Goal: Communication & Community: Answer question/provide support

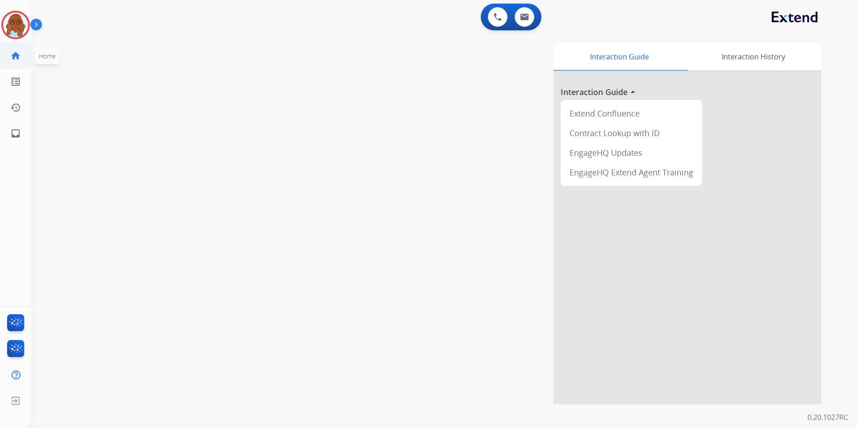
click at [12, 54] on mat-icon "home" at bounding box center [15, 55] width 11 height 11
click at [22, 33] on img at bounding box center [15, 24] width 25 height 25
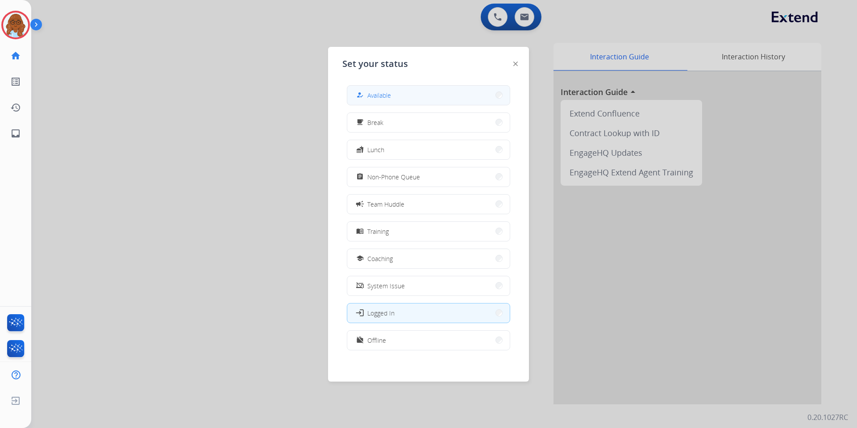
click at [428, 100] on button "how_to_reg Available" at bounding box center [428, 95] width 162 height 19
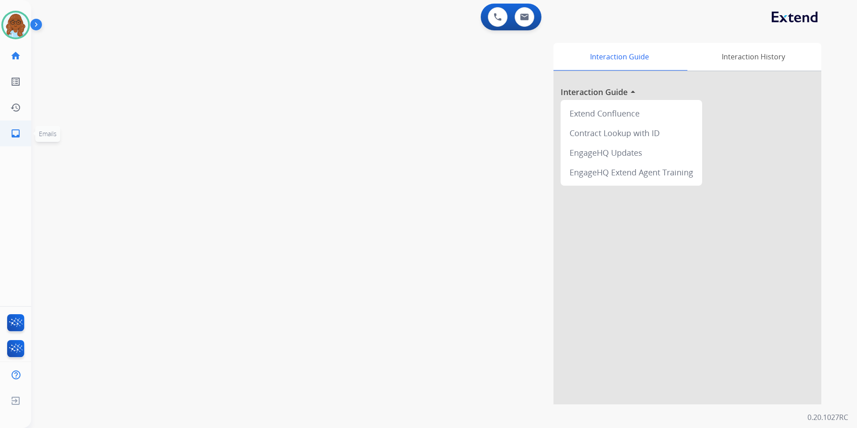
click at [5, 131] on link "inbox Emails" at bounding box center [15, 133] width 25 height 25
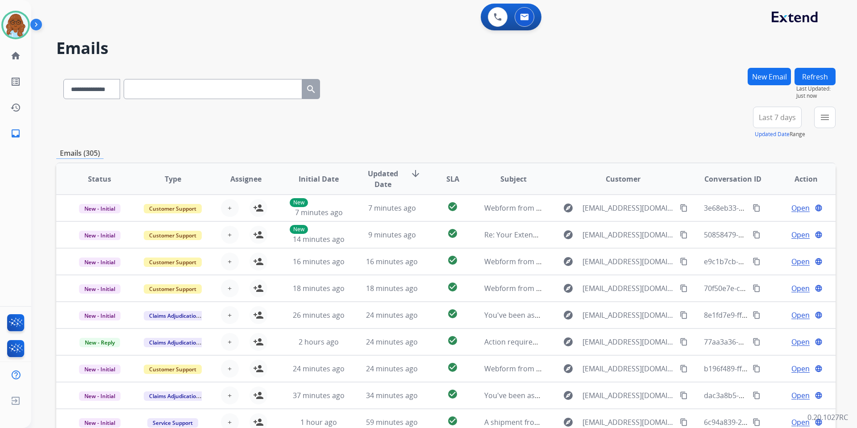
click at [817, 122] on button "menu" at bounding box center [824, 117] width 21 height 21
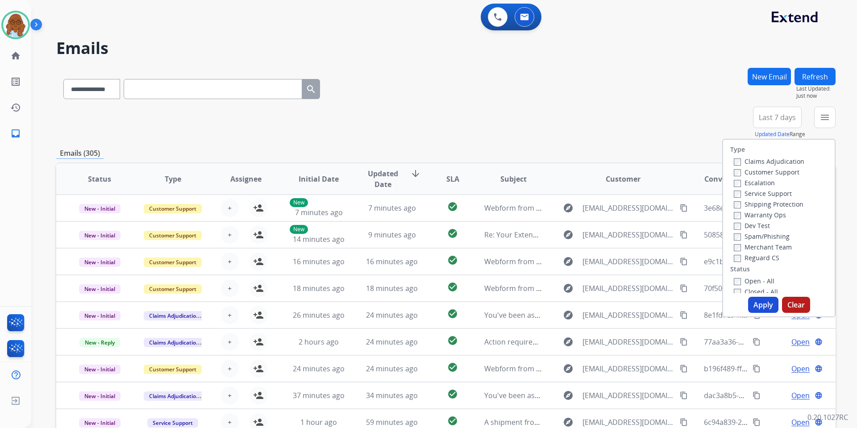
click at [752, 173] on label "Customer Support" at bounding box center [767, 172] width 66 height 8
click at [750, 208] on label "Shipping Protection" at bounding box center [769, 204] width 70 height 8
click at [749, 254] on label "Reguard CS" at bounding box center [757, 258] width 46 height 8
click at [750, 282] on label "Open - All" at bounding box center [754, 281] width 41 height 8
click at [757, 297] on button "Apply" at bounding box center [763, 305] width 30 height 16
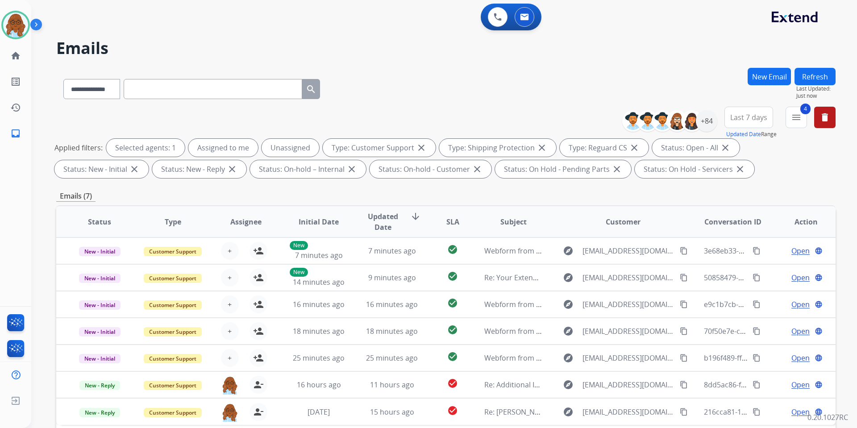
click at [738, 109] on button "Last 7 days" at bounding box center [748, 117] width 49 height 21
click at [736, 226] on div "Last 90 days" at bounding box center [745, 225] width 49 height 13
drag, startPoint x: 709, startPoint y: 121, endPoint x: 708, endPoint y: 140, distance: 18.3
click at [709, 128] on div "+135" at bounding box center [706, 120] width 21 height 21
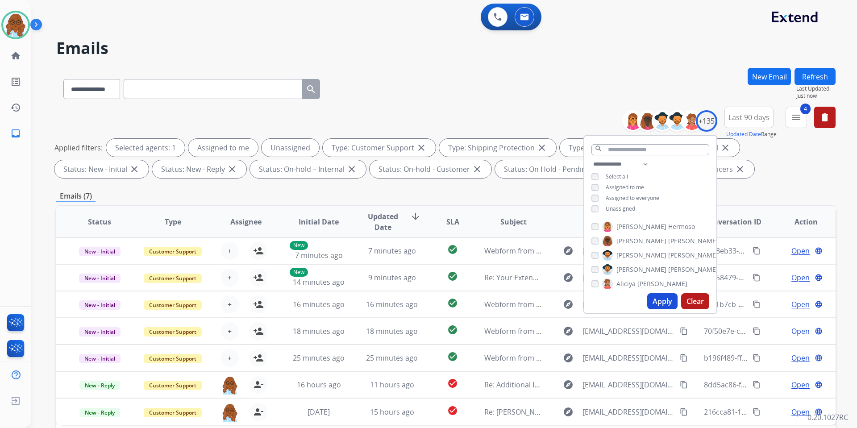
click at [625, 205] on span "Unassigned" at bounding box center [620, 209] width 29 height 8
click at [651, 300] on button "Apply" at bounding box center [662, 301] width 30 height 16
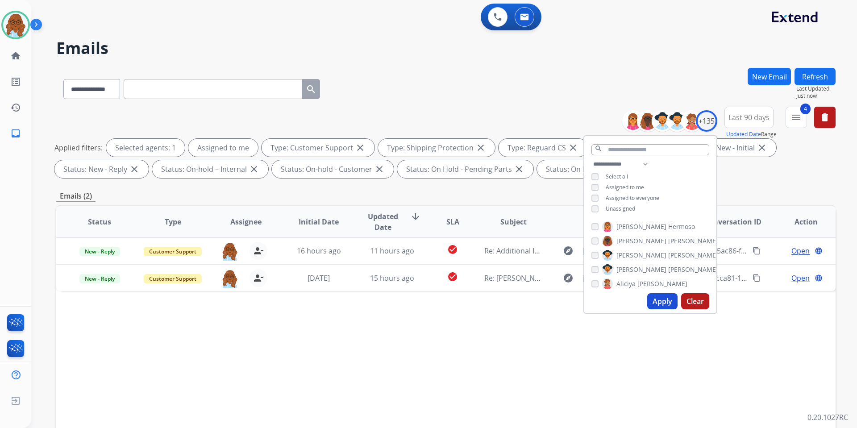
click at [491, 316] on div "Status Type Assignee Initial Date Updated Date arrow_downward SLA Subject Custo…" at bounding box center [445, 354] width 779 height 299
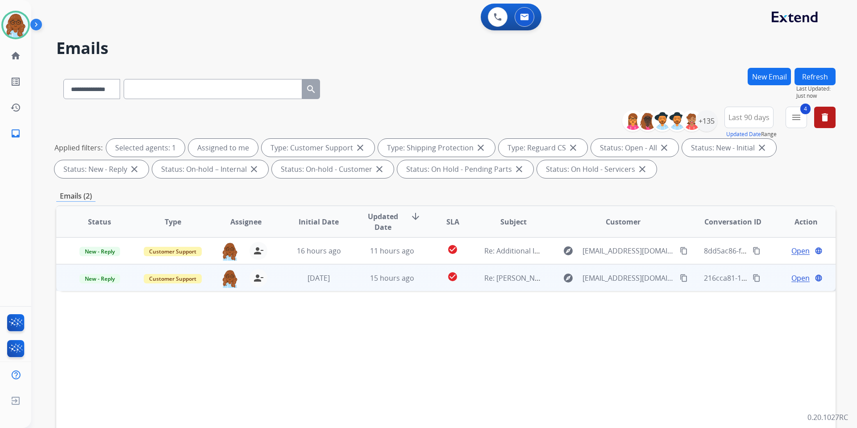
click at [797, 276] on span "Open" at bounding box center [800, 278] width 18 height 11
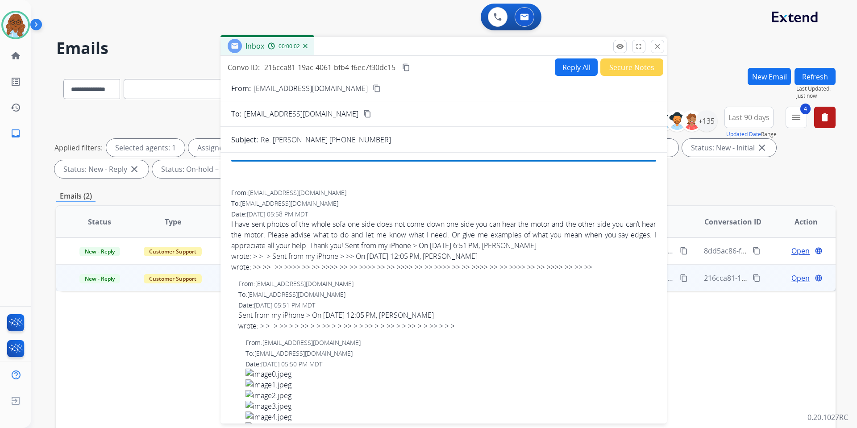
drag, startPoint x: 514, startPoint y: 57, endPoint x: 367, endPoint y: 42, distance: 147.6
click at [367, 42] on div "Inbox 00:00:02" at bounding box center [443, 46] width 446 height 19
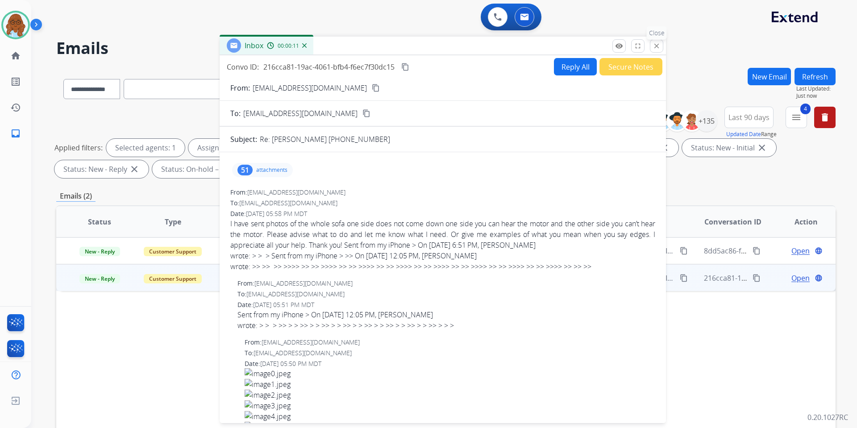
click at [658, 49] on mat-icon "close" at bounding box center [657, 46] width 8 height 8
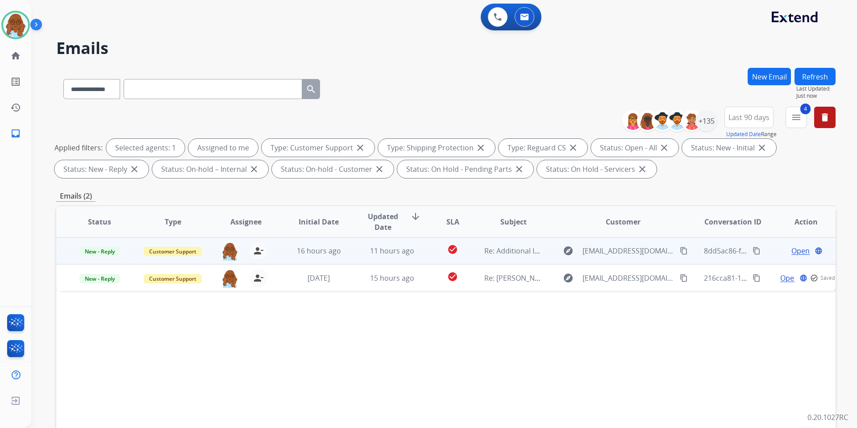
click at [794, 253] on span "Open" at bounding box center [800, 250] width 18 height 11
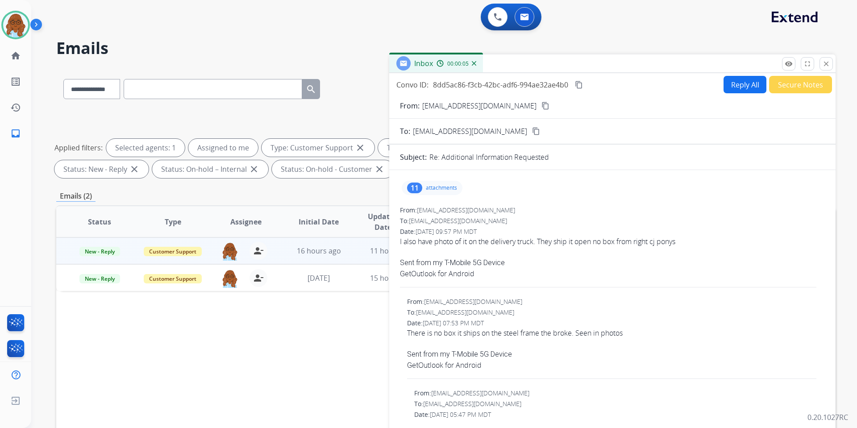
click at [443, 190] on p "attachments" at bounding box center [441, 187] width 31 height 7
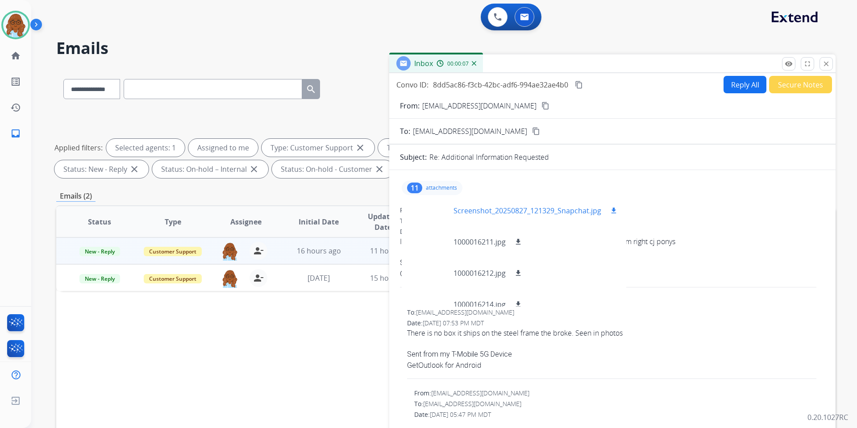
click at [432, 210] on div at bounding box center [431, 210] width 45 height 31
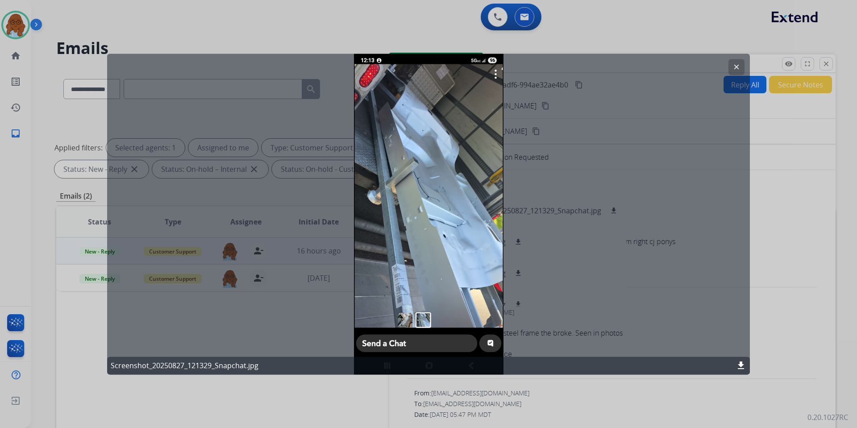
click at [524, 400] on div at bounding box center [428, 214] width 857 height 428
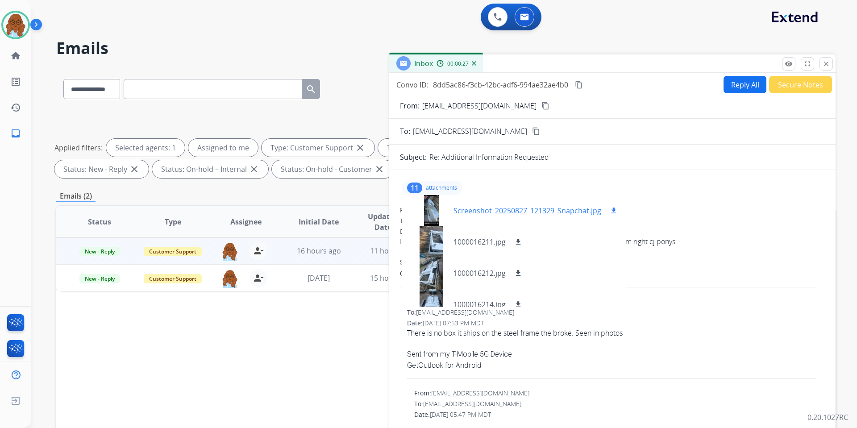
click at [432, 215] on div at bounding box center [431, 210] width 45 height 31
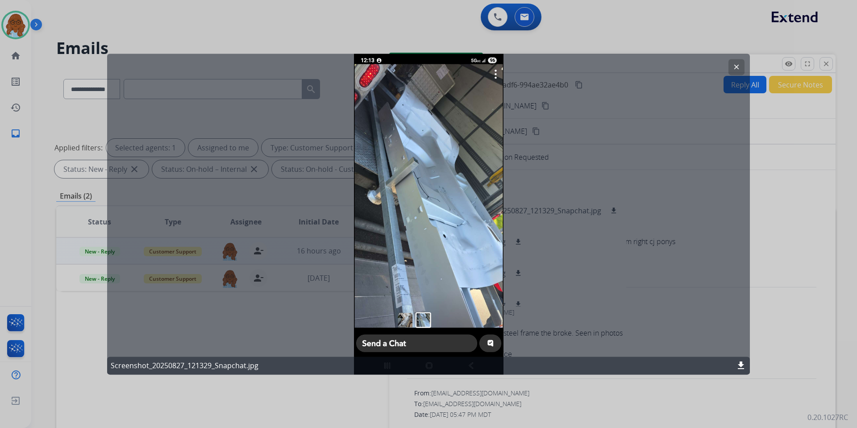
click at [733, 65] on mat-icon "clear" at bounding box center [736, 67] width 8 height 8
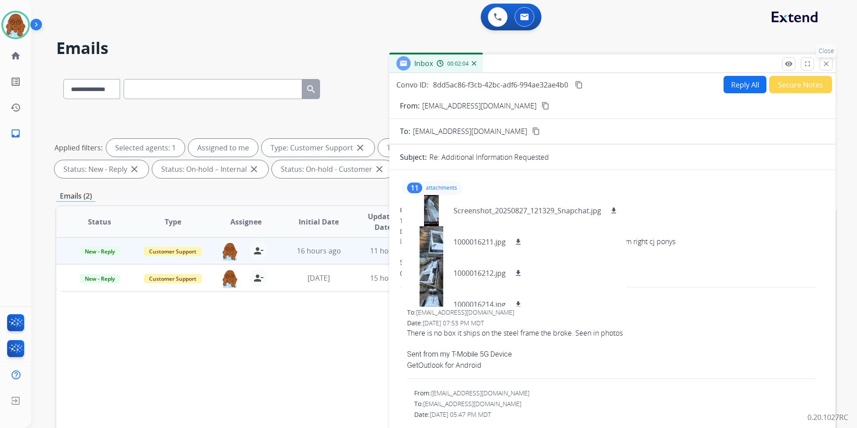
click at [830, 61] on mat-icon "close" at bounding box center [826, 64] width 8 height 8
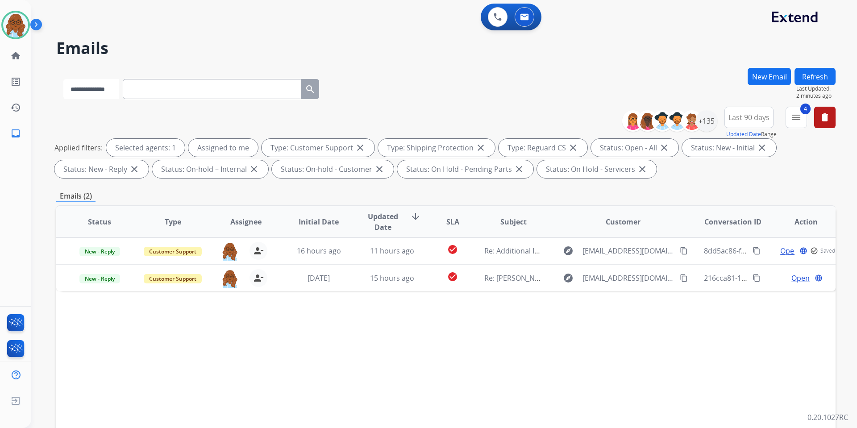
click at [119, 91] on select "**********" at bounding box center [91, 89] width 56 height 20
select select "**********"
click at [63, 79] on select "**********" at bounding box center [91, 89] width 56 height 20
paste input "**********"
type input "**********"
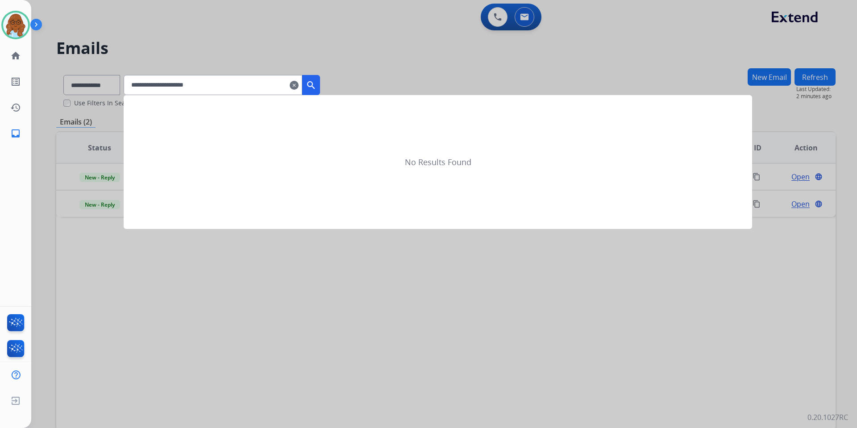
click at [316, 86] on mat-icon "search" at bounding box center [311, 85] width 11 height 11
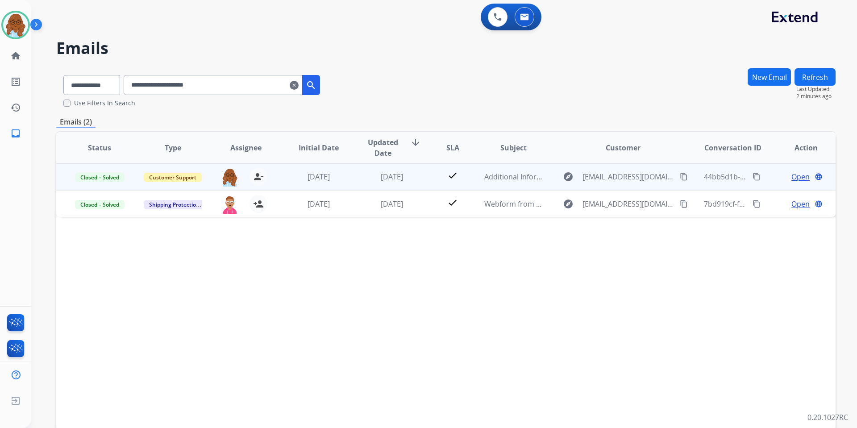
click at [794, 181] on span "Open" at bounding box center [800, 176] width 18 height 11
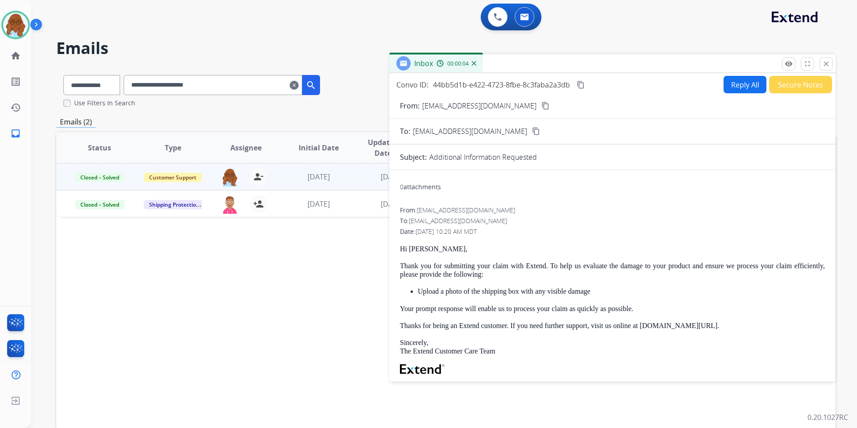
click at [731, 79] on button "Reply All" at bounding box center [744, 84] width 43 height 17
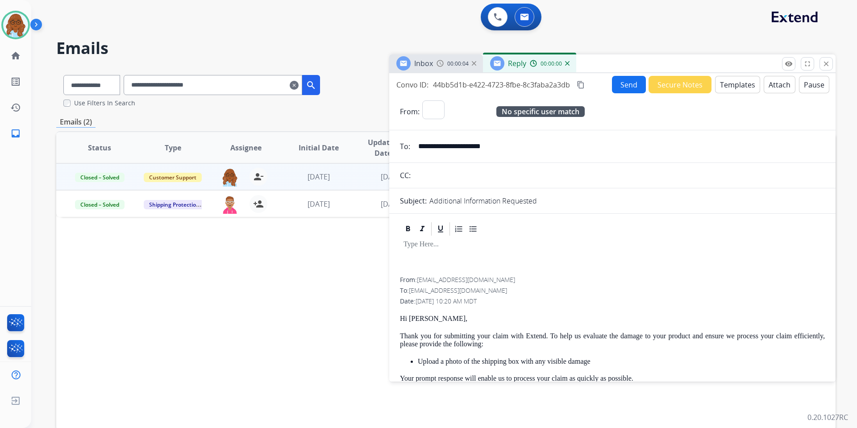
select select "**********"
click at [739, 84] on button "Templates" at bounding box center [737, 84] width 45 height 17
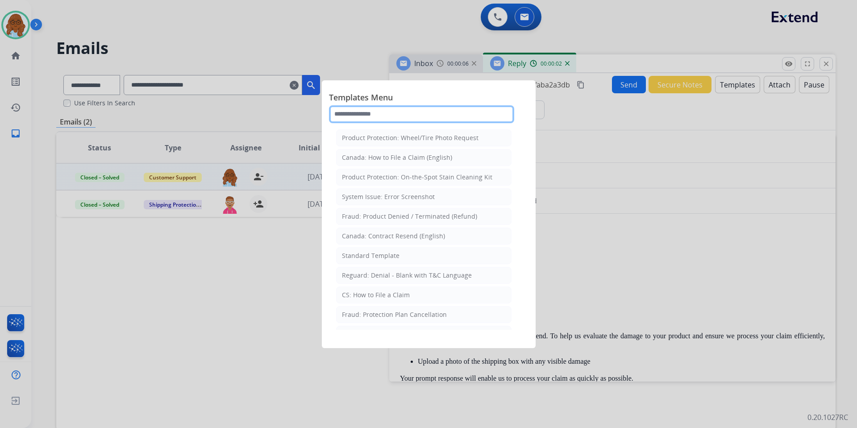
click at [434, 115] on input "text" at bounding box center [421, 114] width 185 height 18
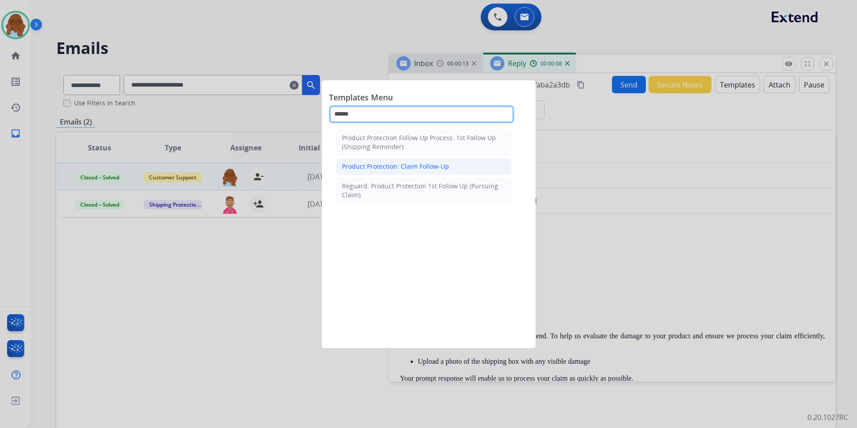
type input "******"
click at [424, 168] on div "Product Protection: Claim Follow-Up" at bounding box center [395, 166] width 107 height 9
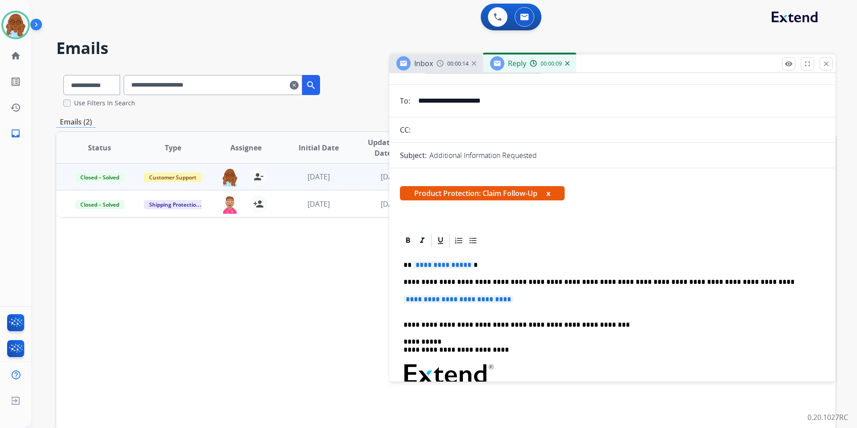
scroll to position [134, 0]
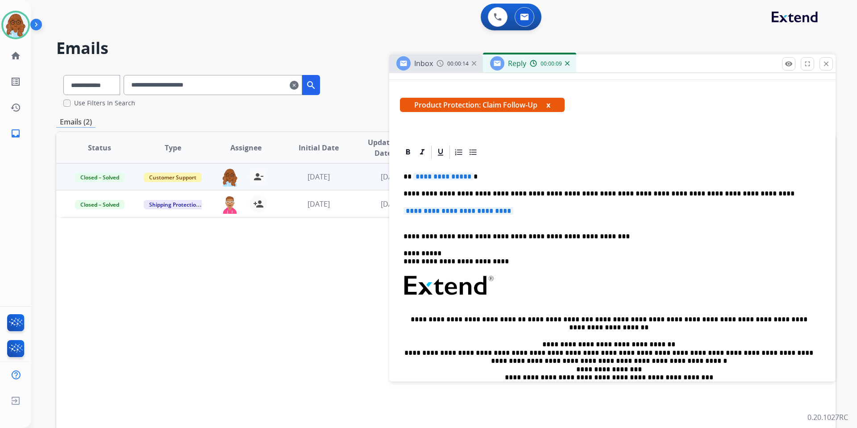
click at [428, 174] on span "**********" at bounding box center [443, 177] width 60 height 8
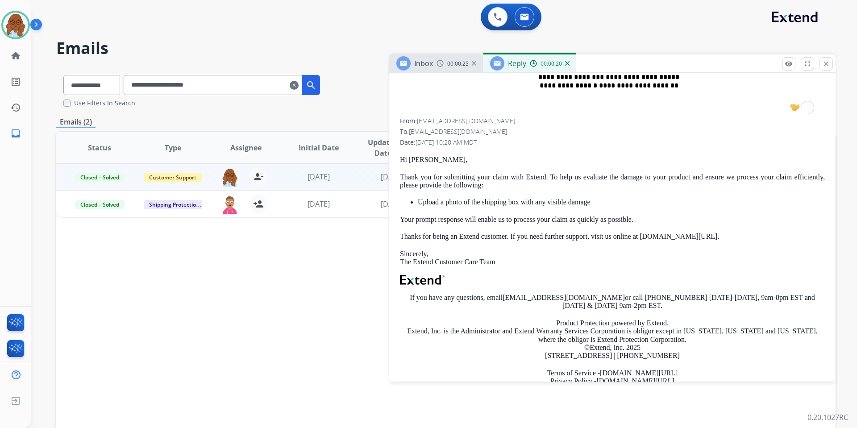
scroll to position [491, 0]
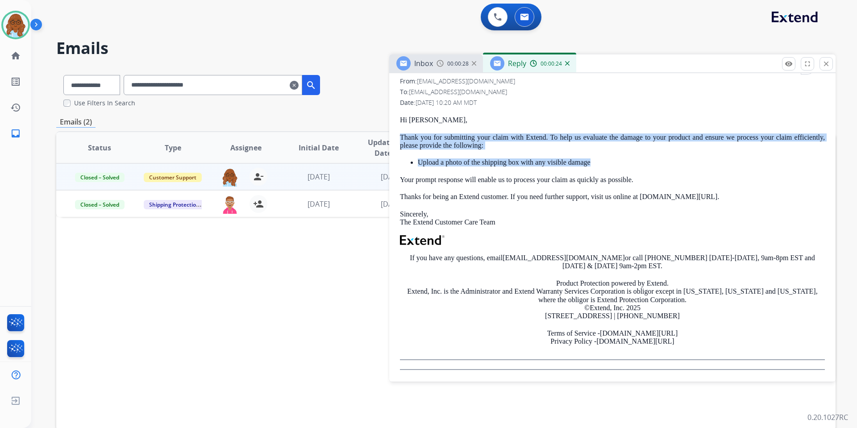
drag, startPoint x: 397, startPoint y: 134, endPoint x: 591, endPoint y: 160, distance: 195.5
click at [591, 160] on div "**********" at bounding box center [612, 82] width 446 height 590
click at [566, 144] on p "Thank you for submitting your claim with Extend. To help us evaluate the damage…" at bounding box center [612, 141] width 425 height 17
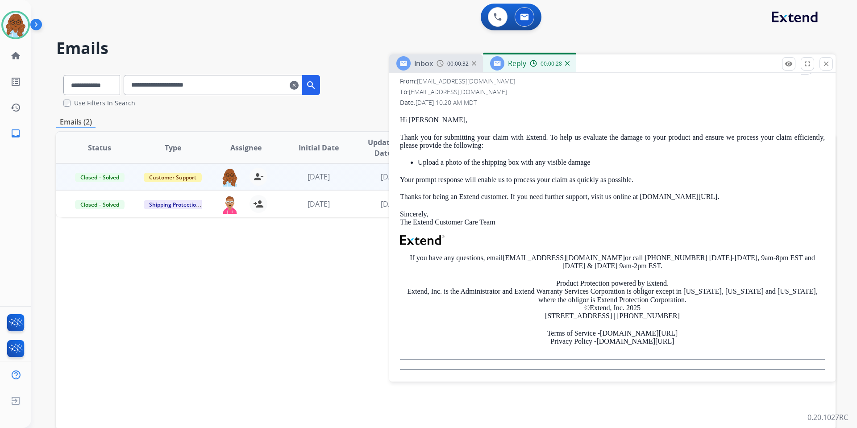
drag, startPoint x: 397, startPoint y: 136, endPoint x: 634, endPoint y: 181, distance: 241.2
click at [634, 181] on div "**********" at bounding box center [612, 82] width 446 height 590
copy div "Thank you for submitting your claim with Extend. To help us evaluate the damage…"
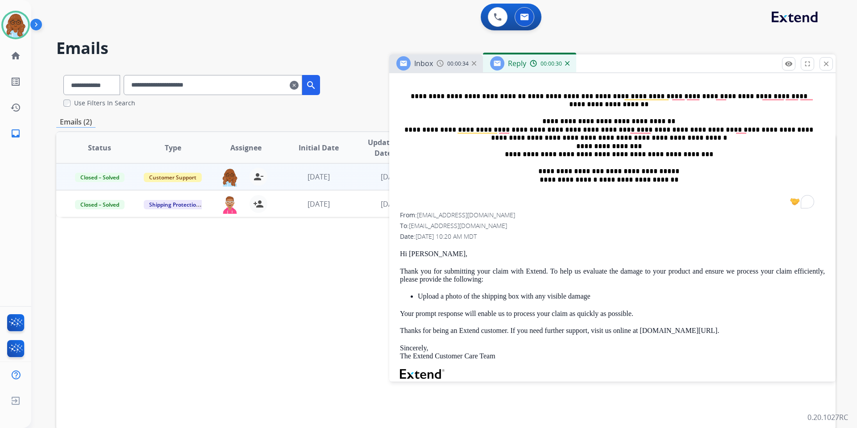
scroll to position [223, 0]
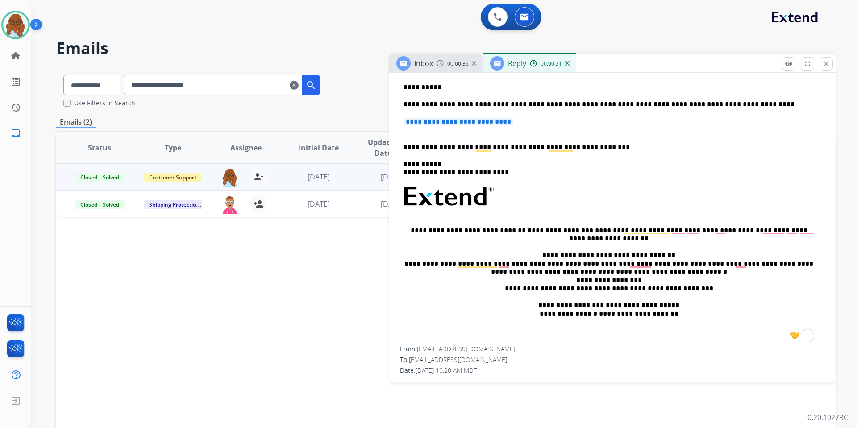
click at [486, 122] on span "**********" at bounding box center [458, 122] width 110 height 8
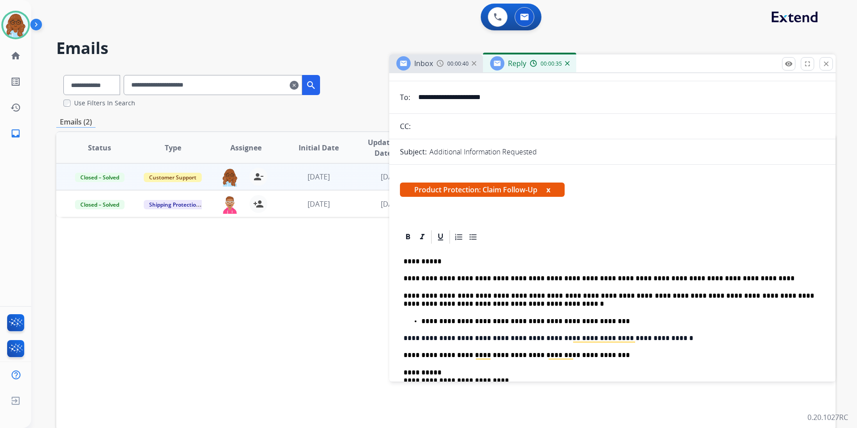
scroll to position [0, 0]
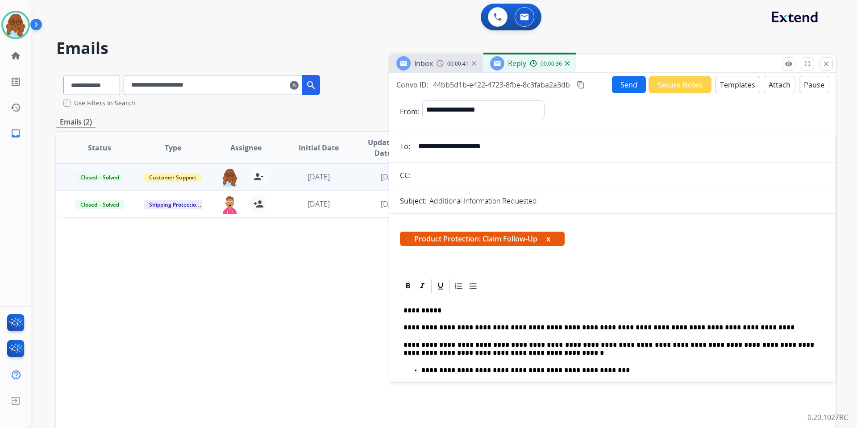
click at [550, 238] on button "x" at bounding box center [548, 238] width 4 height 11
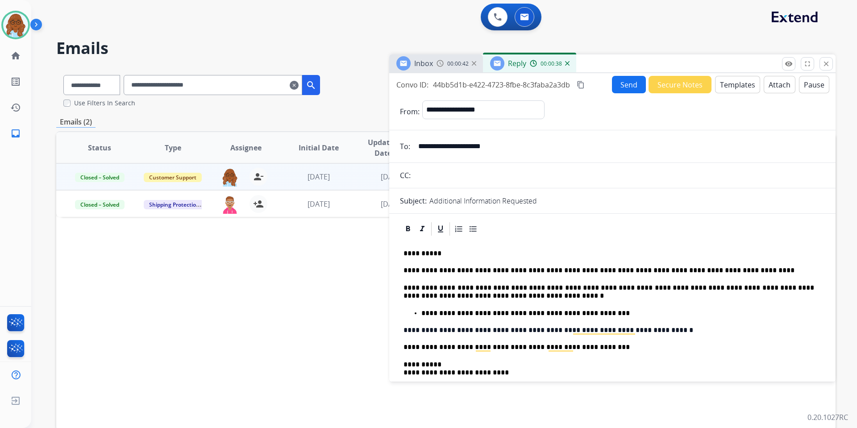
click at [582, 86] on mat-icon "content_copy" at bounding box center [581, 85] width 8 height 8
click at [615, 87] on button "Send" at bounding box center [629, 84] width 34 height 17
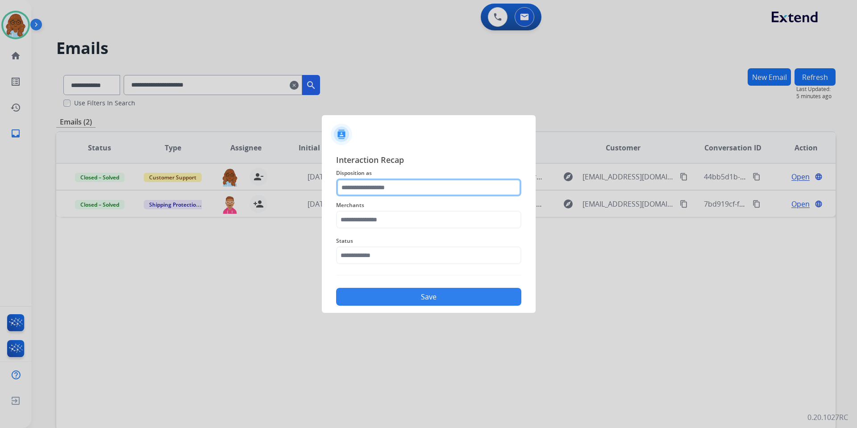
click at [367, 195] on input "text" at bounding box center [428, 188] width 185 height 18
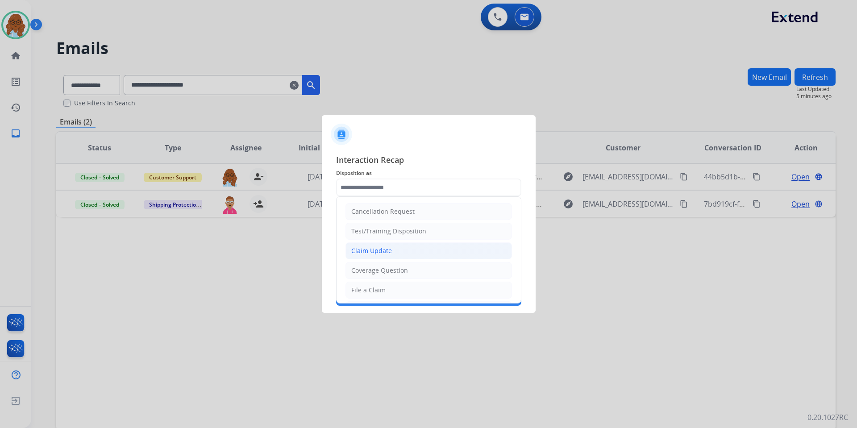
click at [382, 250] on div "Claim Update" at bounding box center [371, 250] width 41 height 9
type input "**********"
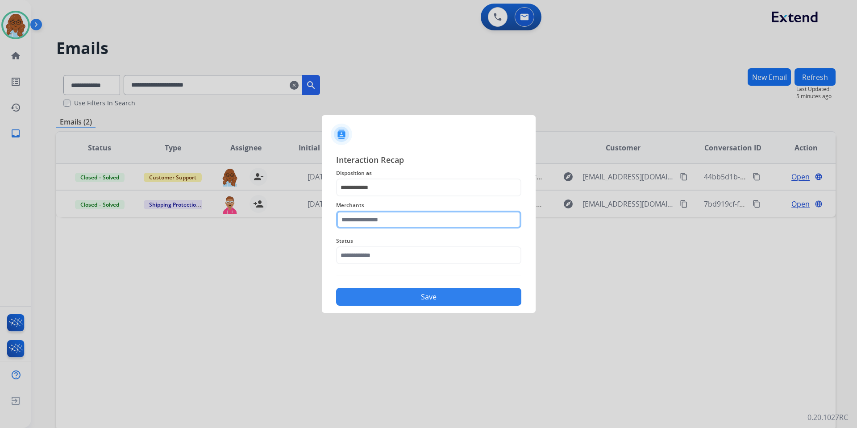
click at [373, 219] on input "text" at bounding box center [428, 220] width 185 height 18
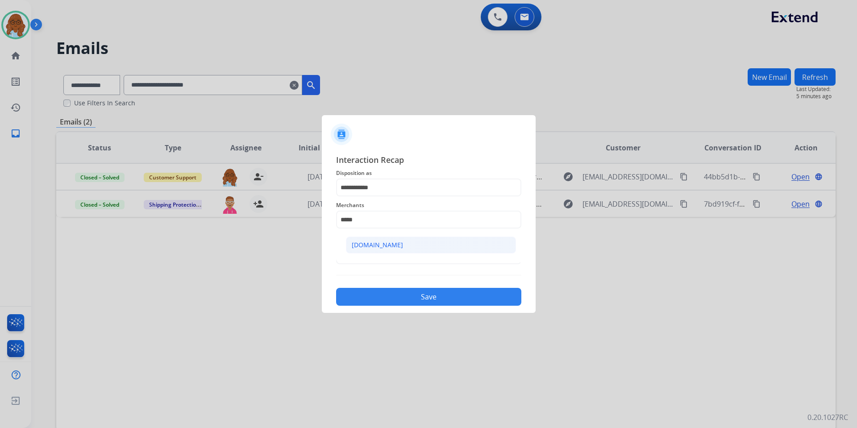
click at [367, 250] on li "[DOMAIN_NAME]" at bounding box center [431, 245] width 170 height 17
type input "**********"
click at [367, 250] on input "text" at bounding box center [428, 255] width 185 height 18
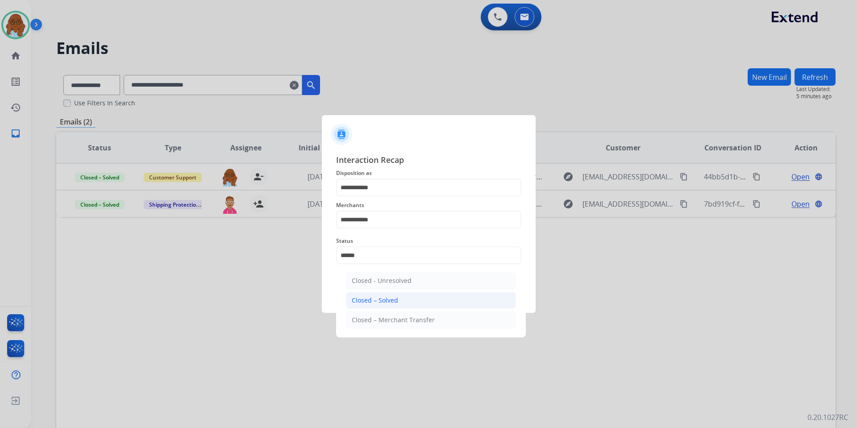
click at [395, 296] on div "Closed – Solved" at bounding box center [375, 300] width 46 height 9
type input "**********"
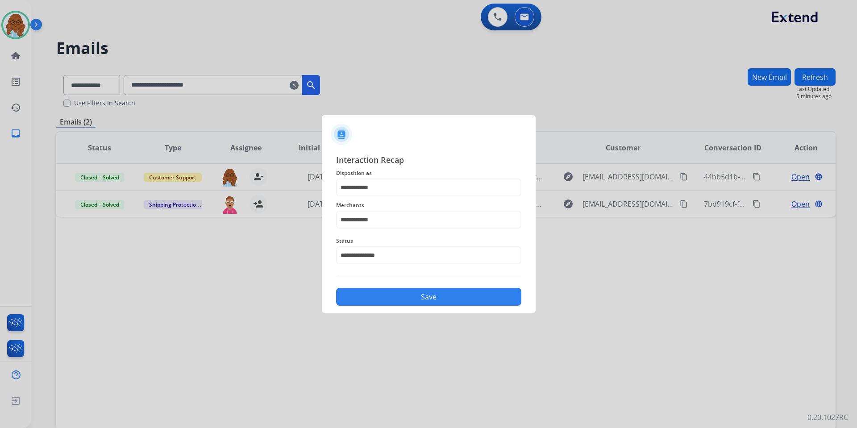
click at [396, 297] on button "Save" at bounding box center [428, 297] width 185 height 18
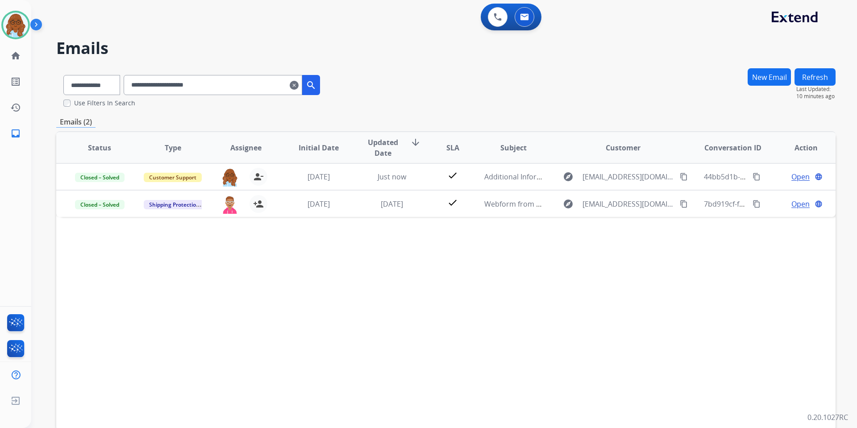
click at [299, 85] on mat-icon "clear" at bounding box center [294, 85] width 9 height 11
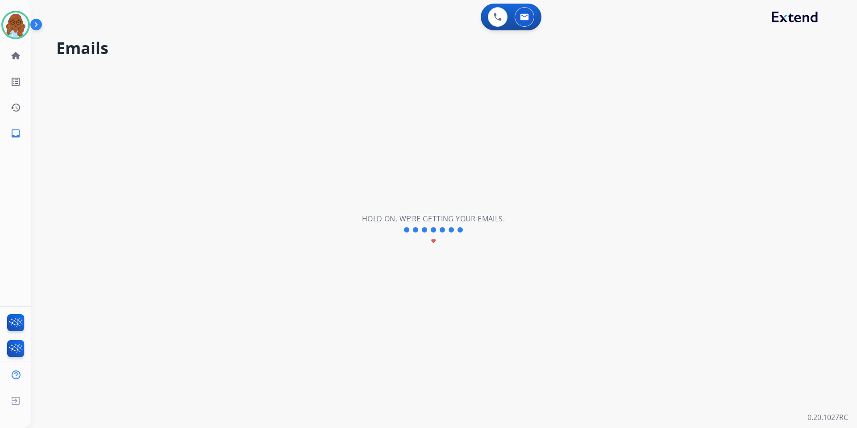
select select "**********"
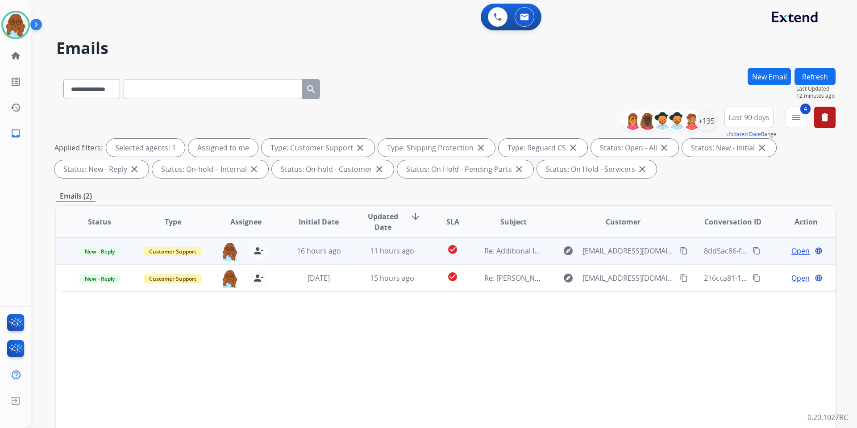
click at [791, 249] on span "Open" at bounding box center [800, 250] width 18 height 11
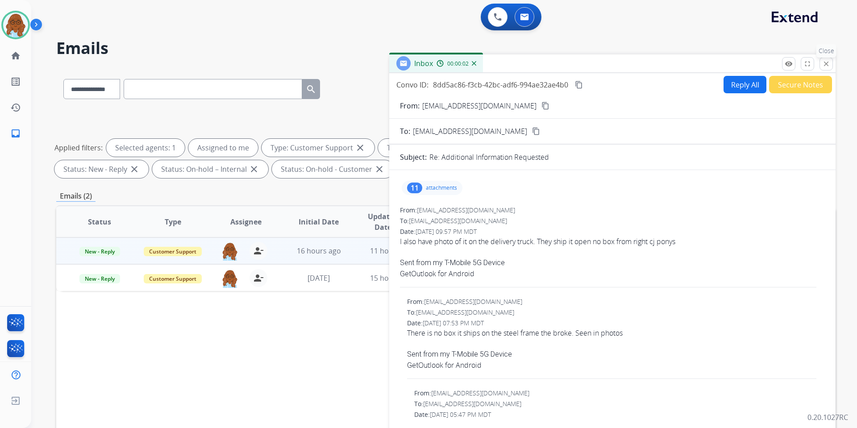
click at [830, 67] on button "close Close" at bounding box center [825, 63] width 13 height 13
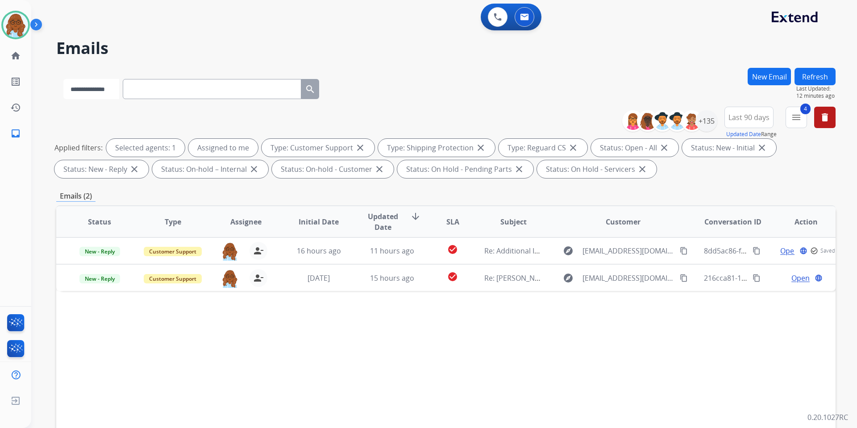
click at [119, 96] on select "**********" at bounding box center [91, 89] width 56 height 20
select select "**********"
click at [63, 79] on select "**********" at bounding box center [91, 89] width 56 height 20
click at [150, 90] on input "text" at bounding box center [213, 89] width 179 height 20
paste input "**********"
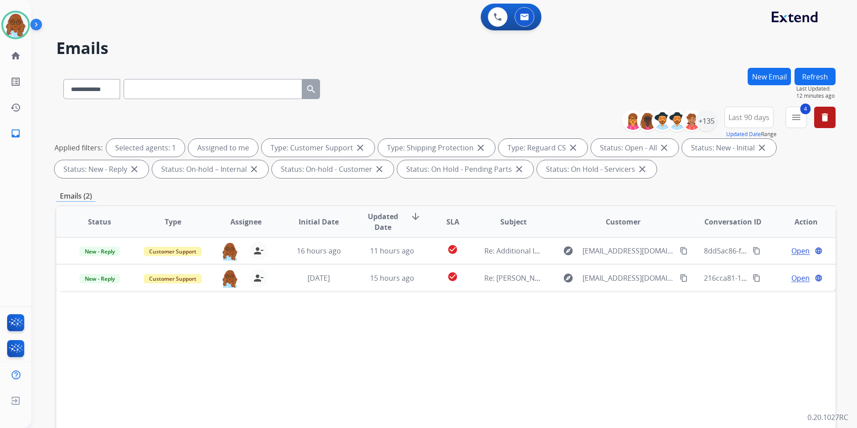
type input "**********"
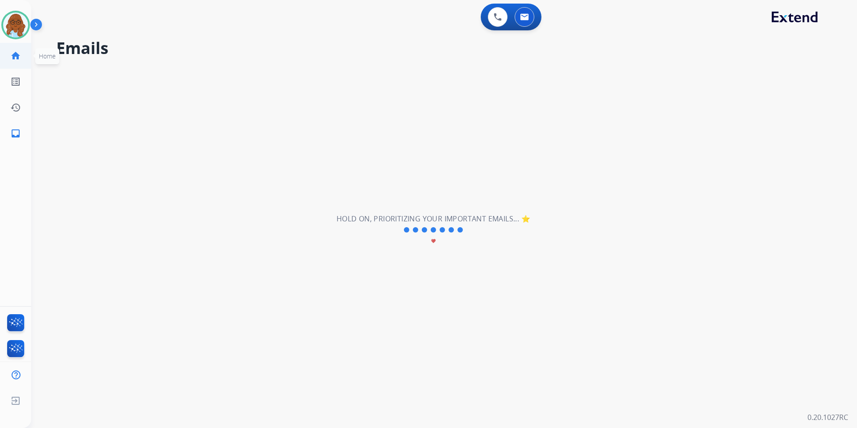
click at [6, 58] on link "home Home" at bounding box center [15, 55] width 25 height 25
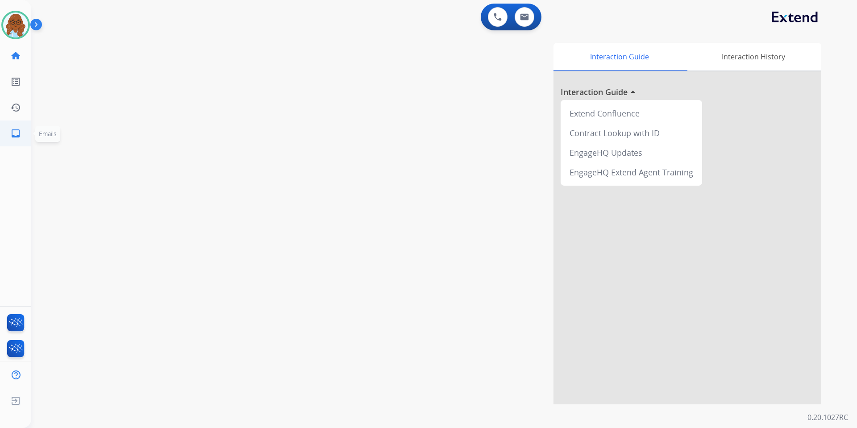
click at [17, 134] on mat-icon "inbox" at bounding box center [15, 133] width 11 height 11
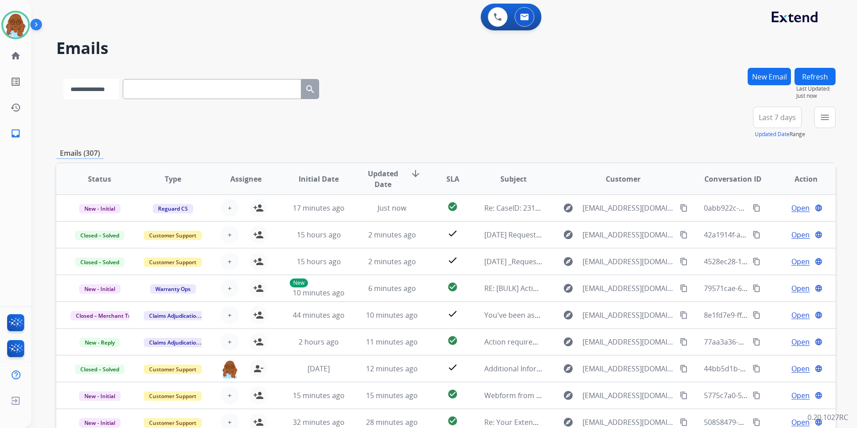
click at [99, 91] on select "**********" at bounding box center [91, 89] width 56 height 20
select select "**********"
click at [63, 79] on select "**********" at bounding box center [91, 89] width 56 height 20
paste input "**********"
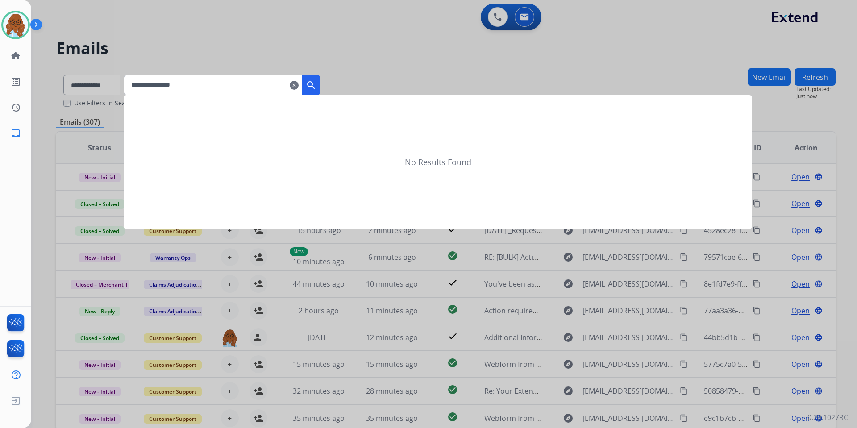
type input "**********"
click at [320, 91] on button "search" at bounding box center [311, 85] width 18 height 20
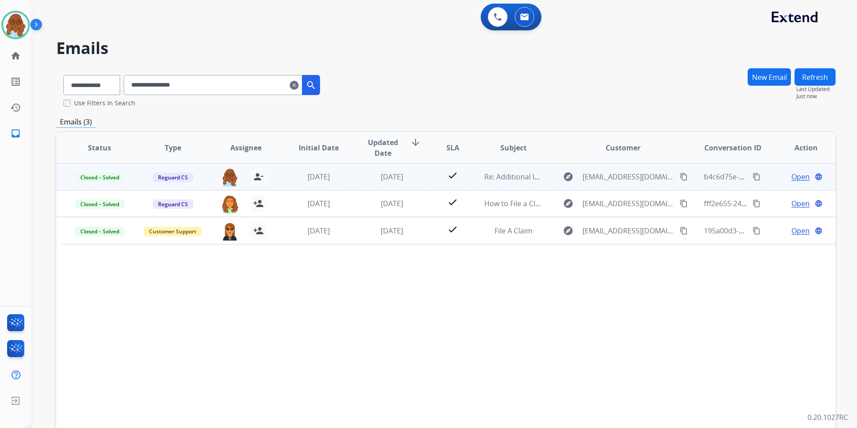
click at [791, 175] on span "Open" at bounding box center [800, 176] width 18 height 11
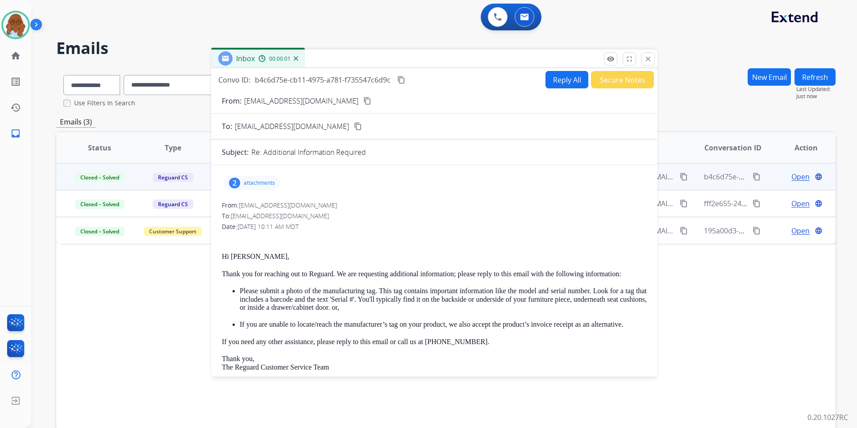
drag, startPoint x: 528, startPoint y: 65, endPoint x: 350, endPoint y: 60, distance: 178.1
click at [350, 60] on div "Inbox 00:00:01" at bounding box center [434, 59] width 446 height 19
click at [564, 81] on button "Reply All" at bounding box center [566, 79] width 43 height 17
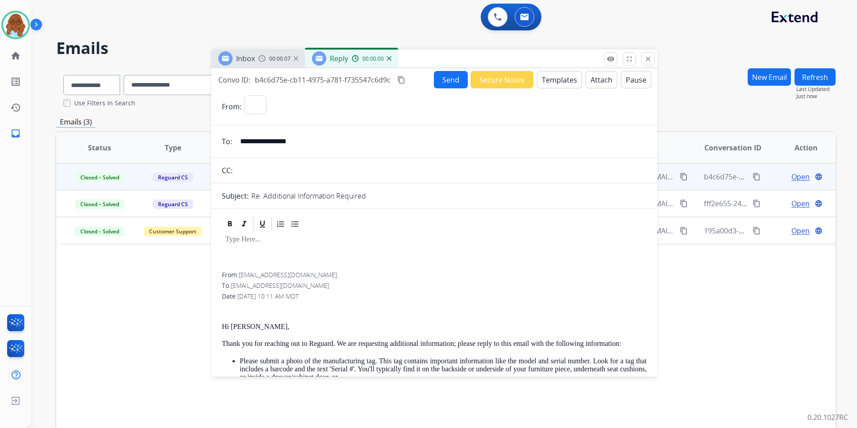
select select "**********"
click at [574, 78] on button "Templates" at bounding box center [559, 79] width 45 height 17
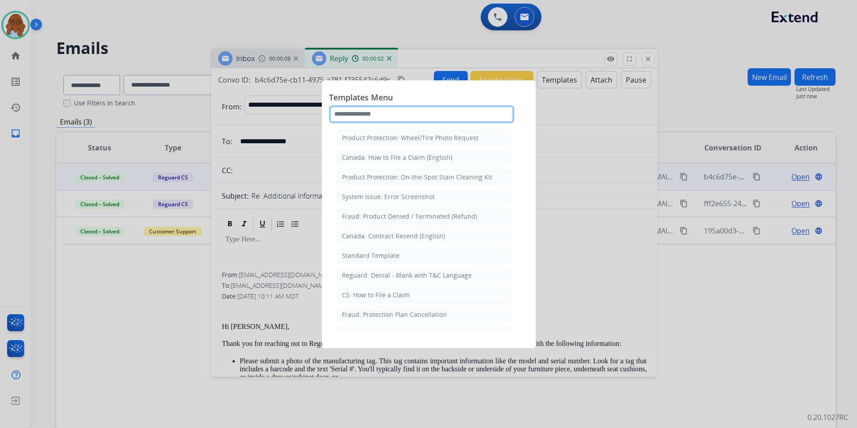
click at [384, 111] on input "text" at bounding box center [421, 114] width 185 height 18
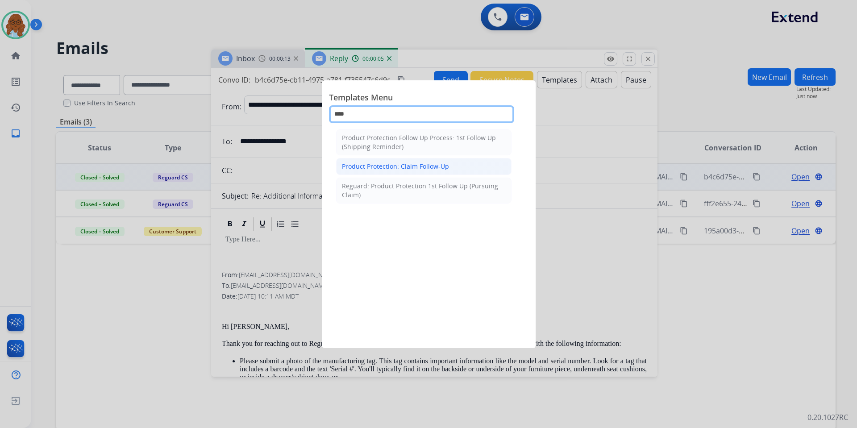
type input "****"
click at [371, 169] on div "Product Protection: Claim Follow-Up" at bounding box center [395, 166] width 107 height 9
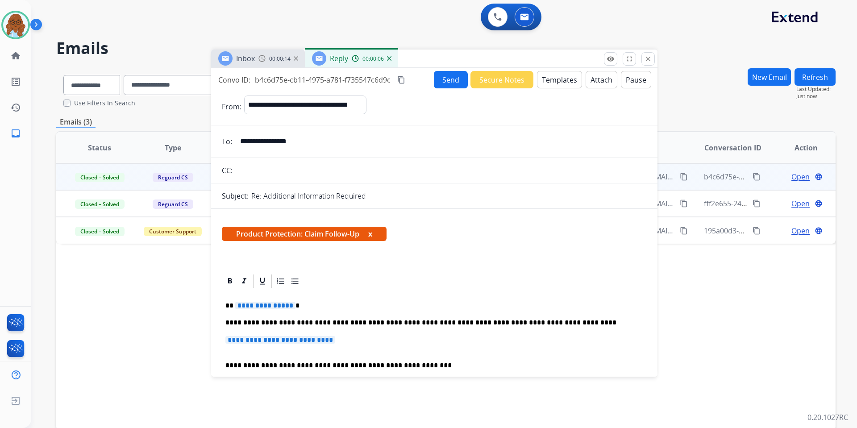
click at [273, 304] on span "**********" at bounding box center [265, 306] width 60 height 8
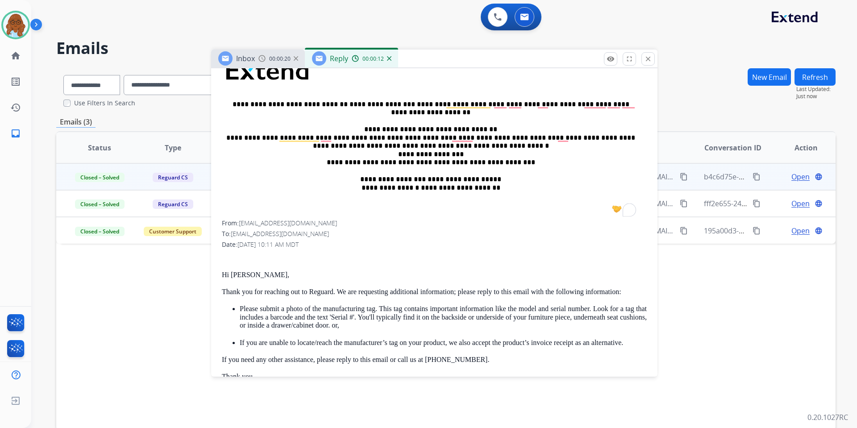
scroll to position [357, 0]
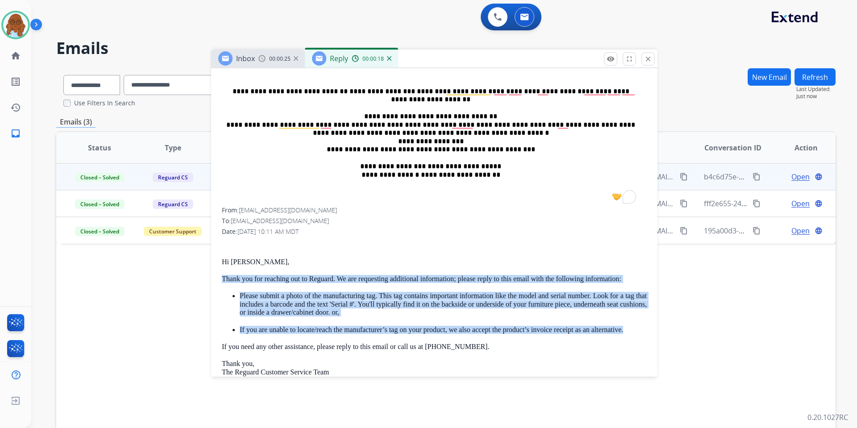
drag, startPoint x: 625, startPoint y: 331, endPoint x: 223, endPoint y: 277, distance: 405.7
click at [223, 277] on div "Hi [PERSON_NAME], Thank you for reaching out to [GEOGRAPHIC_DATA]. We are reque…" at bounding box center [434, 339] width 425 height 197
copy div "Thank you for reaching out to Reguard. We are requesting additional information…"
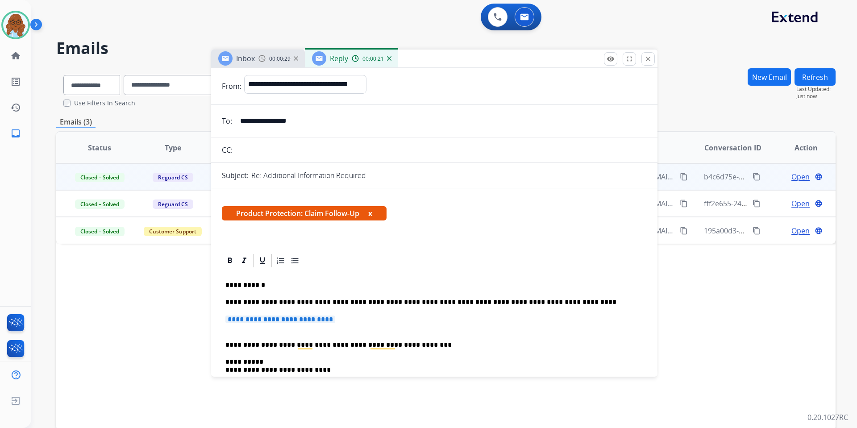
scroll to position [0, 0]
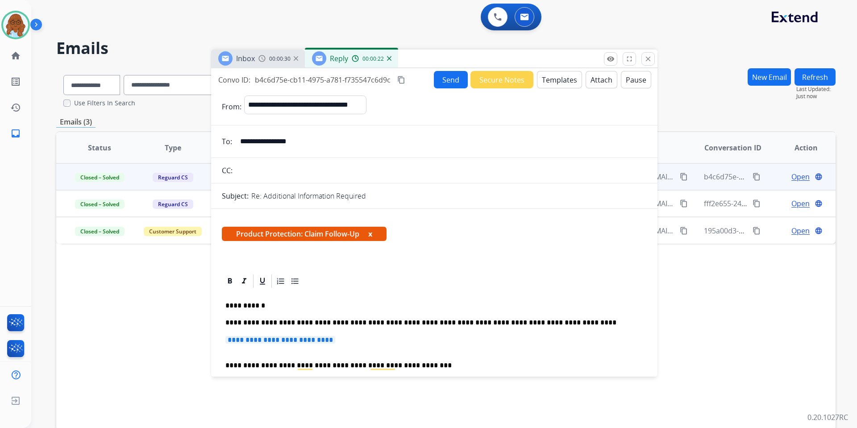
click at [560, 82] on button "Templates" at bounding box center [559, 79] width 45 height 17
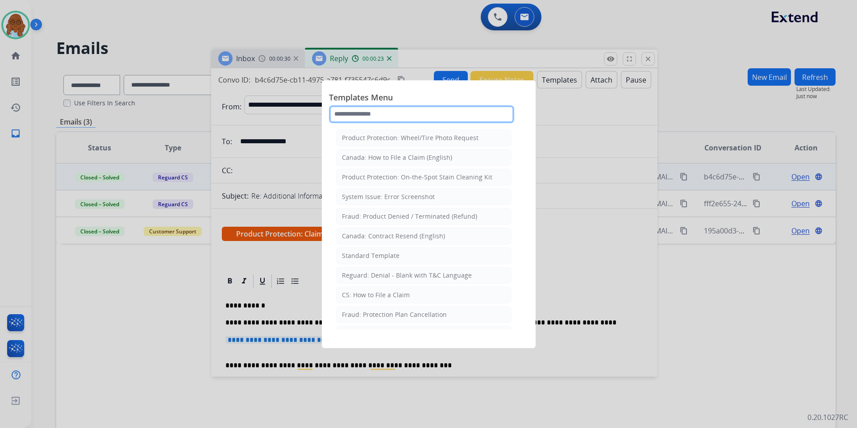
click at [382, 108] on input "text" at bounding box center [421, 114] width 185 height 18
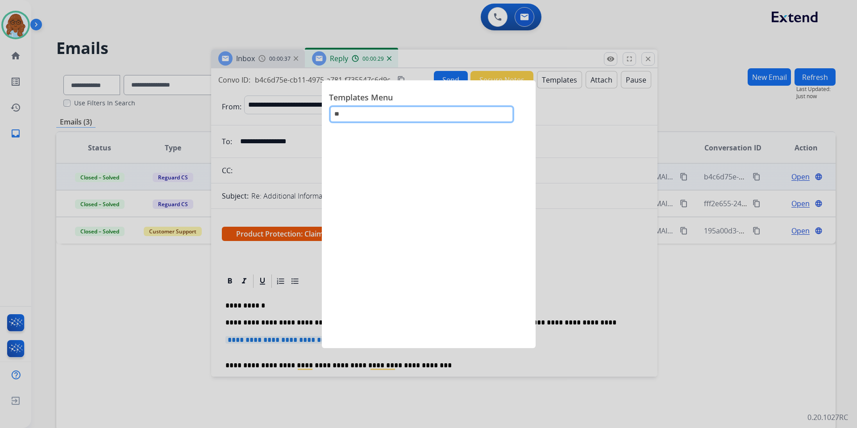
type input "*"
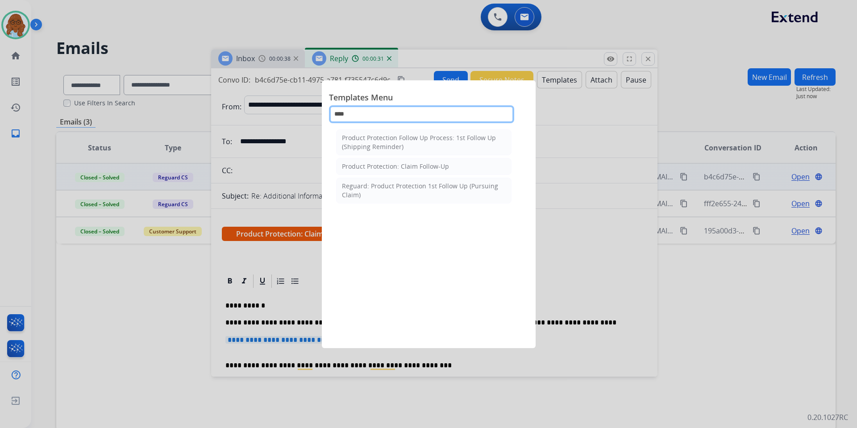
type input "****"
click at [417, 187] on div "Reguard: Product Protection 1st Follow Up (Pursuing Claim)" at bounding box center [424, 191] width 164 height 18
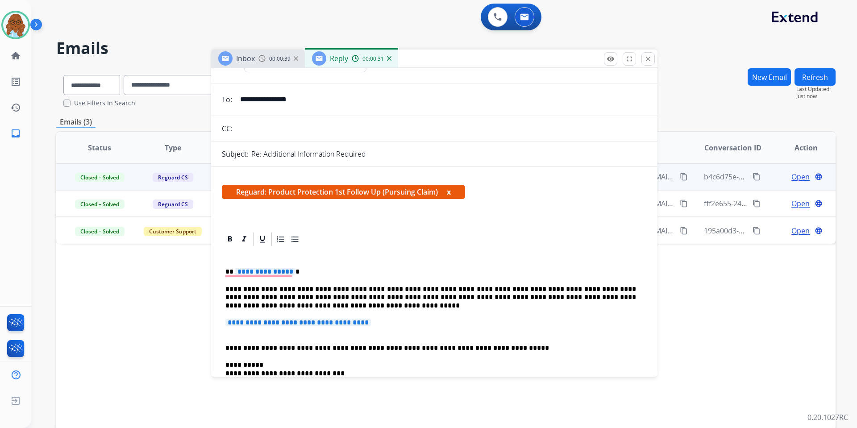
scroll to position [134, 0]
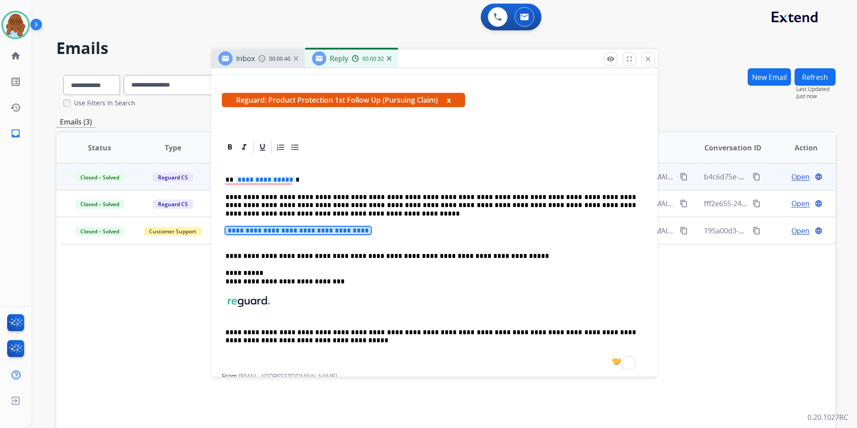
click at [274, 229] on span "**********" at bounding box center [297, 231] width 145 height 8
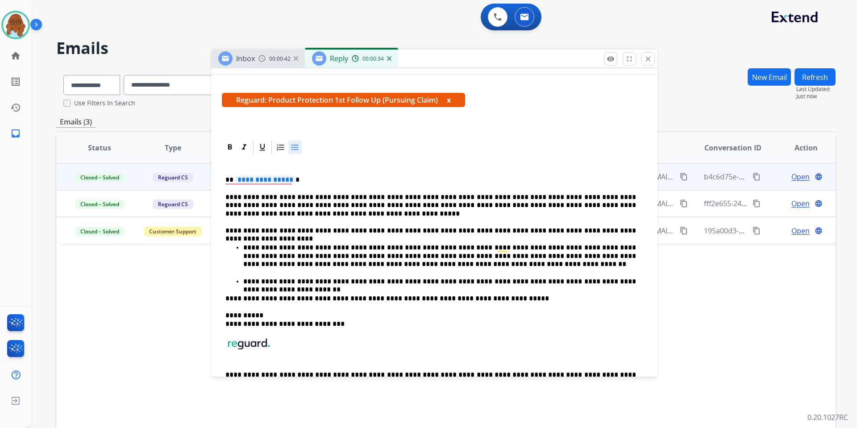
click at [270, 178] on span "**********" at bounding box center [265, 180] width 60 height 8
click at [630, 286] on p "**********" at bounding box center [439, 282] width 393 height 8
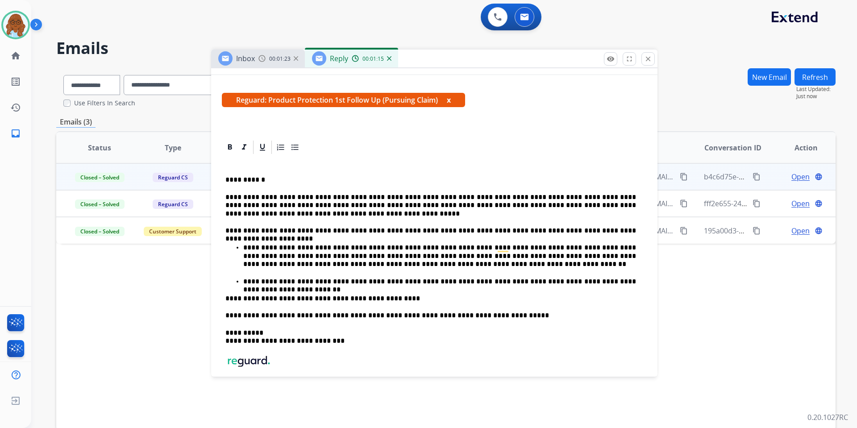
click at [269, 299] on p "**********" at bounding box center [430, 299] width 411 height 8
click at [537, 294] on div "**********" at bounding box center [434, 294] width 425 height 278
click at [344, 297] on p "**********" at bounding box center [430, 299] width 411 height 8
click at [451, 102] on button "x" at bounding box center [449, 100] width 4 height 11
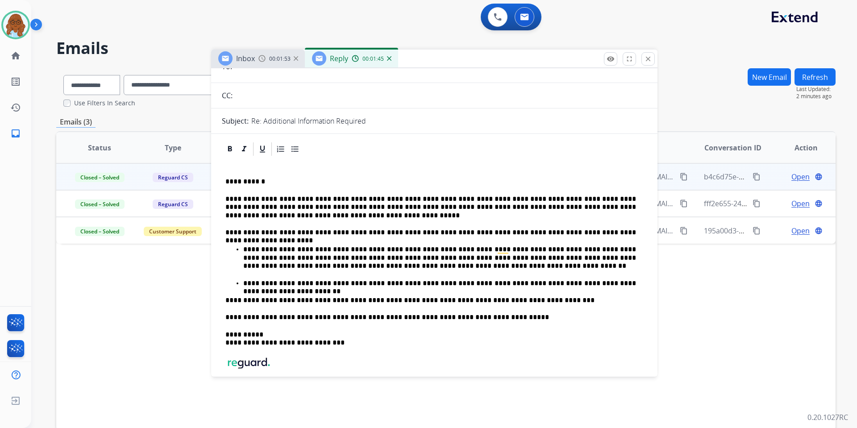
scroll to position [0, 0]
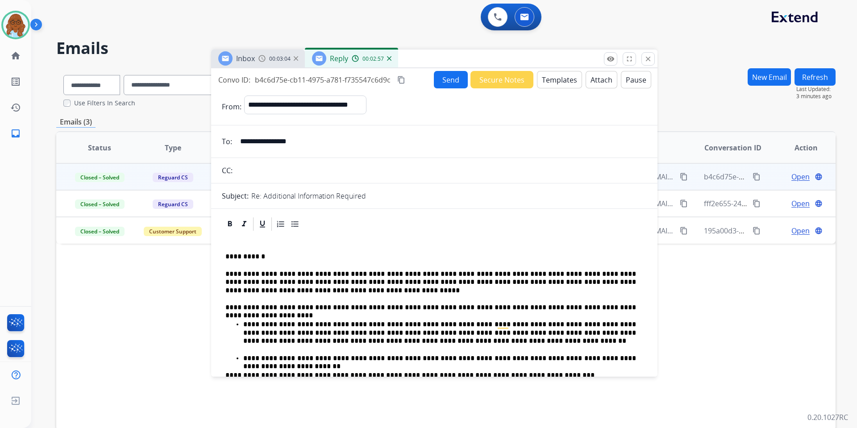
click at [404, 79] on mat-icon "content_copy" at bounding box center [401, 80] width 8 height 8
click at [439, 80] on button "Send" at bounding box center [451, 79] width 34 height 17
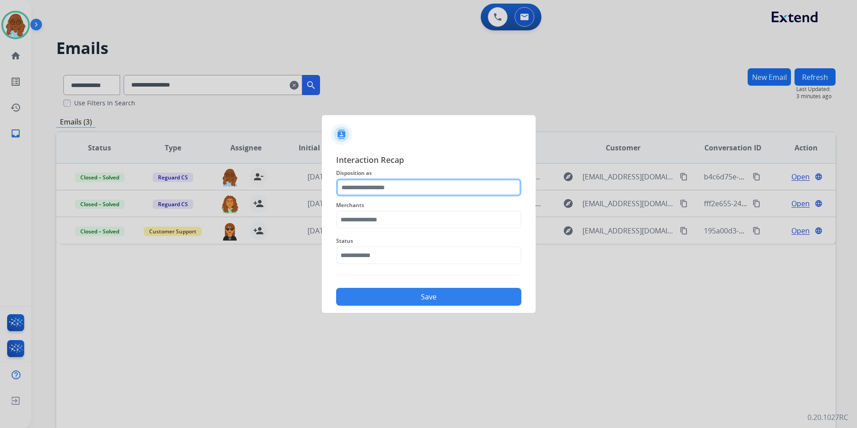
drag, startPoint x: 378, startPoint y: 189, endPoint x: 397, endPoint y: 191, distance: 18.8
click at [378, 189] on input "text" at bounding box center [428, 188] width 185 height 18
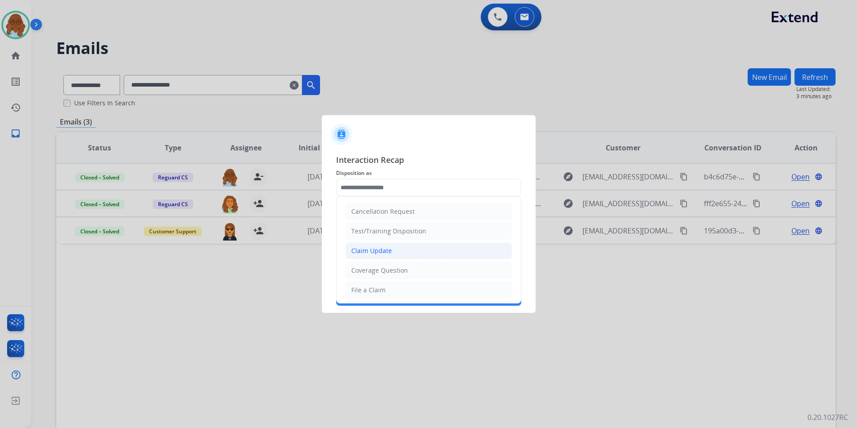
click at [379, 253] on div "Claim Update" at bounding box center [371, 250] width 41 height 9
type input "**********"
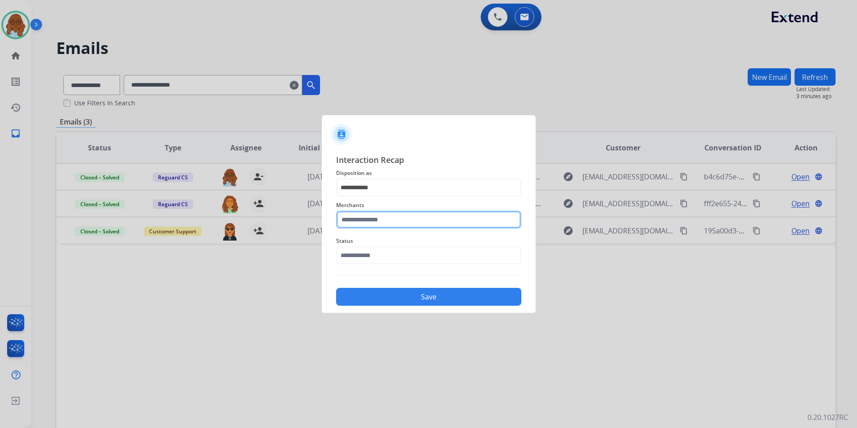
click at [372, 218] on input "text" at bounding box center [428, 220] width 185 height 18
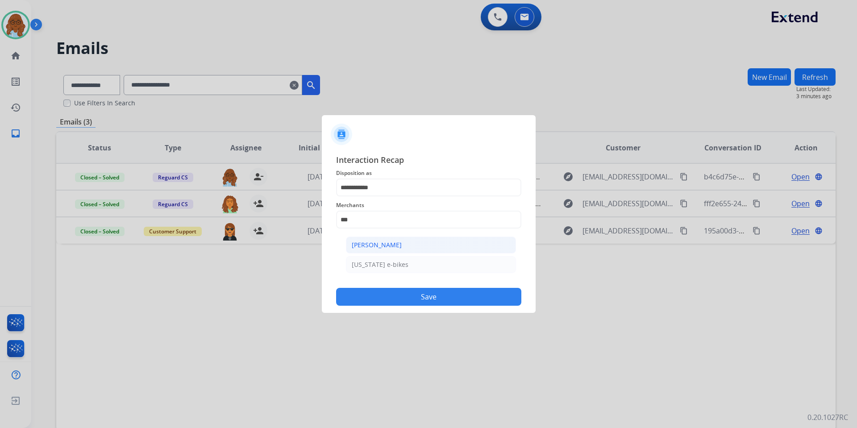
click at [382, 242] on div "[PERSON_NAME]" at bounding box center [377, 245] width 50 height 9
type input "**********"
click at [363, 252] on input "text" at bounding box center [428, 255] width 185 height 18
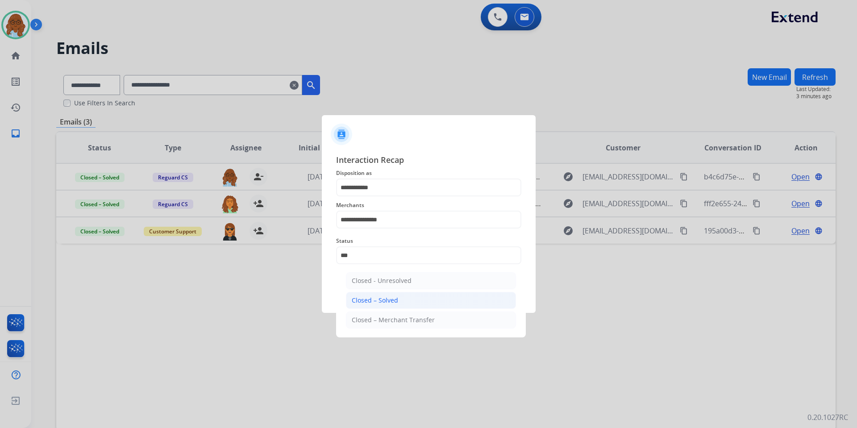
click at [391, 298] on div "Closed – Solved" at bounding box center [375, 300] width 46 height 9
type input "**********"
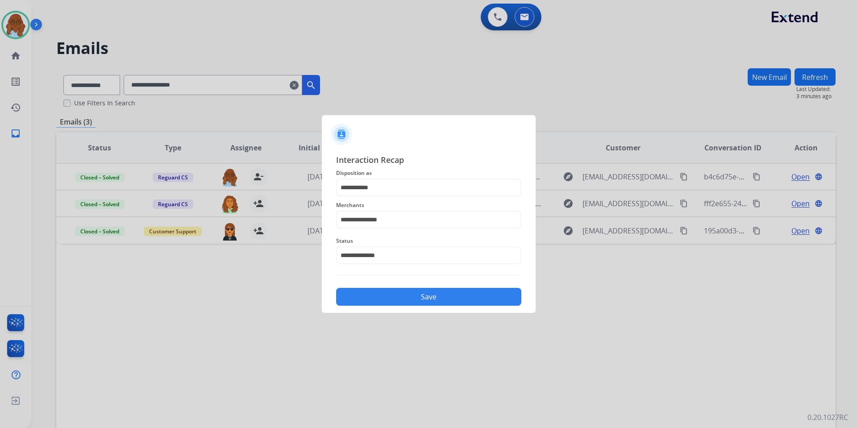
drag, startPoint x: 403, startPoint y: 294, endPoint x: 565, endPoint y: 299, distance: 161.6
click at [404, 294] on button "Save" at bounding box center [428, 297] width 185 height 18
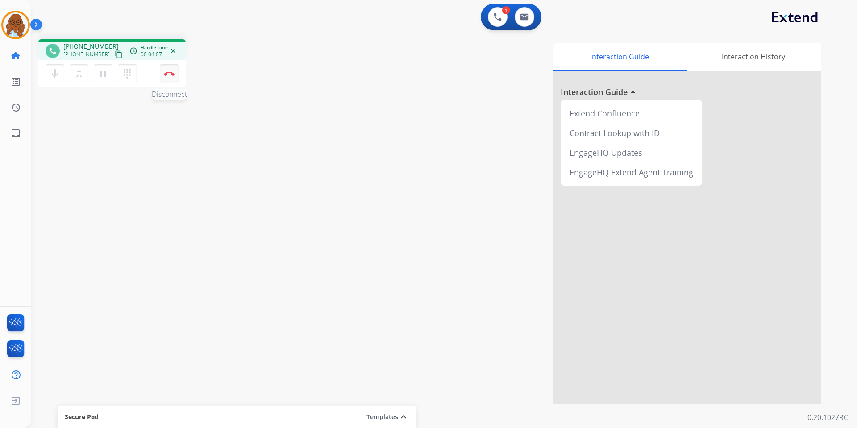
click at [171, 72] on img at bounding box center [169, 73] width 11 height 4
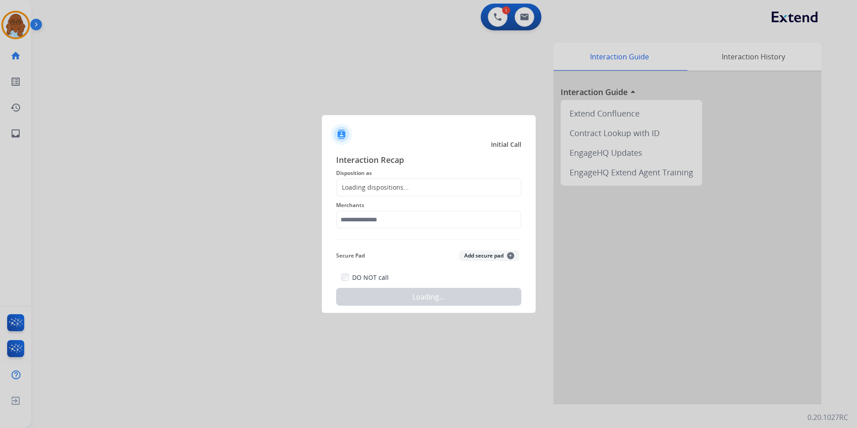
click at [380, 185] on div "Loading dispositions..." at bounding box center [373, 187] width 72 height 9
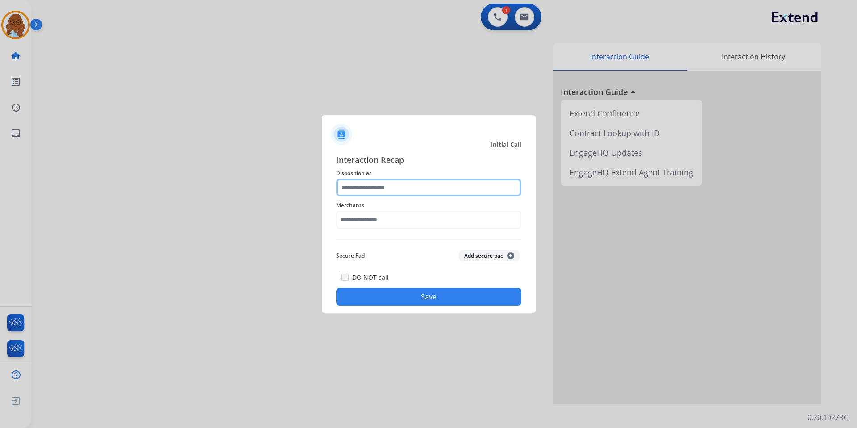
click at [391, 189] on input "text" at bounding box center [428, 188] width 185 height 18
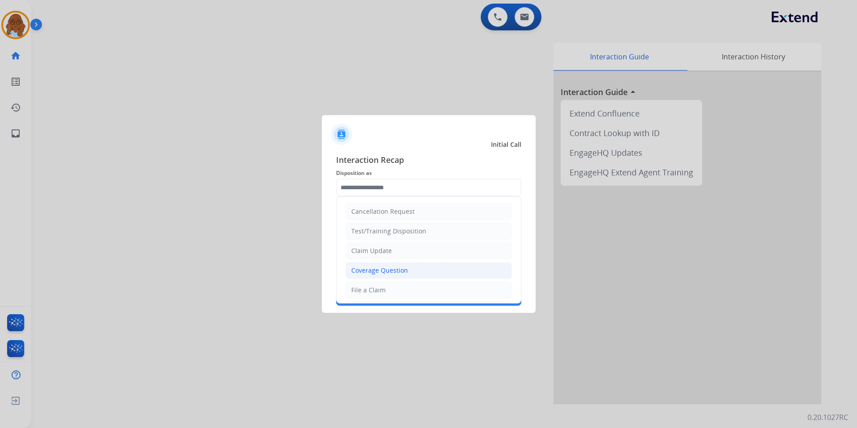
click at [382, 266] on li "Coverage Question" at bounding box center [428, 270] width 166 height 17
type input "**********"
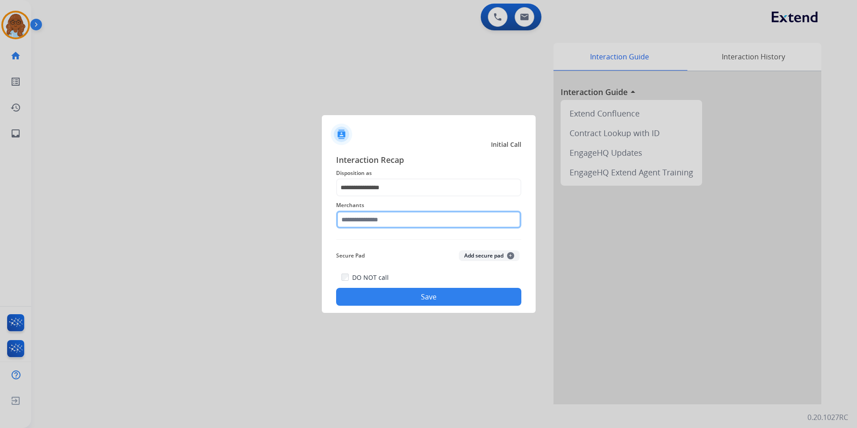
click at [377, 219] on input "text" at bounding box center [428, 220] width 185 height 18
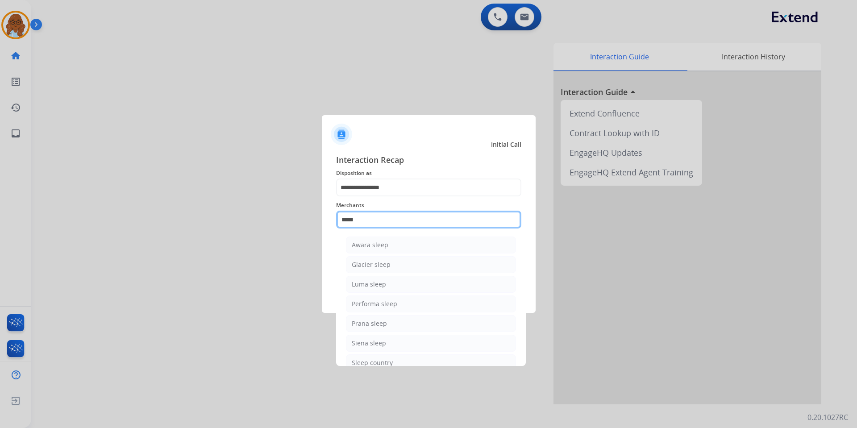
scroll to position [45, 0]
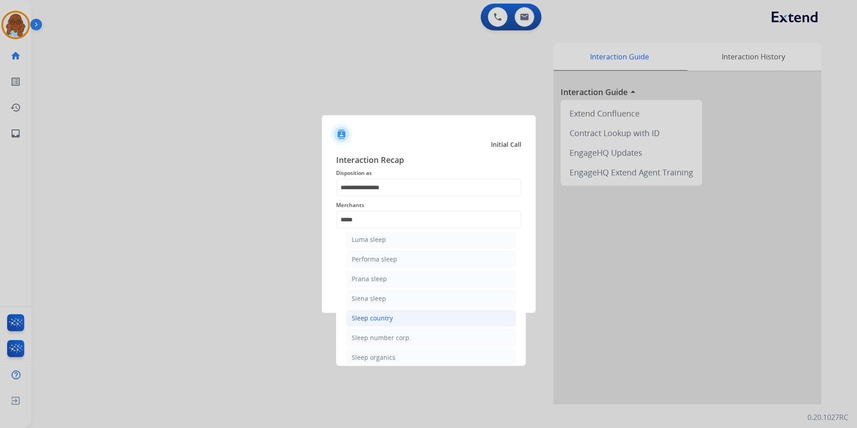
click at [378, 321] on div "Sleep country" at bounding box center [372, 318] width 41 height 9
type input "**********"
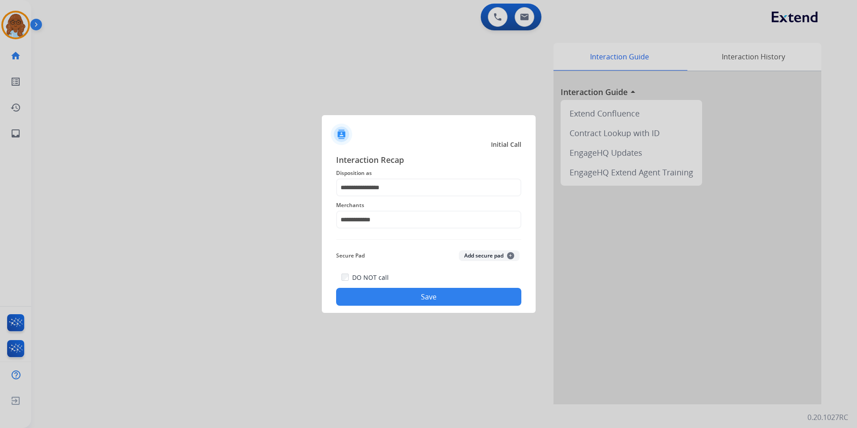
click at [385, 298] on button "Save" at bounding box center [428, 297] width 185 height 18
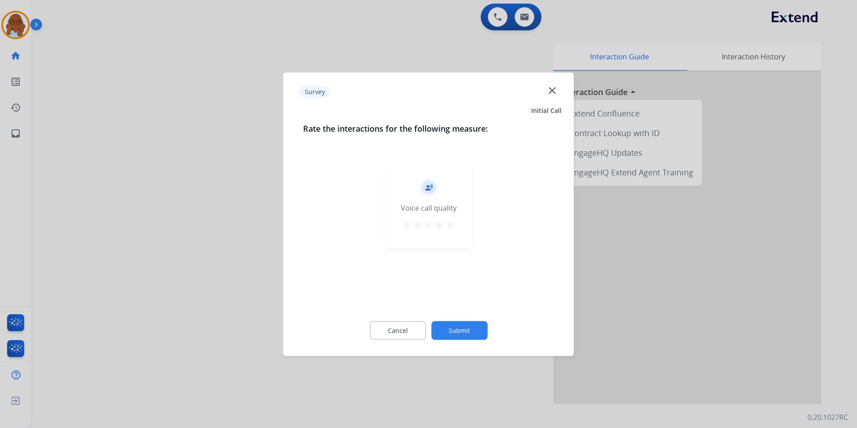
click at [446, 226] on mat-icon "star" at bounding box center [450, 224] width 11 height 11
click at [465, 327] on button "Submit" at bounding box center [459, 330] width 56 height 19
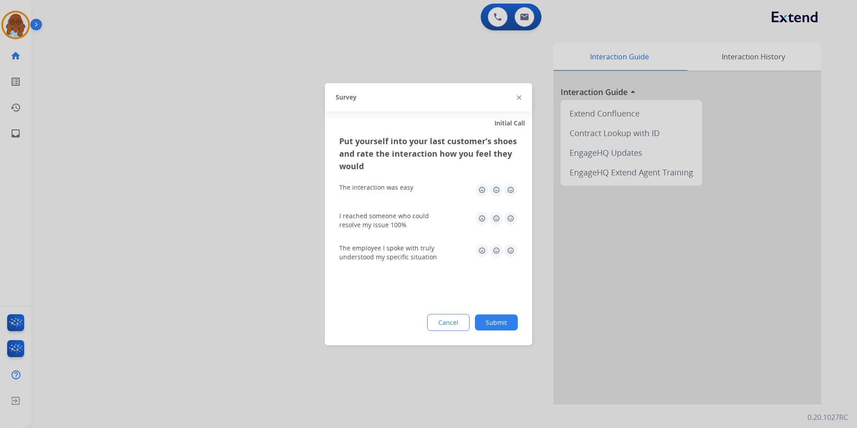
click at [506, 195] on img at bounding box center [510, 190] width 14 height 14
click at [510, 212] on img at bounding box center [510, 218] width 14 height 14
click at [505, 254] on img at bounding box center [510, 250] width 14 height 14
drag, startPoint x: 500, startPoint y: 320, endPoint x: 528, endPoint y: 327, distance: 29.0
click at [500, 320] on button "Submit" at bounding box center [496, 322] width 43 height 16
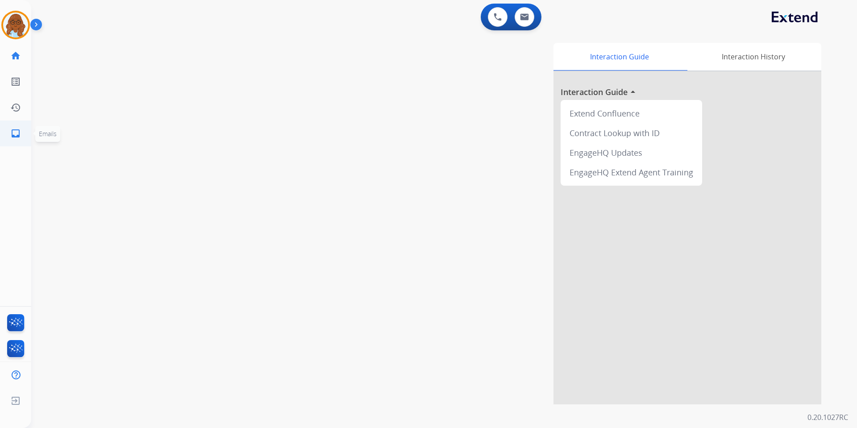
click at [20, 123] on link "inbox Emails" at bounding box center [15, 133] width 25 height 25
select select "**********"
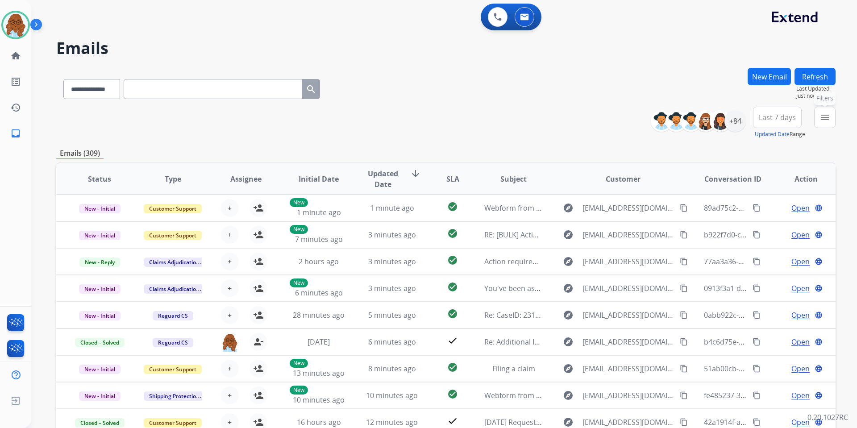
click at [827, 111] on button "menu Filters" at bounding box center [824, 117] width 21 height 21
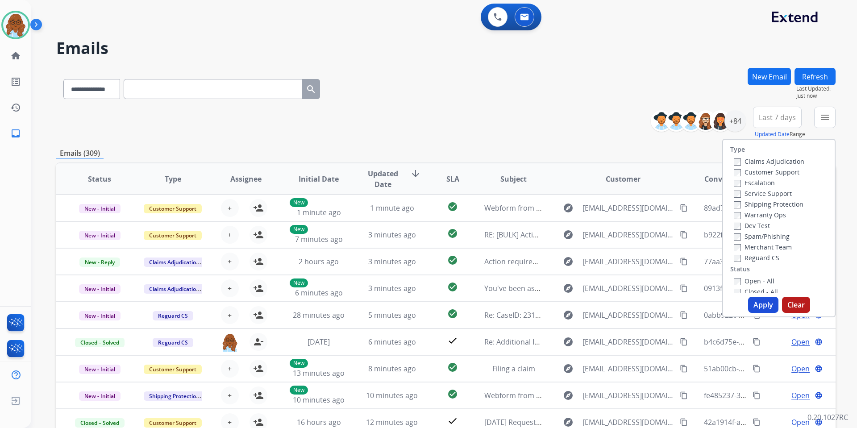
click at [755, 172] on label "Customer Support" at bounding box center [767, 172] width 66 height 8
click at [759, 205] on label "Shipping Protection" at bounding box center [769, 204] width 70 height 8
click at [749, 257] on label "Reguard CS" at bounding box center [757, 258] width 46 height 8
click at [750, 278] on label "Open - All" at bounding box center [754, 281] width 41 height 8
click at [760, 304] on button "Apply" at bounding box center [763, 305] width 30 height 16
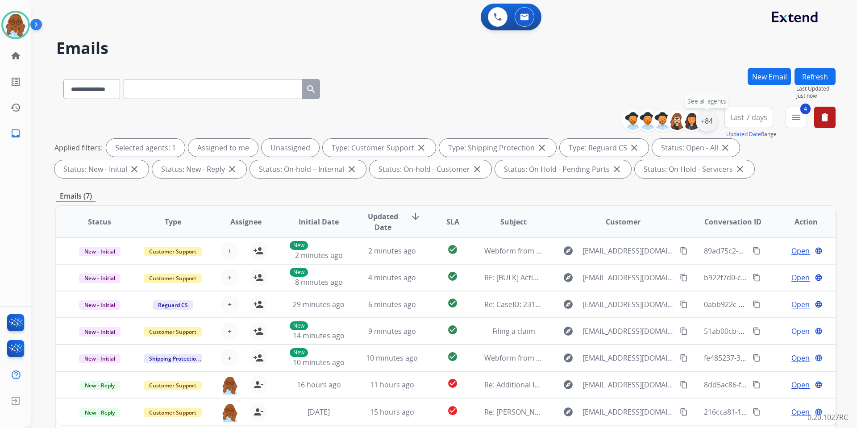
click at [703, 124] on div "+84" at bounding box center [706, 120] width 21 height 21
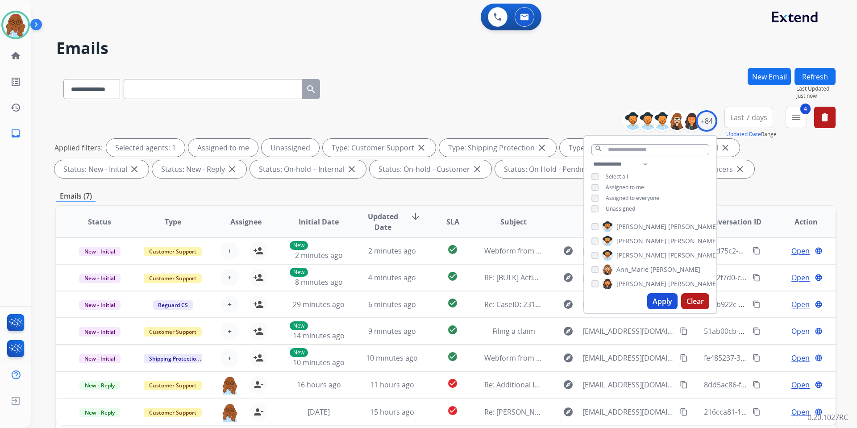
click at [619, 209] on span "Unassigned" at bounding box center [620, 209] width 29 height 8
click at [659, 302] on button "Apply" at bounding box center [662, 301] width 30 height 16
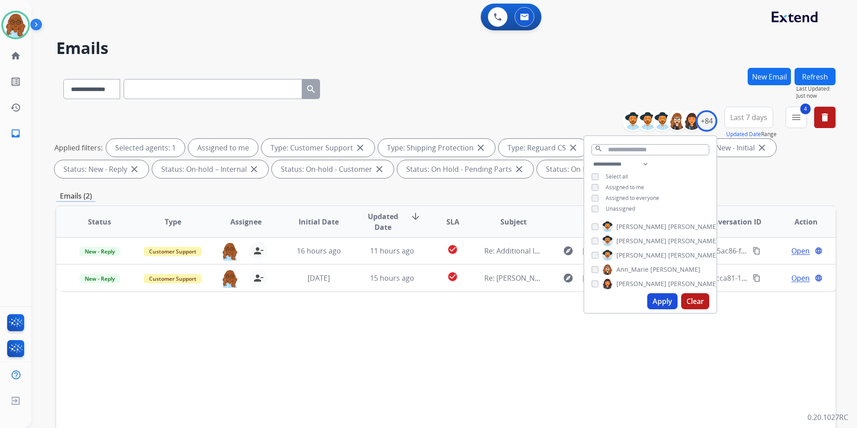
drag, startPoint x: 533, startPoint y: 357, endPoint x: 595, endPoint y: 339, distance: 64.7
click at [535, 357] on div "Status Type Assignee Initial Date Updated Date arrow_downward SLA Subject Custo…" at bounding box center [445, 354] width 779 height 299
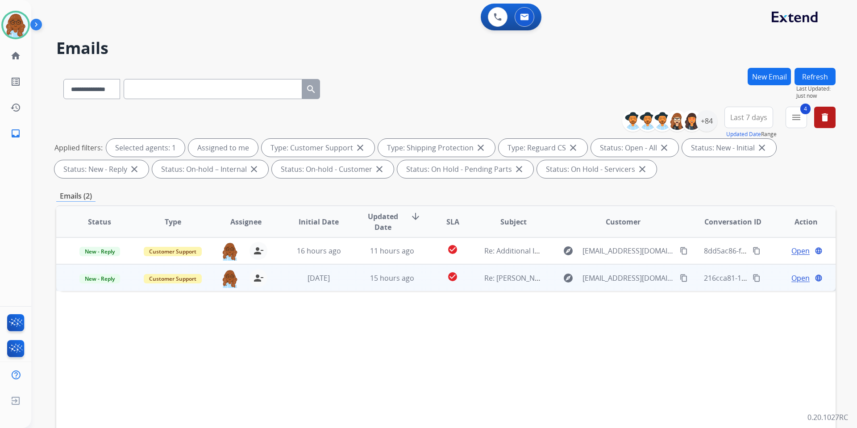
click at [795, 275] on span "Open" at bounding box center [800, 278] width 18 height 11
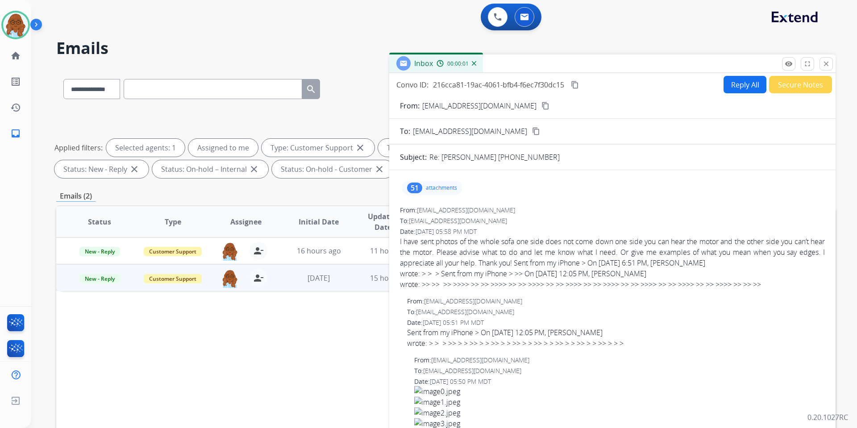
drag, startPoint x: 532, startPoint y: 64, endPoint x: 395, endPoint y: 33, distance: 141.0
click at [395, 54] on div "Inbox 00:00:01" at bounding box center [612, 63] width 446 height 19
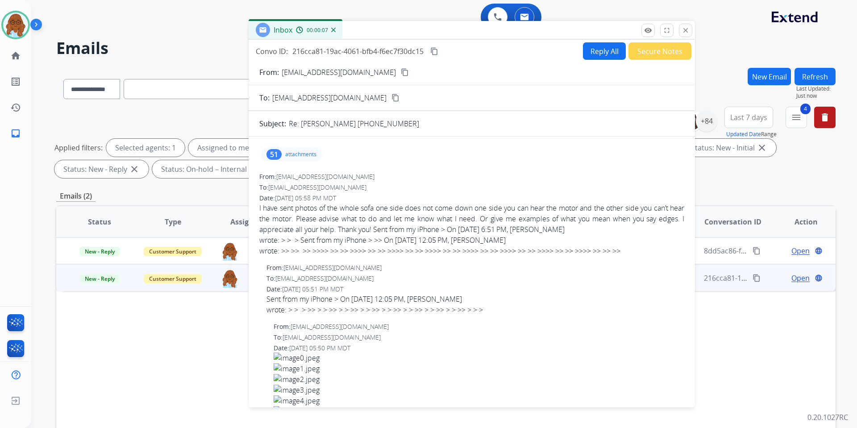
click at [599, 53] on button "Reply All" at bounding box center [604, 50] width 43 height 17
select select "**********"
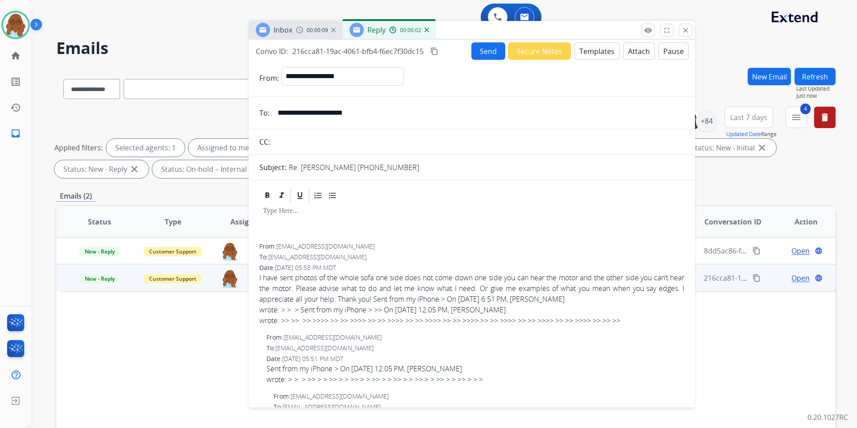
click at [600, 52] on button "Templates" at bounding box center [596, 50] width 45 height 17
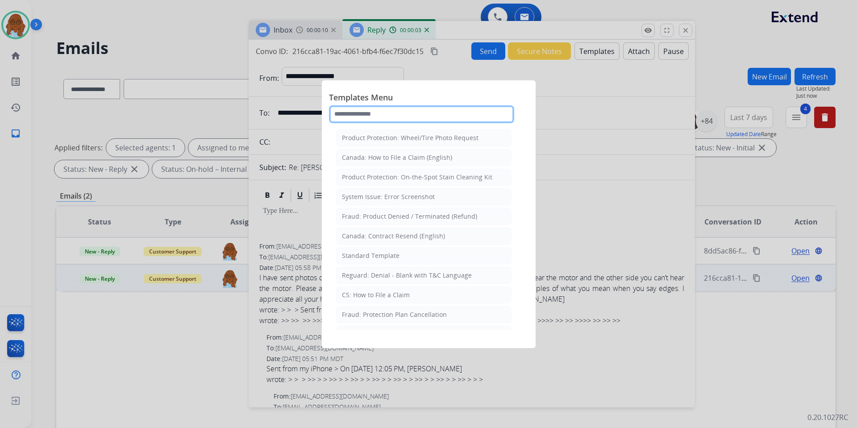
click at [363, 121] on input "text" at bounding box center [421, 114] width 185 height 18
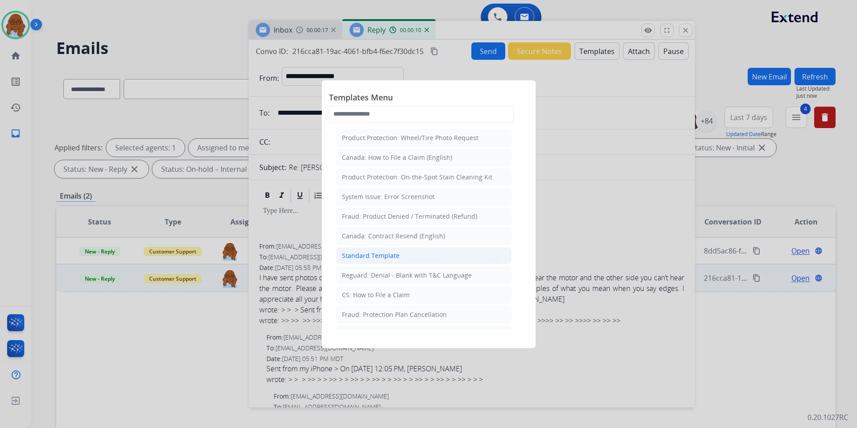
click at [376, 255] on div "Standard Template" at bounding box center [371, 255] width 58 height 9
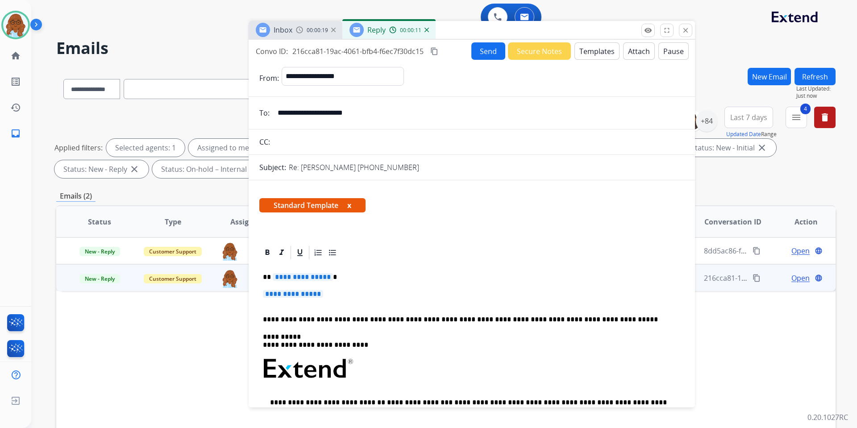
click at [298, 277] on span "**********" at bounding box center [303, 277] width 60 height 8
click at [432, 48] on mat-icon "content_copy" at bounding box center [434, 51] width 8 height 8
click at [314, 25] on div "Inbox 00:00:35" at bounding box center [296, 30] width 94 height 18
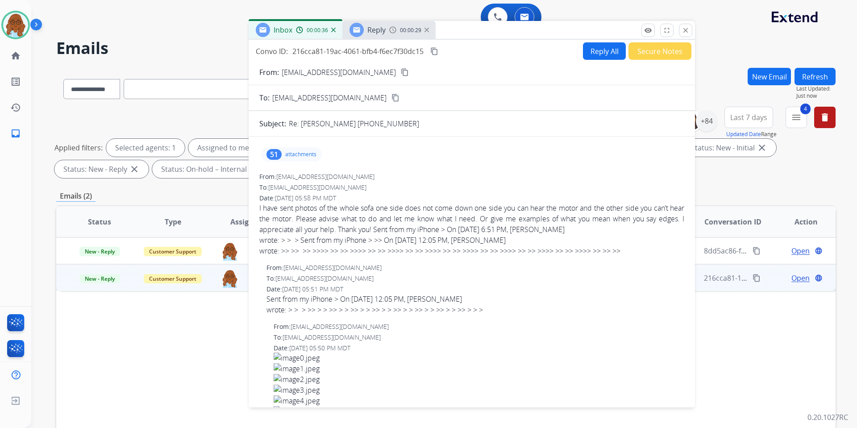
click at [401, 69] on mat-icon "content_copy" at bounding box center [405, 72] width 8 height 8
click at [593, 57] on button "Reply All" at bounding box center [604, 50] width 43 height 17
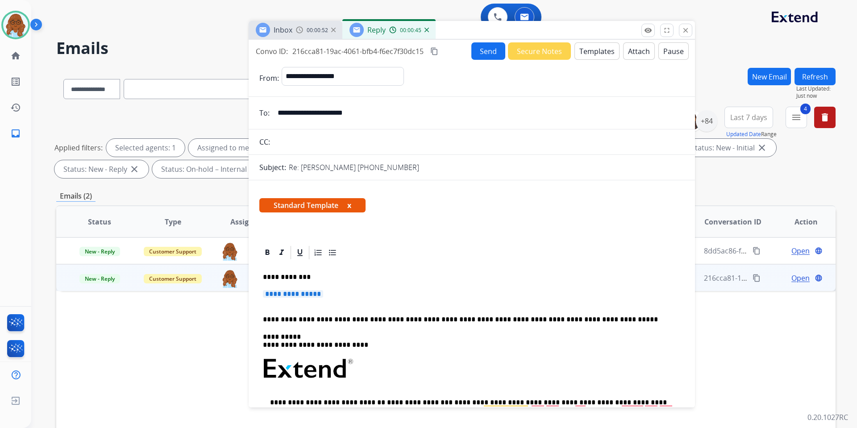
click at [302, 291] on span "**********" at bounding box center [293, 294] width 60 height 8
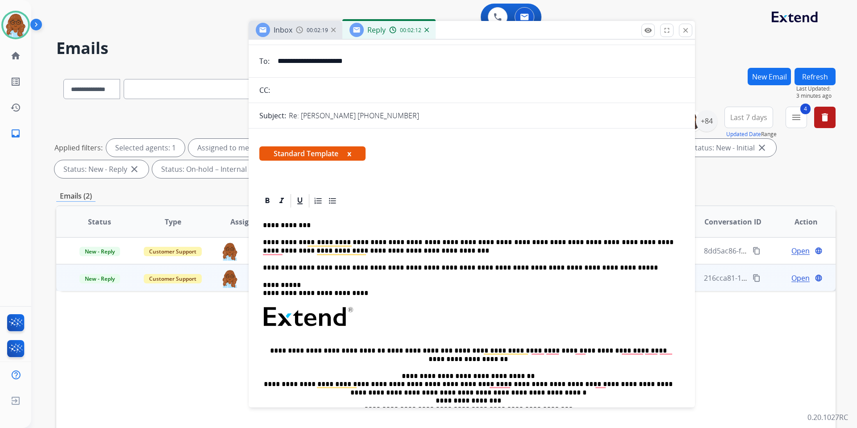
scroll to position [89, 0]
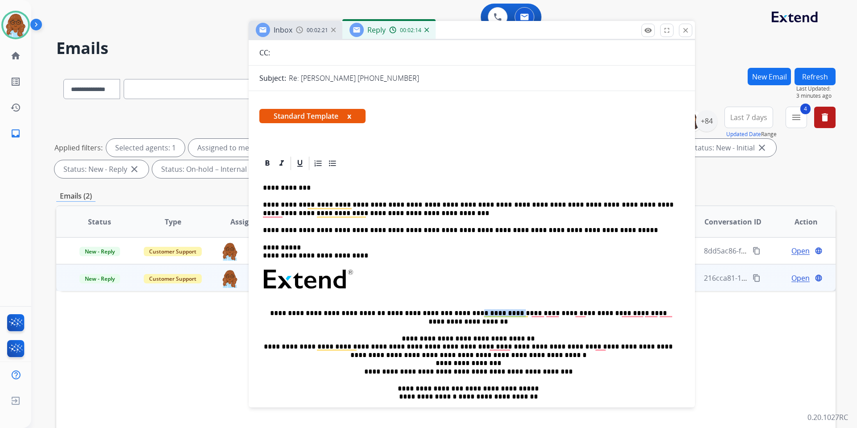
drag, startPoint x: 441, startPoint y: 312, endPoint x: 481, endPoint y: 311, distance: 40.2
click at [481, 311] on p "**********" at bounding box center [468, 317] width 411 height 17
copy p "**********"
click at [378, 215] on p "**********" at bounding box center [468, 209] width 411 height 17
click at [502, 212] on p "**********" at bounding box center [468, 209] width 411 height 17
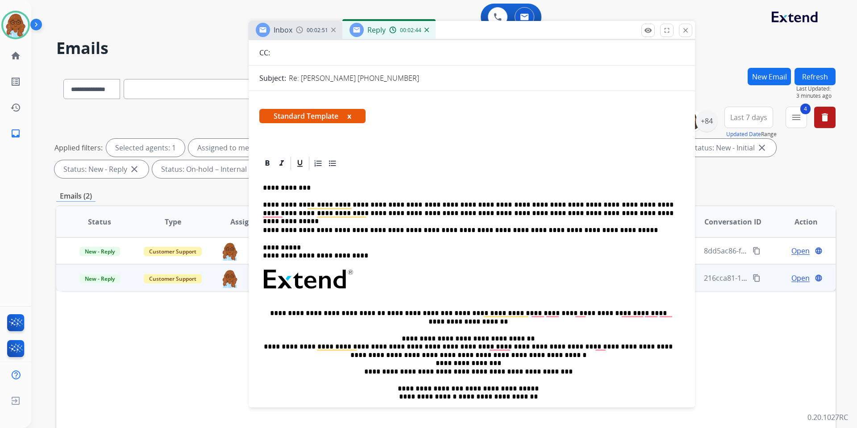
click at [495, 213] on p "**********" at bounding box center [468, 209] width 411 height 17
click at [577, 212] on p "**********" at bounding box center [468, 209] width 411 height 17
drag, startPoint x: 349, startPoint y: 117, endPoint x: 353, endPoint y: 121, distance: 5.4
click at [350, 117] on button "x" at bounding box center [349, 116] width 4 height 11
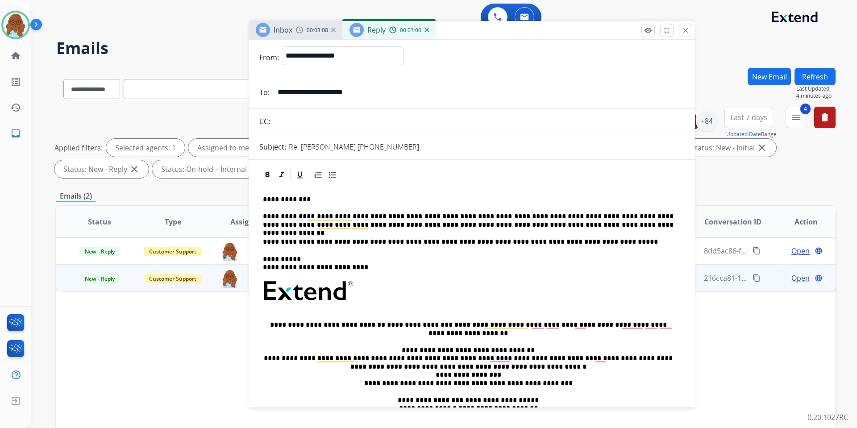
scroll to position [0, 0]
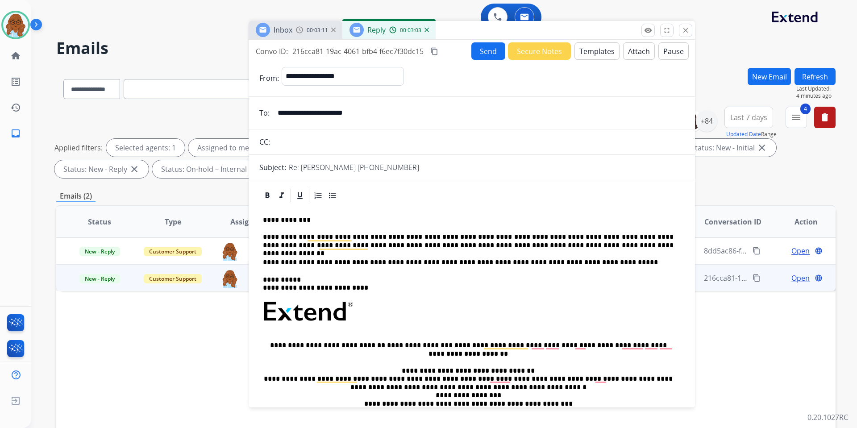
click at [475, 51] on button "Send" at bounding box center [488, 50] width 34 height 17
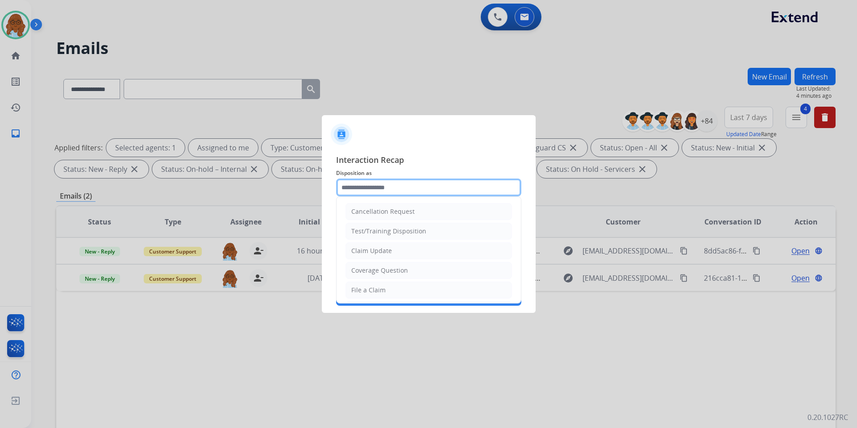
click at [387, 188] on input "text" at bounding box center [428, 188] width 185 height 18
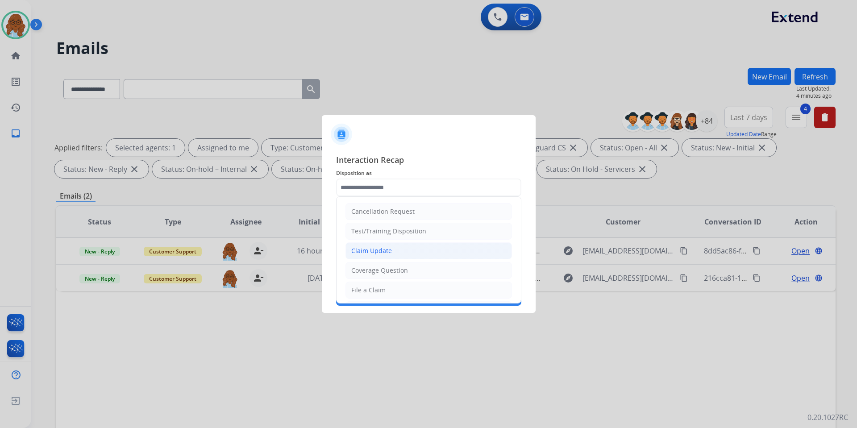
click at [378, 249] on div "Claim Update" at bounding box center [371, 250] width 41 height 9
type input "**********"
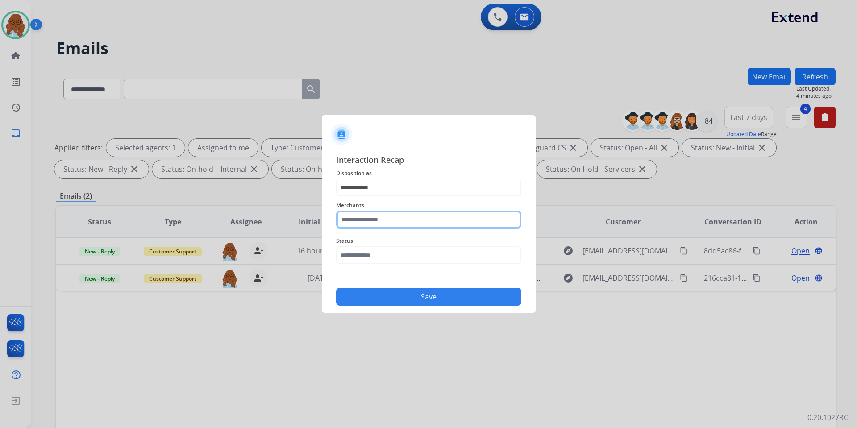
click at [373, 219] on input "text" at bounding box center [428, 220] width 185 height 18
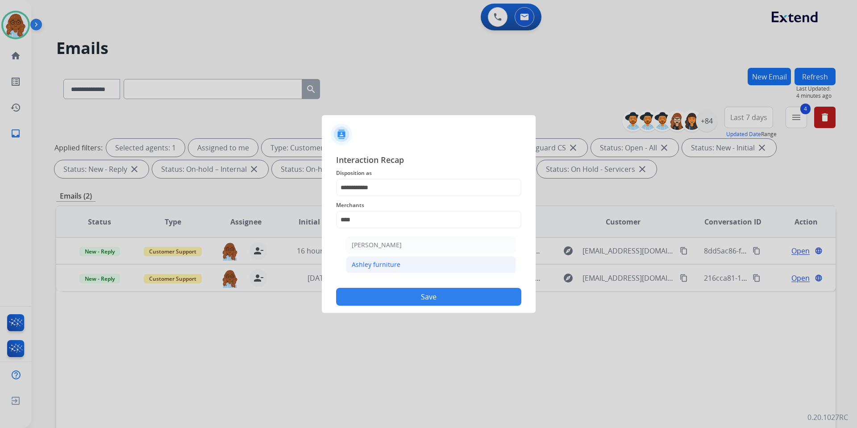
click at [381, 262] on div "Ashley furniture" at bounding box center [376, 264] width 49 height 9
type input "**********"
click at [373, 254] on input "text" at bounding box center [428, 255] width 185 height 18
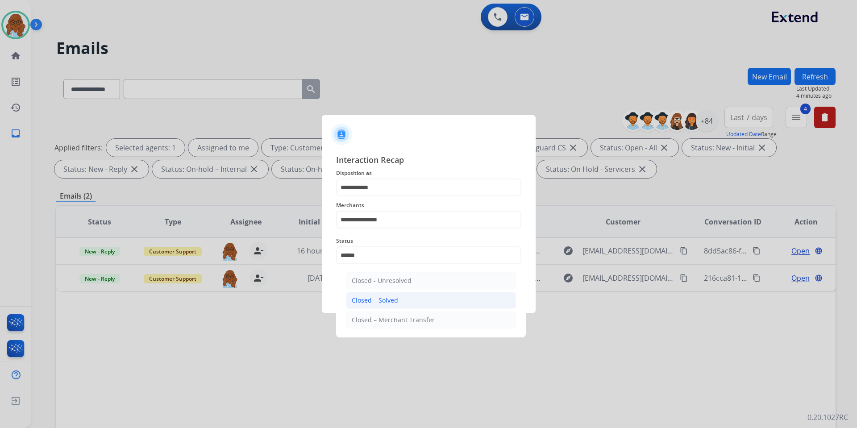
click at [394, 297] on div "Closed – Solved" at bounding box center [375, 300] width 46 height 9
type input "**********"
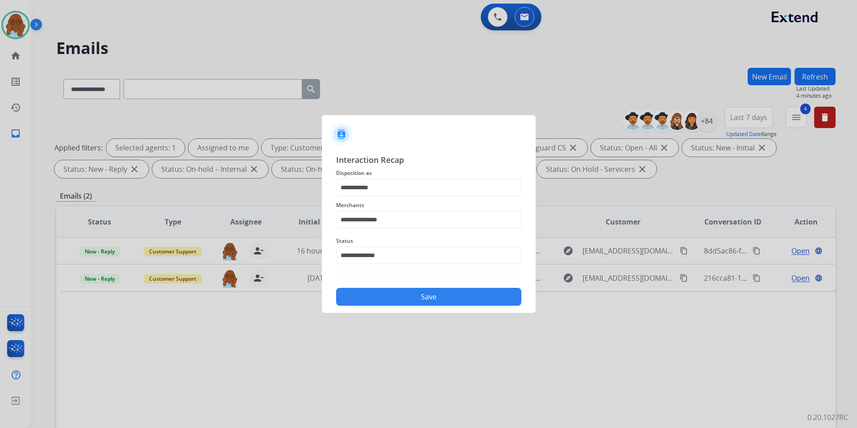
click at [398, 294] on button "Save" at bounding box center [428, 297] width 185 height 18
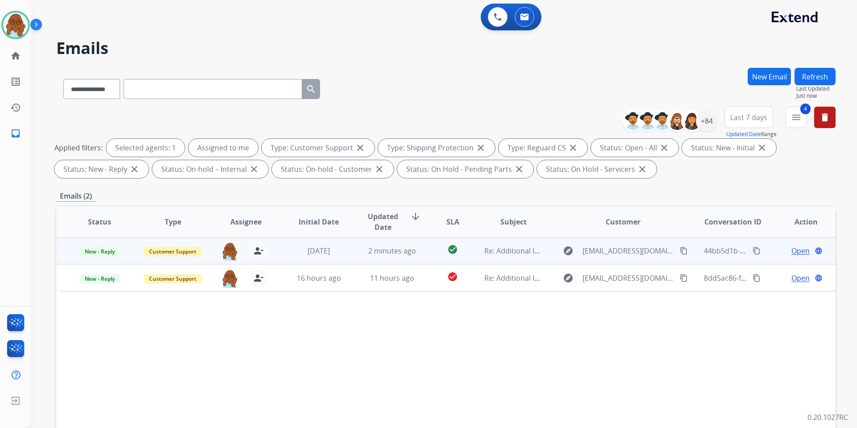
click at [792, 250] on span "Open" at bounding box center [800, 250] width 18 height 11
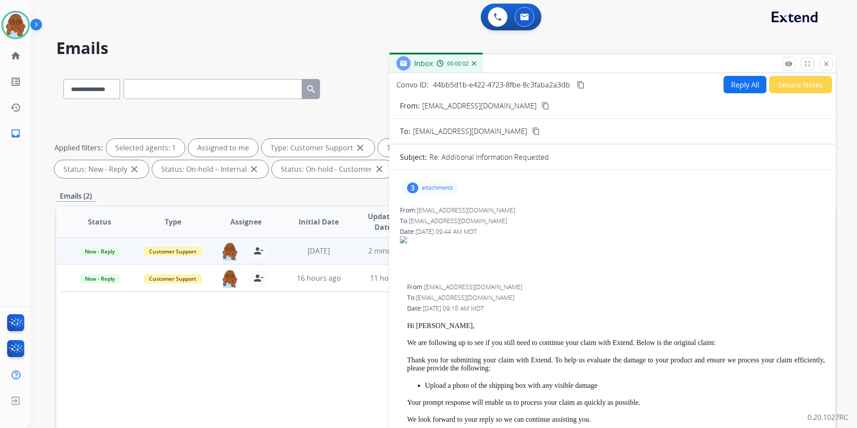
click at [430, 179] on div "3 attachments" at bounding box center [612, 187] width 425 height 21
click at [429, 183] on div "3 attachments" at bounding box center [430, 188] width 57 height 14
click at [431, 234] on div at bounding box center [431, 241] width 45 height 31
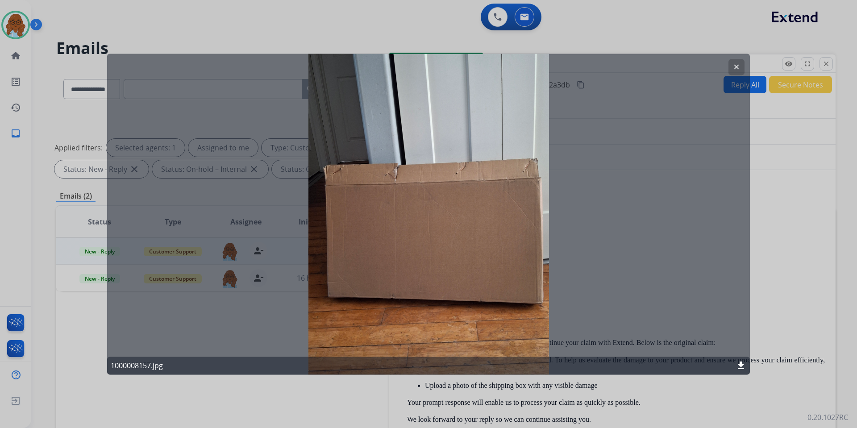
click at [585, 394] on div at bounding box center [428, 214] width 857 height 428
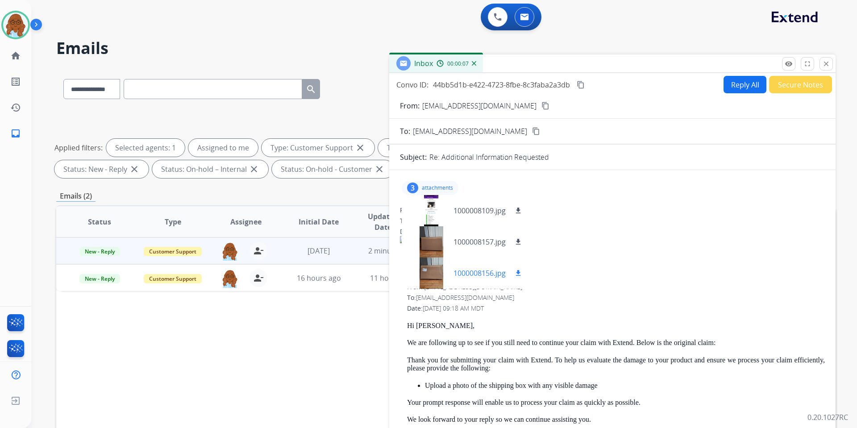
click at [429, 280] on div at bounding box center [431, 273] width 45 height 31
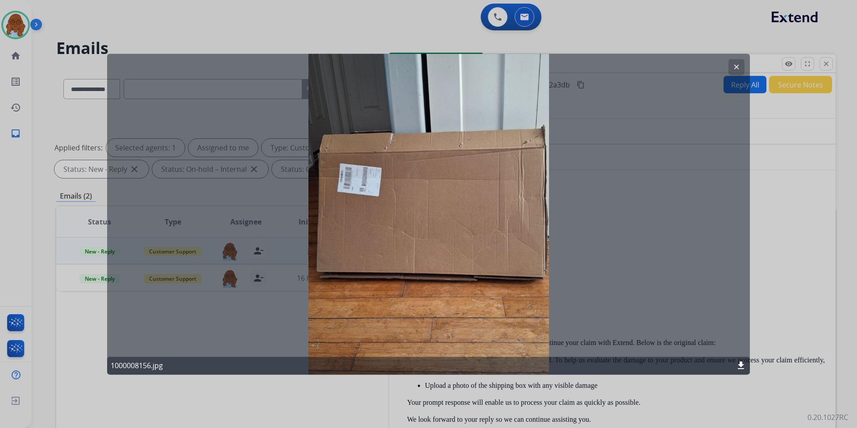
click at [557, 388] on div at bounding box center [428, 214] width 857 height 428
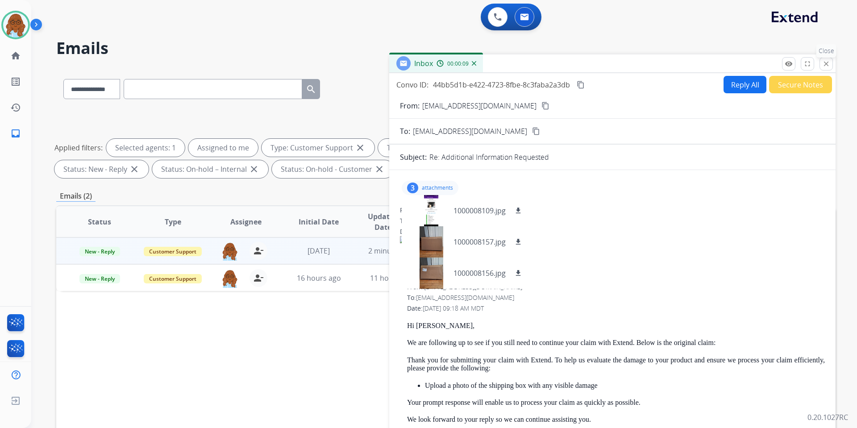
click at [823, 67] on mat-icon "close" at bounding box center [826, 64] width 8 height 8
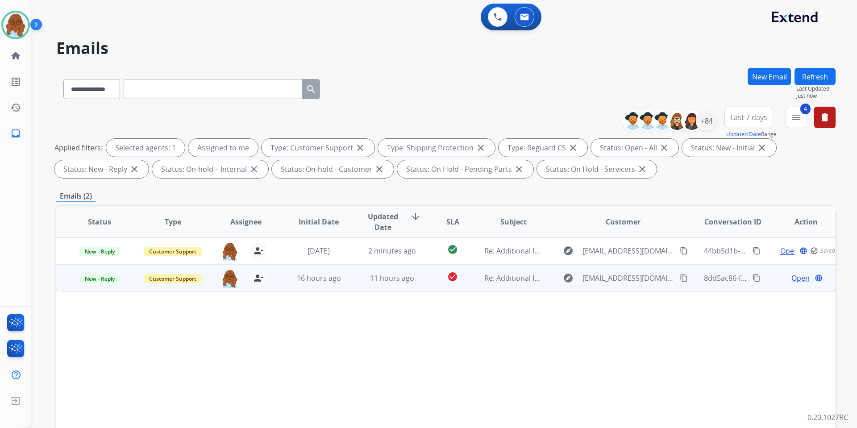
click at [797, 276] on span "Open" at bounding box center [800, 278] width 18 height 11
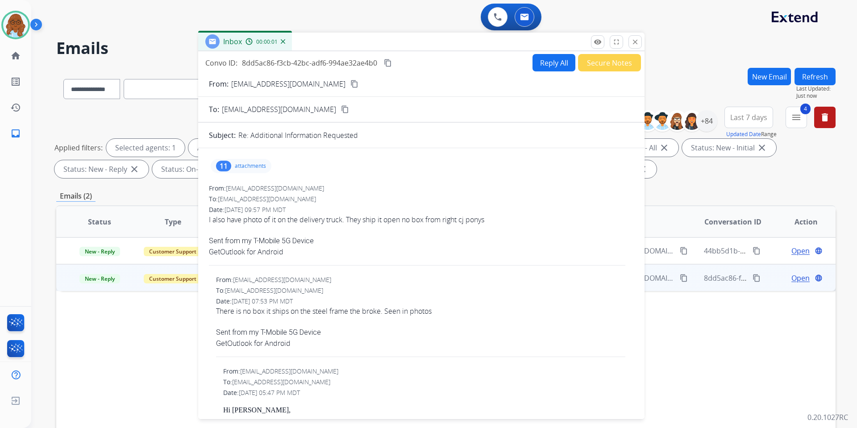
drag, startPoint x: 606, startPoint y: 58, endPoint x: 388, endPoint y: 33, distance: 219.3
click at [388, 33] on div "Inbox 00:00:01" at bounding box center [421, 42] width 446 height 19
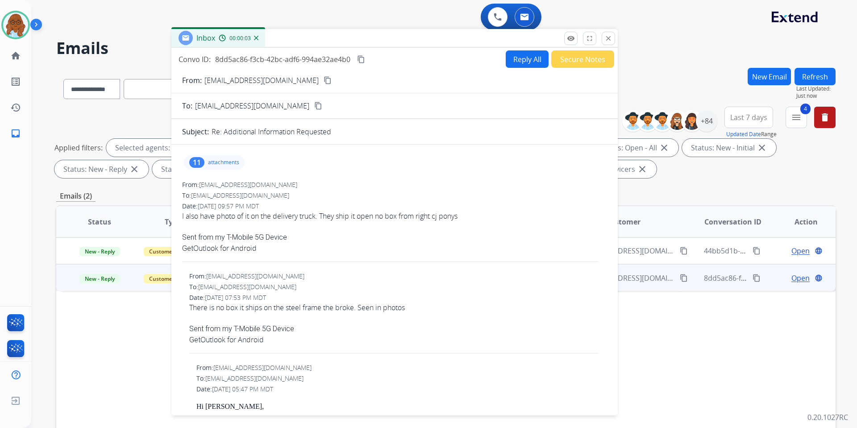
click at [524, 60] on button "Reply All" at bounding box center [527, 58] width 43 height 17
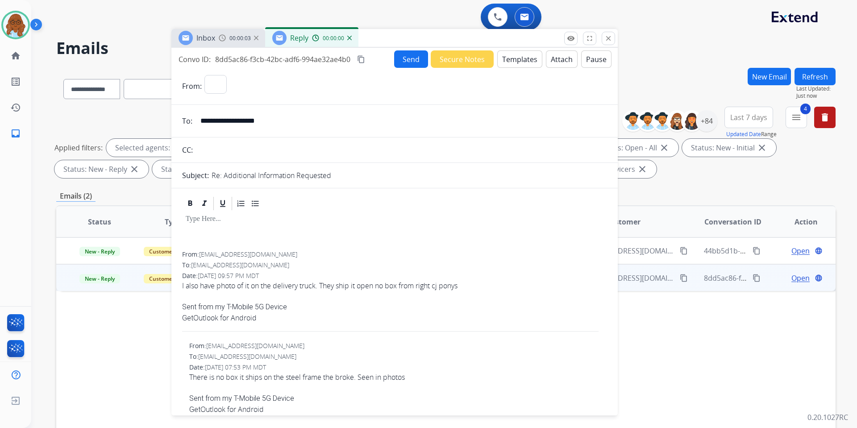
select select "**********"
click at [221, 34] on img at bounding box center [222, 37] width 7 height 7
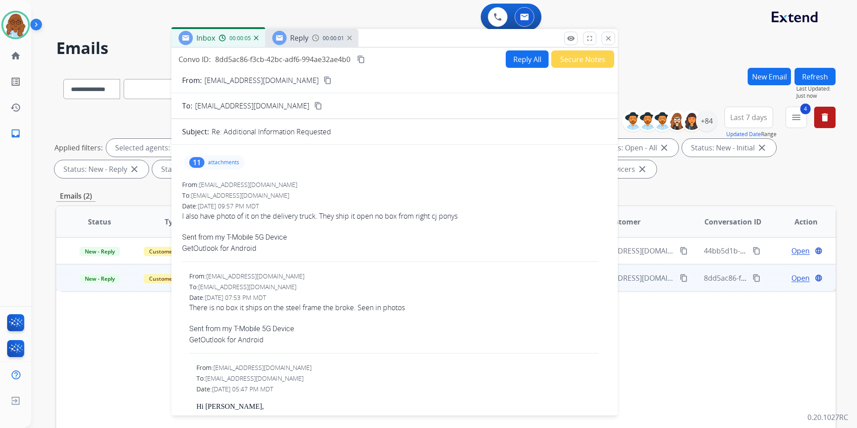
click at [224, 162] on p "attachments" at bounding box center [223, 162] width 31 height 7
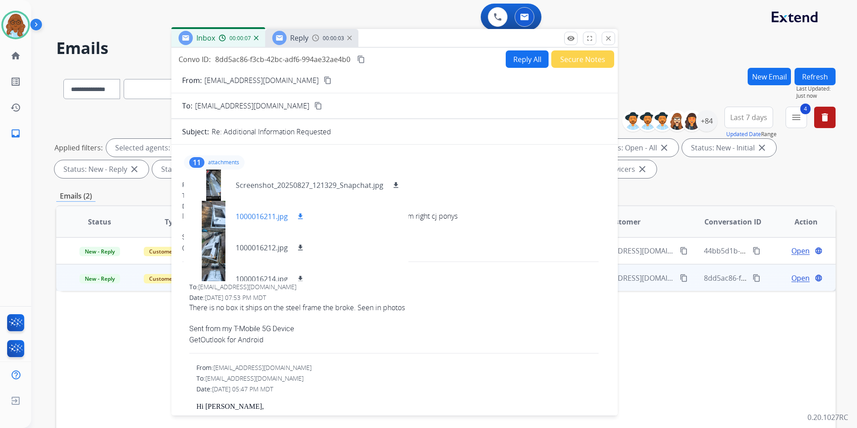
click at [212, 226] on div at bounding box center [213, 216] width 45 height 31
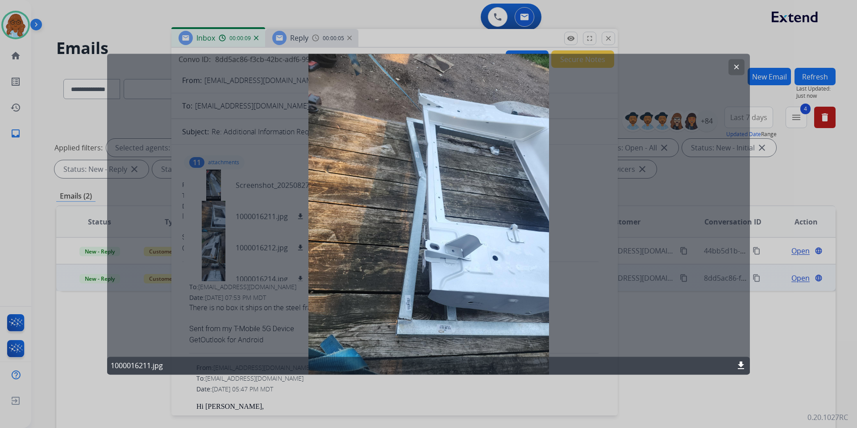
click at [382, 373] on div "1000016211.jpg download" at bounding box center [428, 366] width 643 height 18
click at [265, 394] on div at bounding box center [428, 214] width 857 height 428
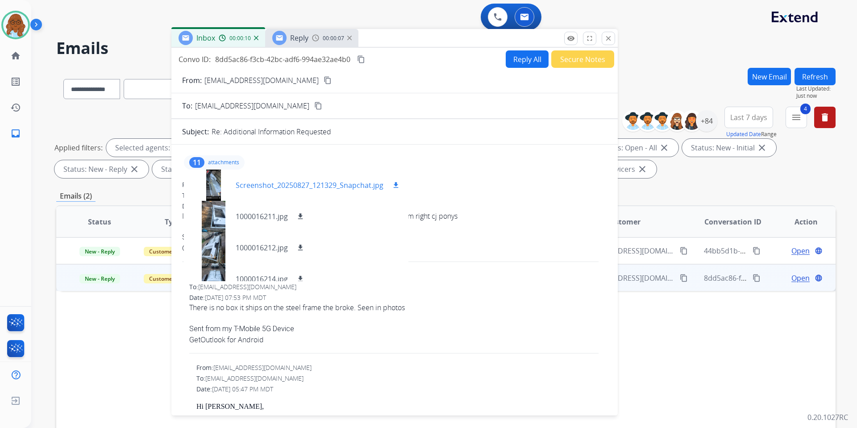
click at [216, 180] on div at bounding box center [213, 185] width 45 height 31
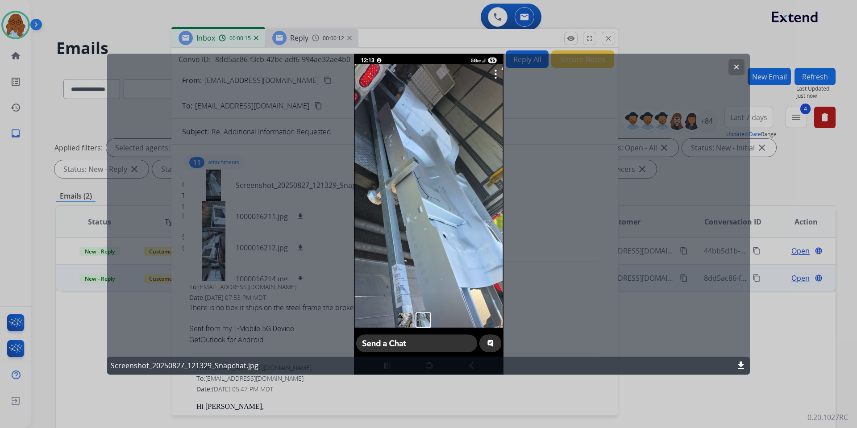
click at [322, 379] on div at bounding box center [428, 214] width 857 height 428
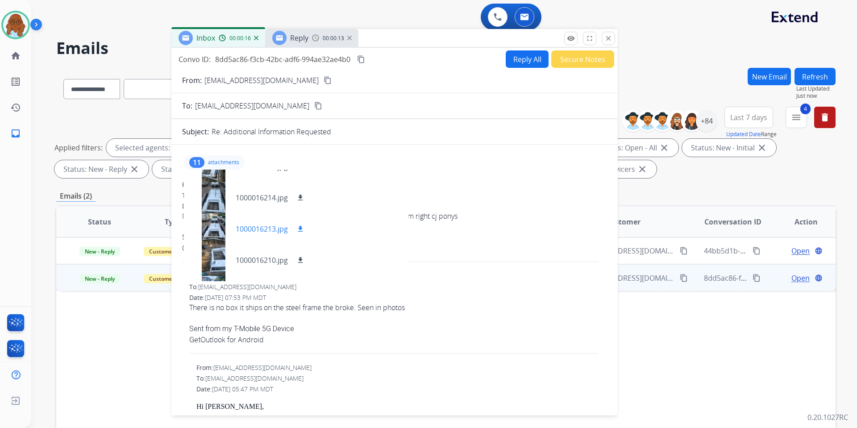
scroll to position [89, 0]
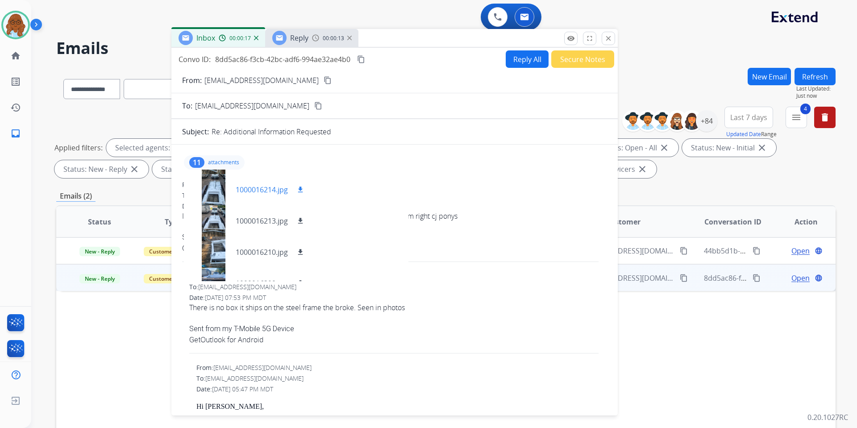
click at [213, 194] on div at bounding box center [213, 189] width 45 height 31
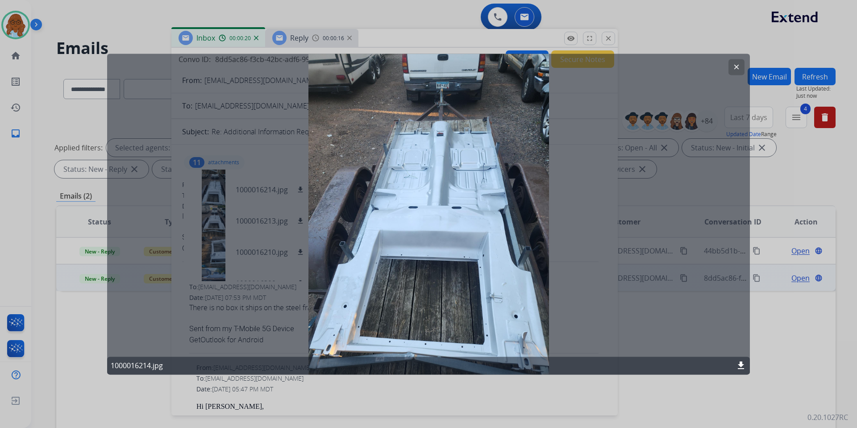
click at [298, 394] on div at bounding box center [428, 214] width 857 height 428
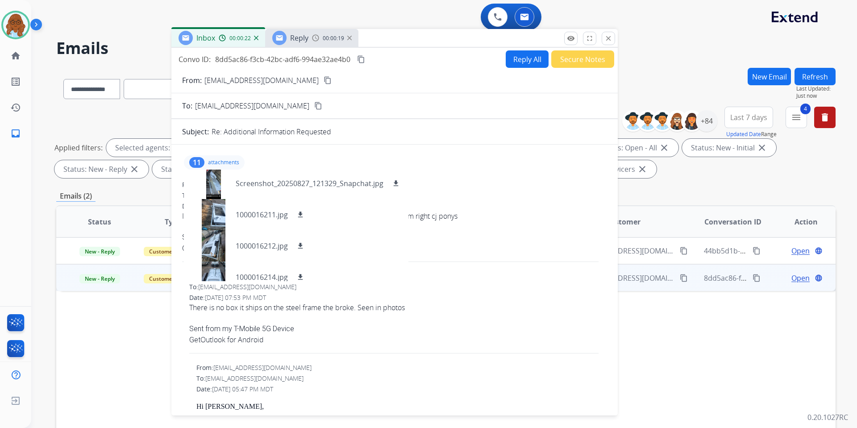
scroll to position [0, 0]
click at [213, 249] on div at bounding box center [213, 247] width 45 height 31
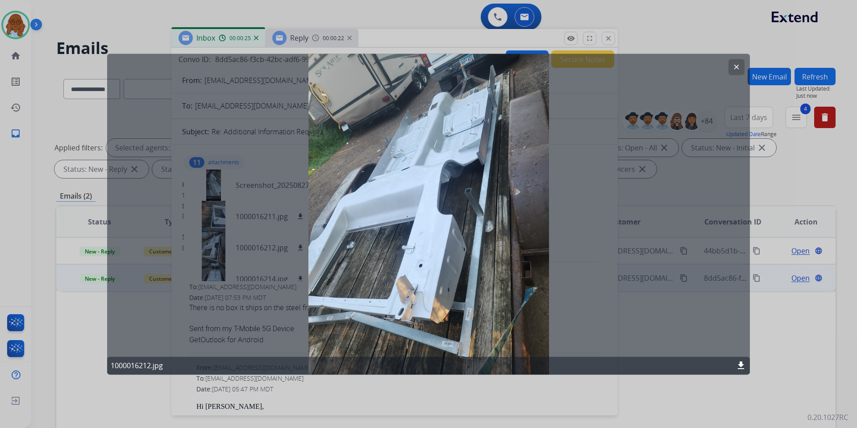
click at [320, 374] on div "1000016212.jpg download" at bounding box center [428, 366] width 643 height 18
drag, startPoint x: 268, startPoint y: 380, endPoint x: 250, endPoint y: 348, distance: 37.0
click at [269, 380] on div at bounding box center [428, 214] width 857 height 428
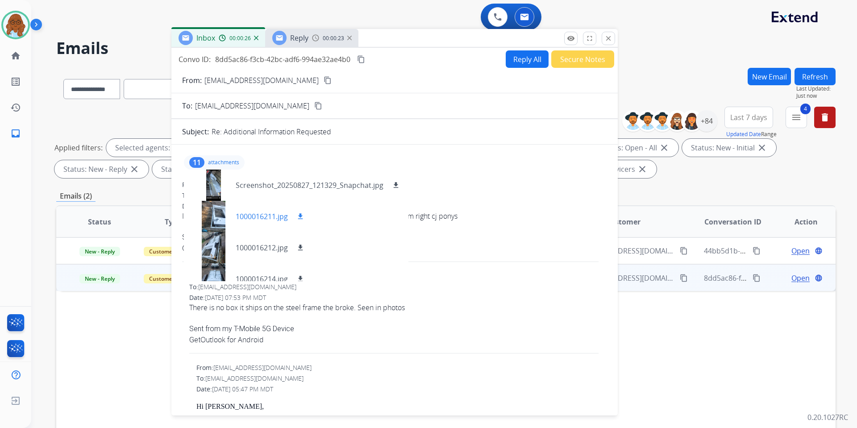
click at [218, 216] on div at bounding box center [213, 216] width 45 height 31
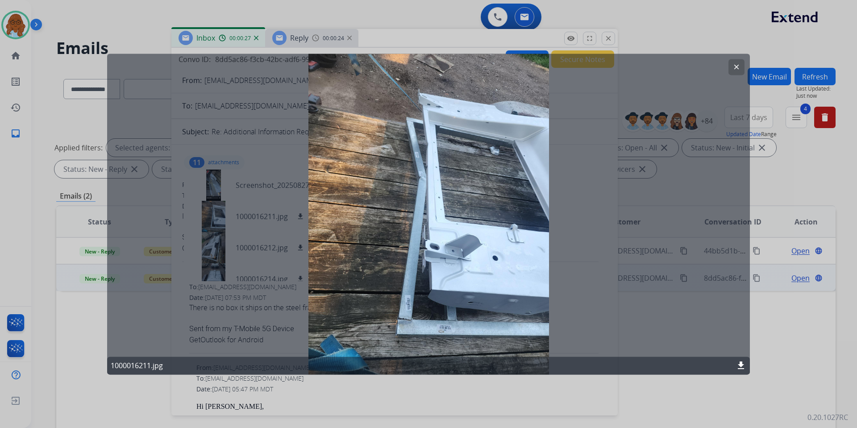
click at [314, 402] on div at bounding box center [428, 214] width 857 height 428
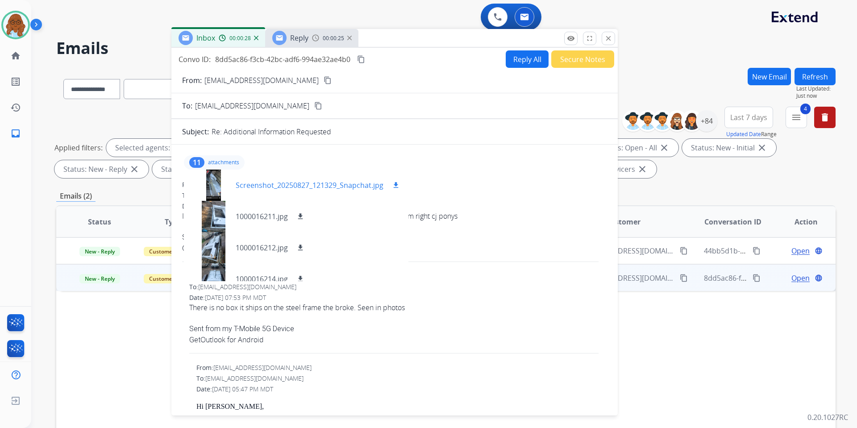
click at [215, 190] on div at bounding box center [213, 185] width 45 height 31
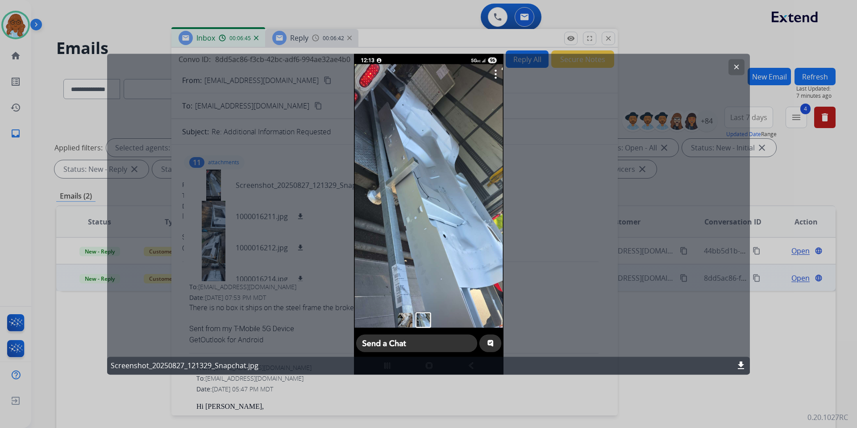
click at [737, 66] on mat-icon "clear" at bounding box center [736, 67] width 8 height 8
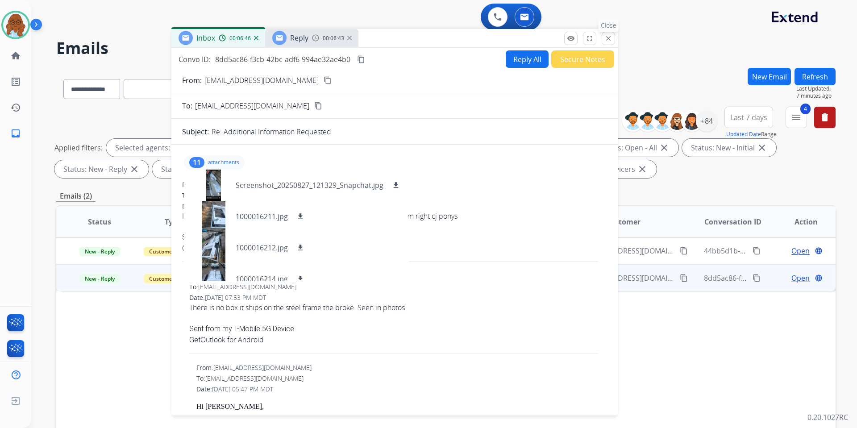
click at [602, 42] on button "close Close" at bounding box center [608, 38] width 13 height 13
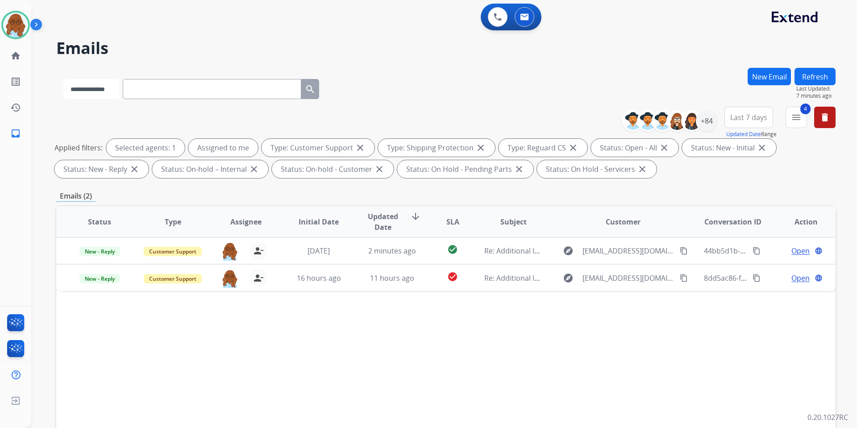
drag, startPoint x: 97, startPoint y: 82, endPoint x: 116, endPoint y: 90, distance: 21.2
click at [97, 82] on select "**********" at bounding box center [91, 89] width 56 height 20
select select "**********"
click at [63, 79] on select "**********" at bounding box center [91, 89] width 56 height 20
paste input "**********"
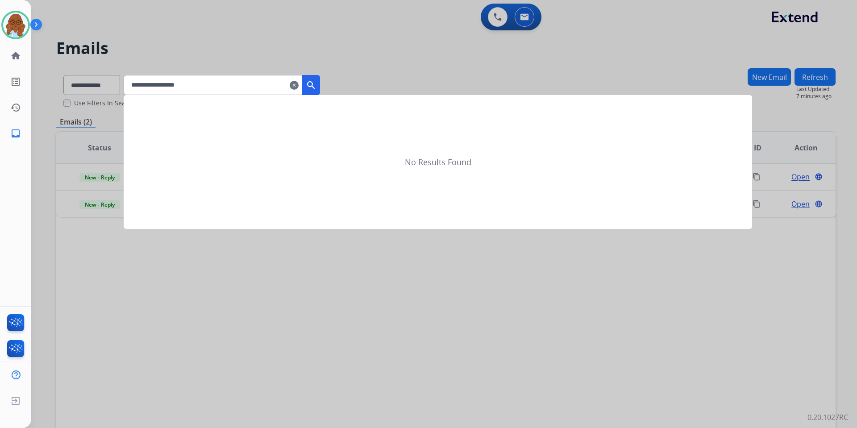
type input "**********"
click at [316, 90] on mat-icon "search" at bounding box center [311, 85] width 11 height 11
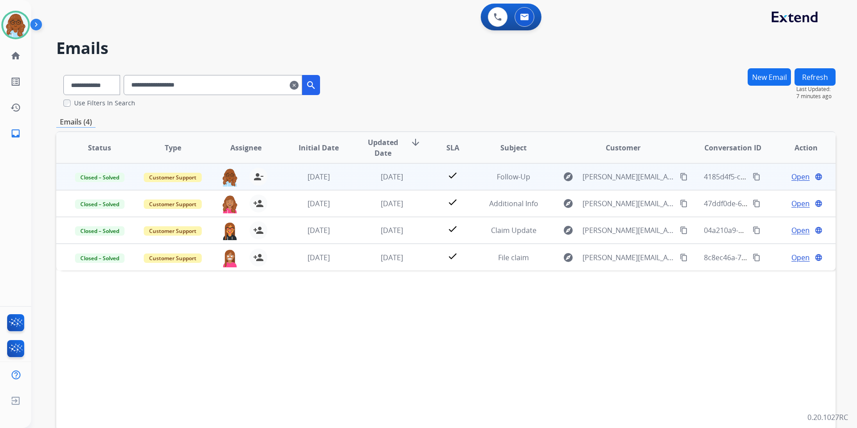
click at [792, 176] on span "Open" at bounding box center [800, 176] width 18 height 11
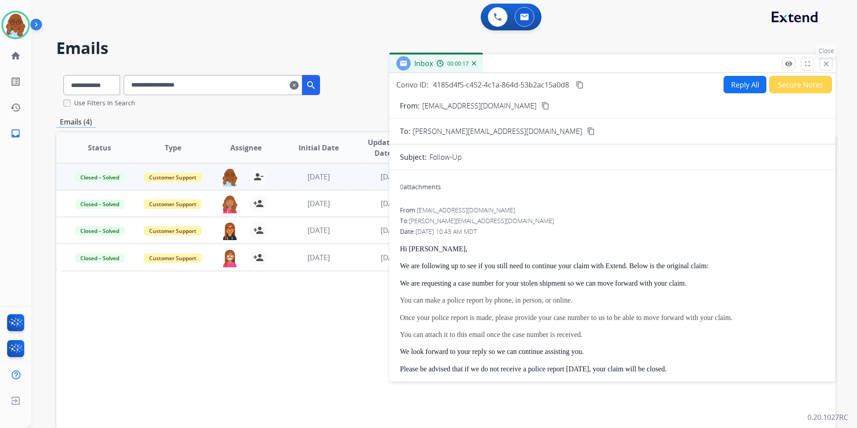
click at [823, 66] on mat-icon "close" at bounding box center [826, 64] width 8 height 8
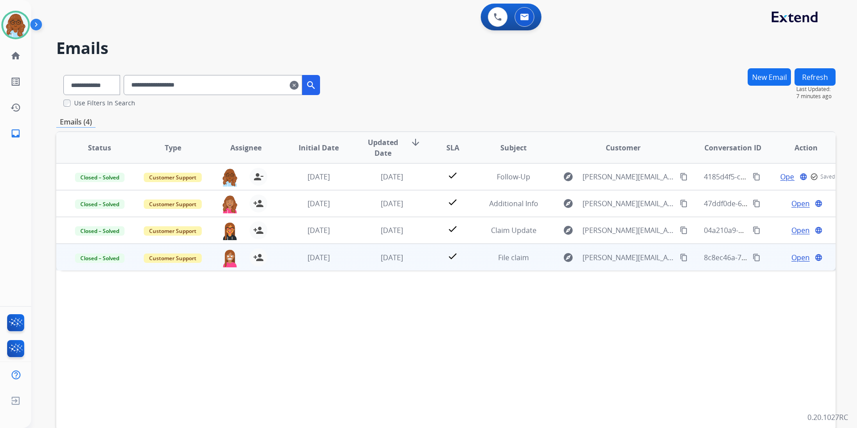
click at [792, 257] on span "Open" at bounding box center [800, 257] width 18 height 11
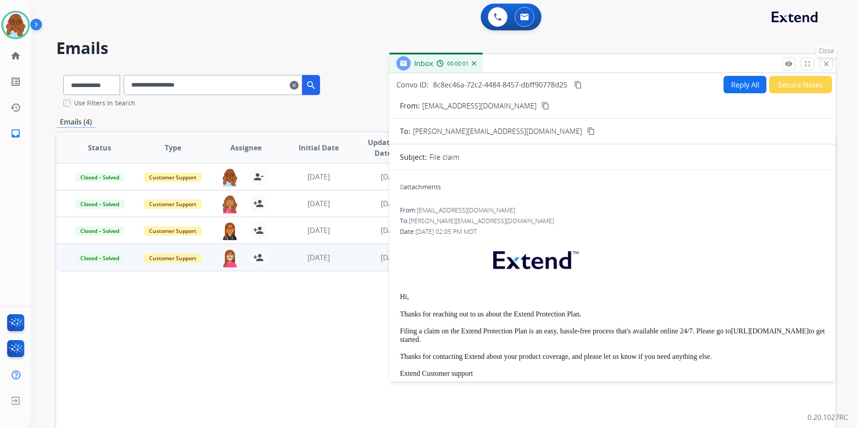
click at [825, 66] on mat-icon "close" at bounding box center [826, 64] width 8 height 8
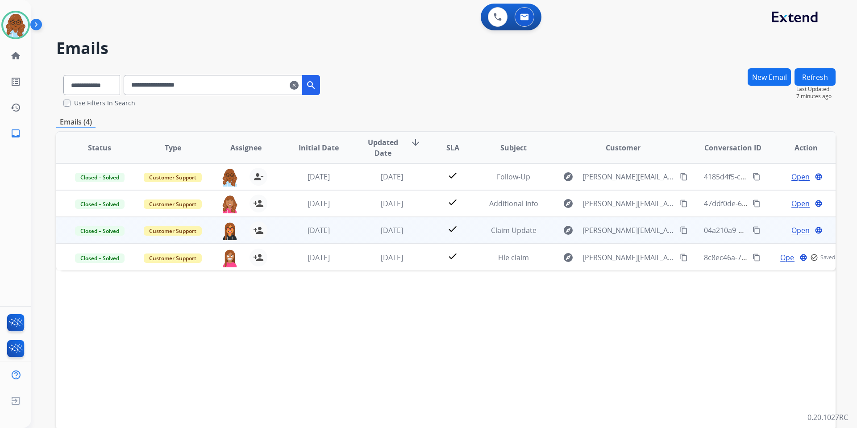
click at [796, 230] on span "Open" at bounding box center [800, 230] width 18 height 11
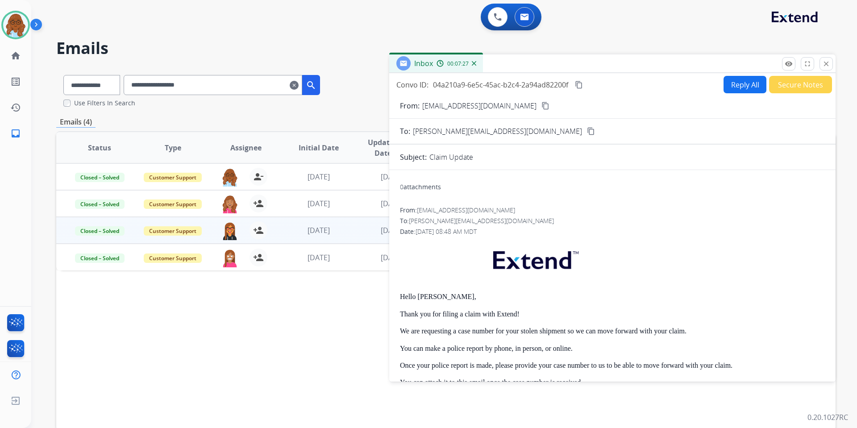
drag, startPoint x: 823, startPoint y: 66, endPoint x: 837, endPoint y: 73, distance: 16.2
click at [823, 66] on mat-icon "close" at bounding box center [826, 64] width 8 height 8
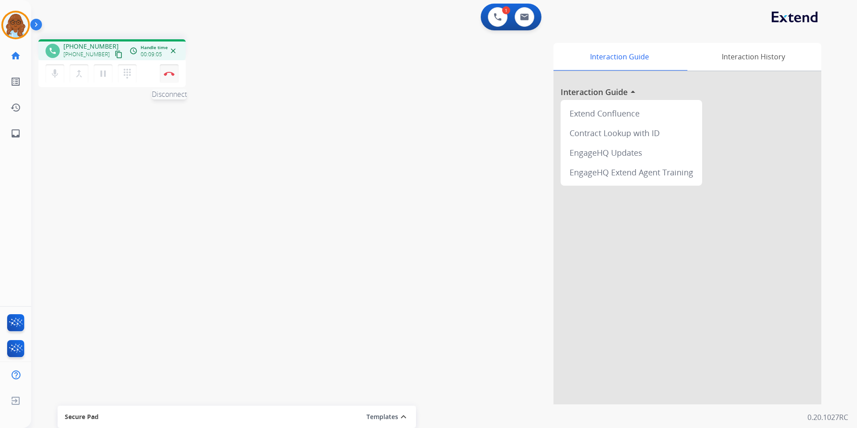
click at [169, 75] on img at bounding box center [169, 73] width 11 height 4
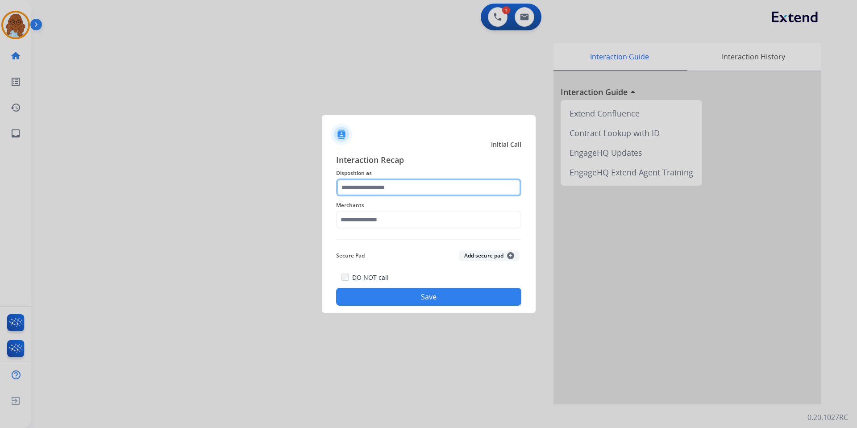
drag, startPoint x: 398, startPoint y: 183, endPoint x: 397, endPoint y: 193, distance: 9.9
click at [398, 184] on input "text" at bounding box center [428, 188] width 185 height 18
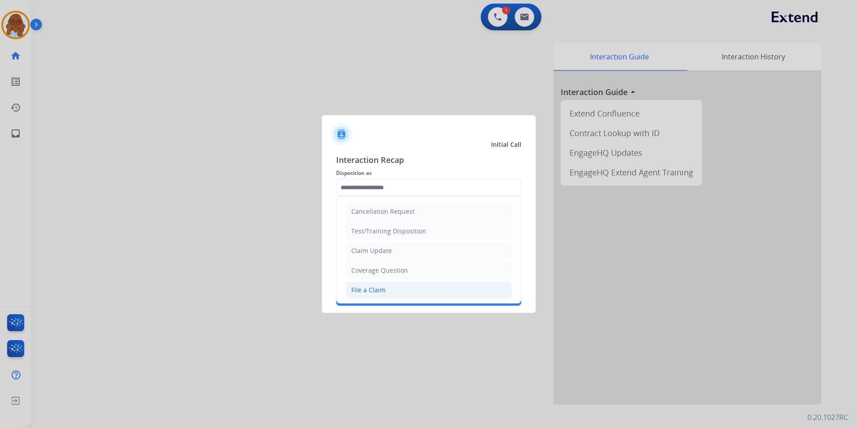
click at [384, 291] on li "File a Claim" at bounding box center [428, 290] width 166 height 17
type input "**********"
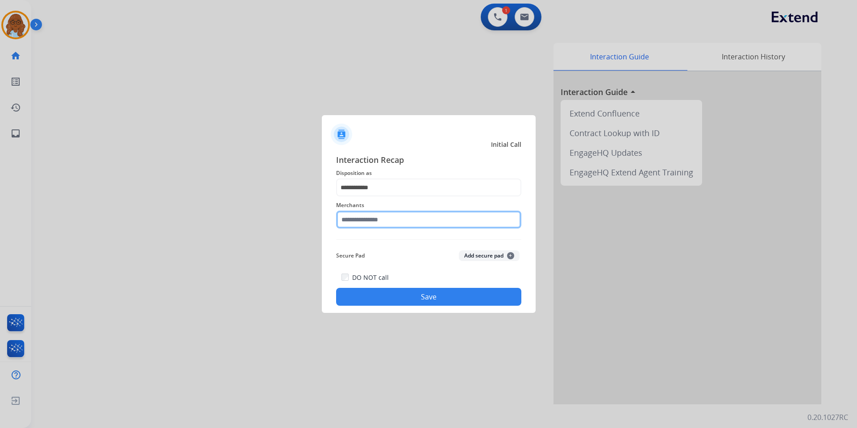
click at [352, 222] on input "text" at bounding box center [428, 220] width 185 height 18
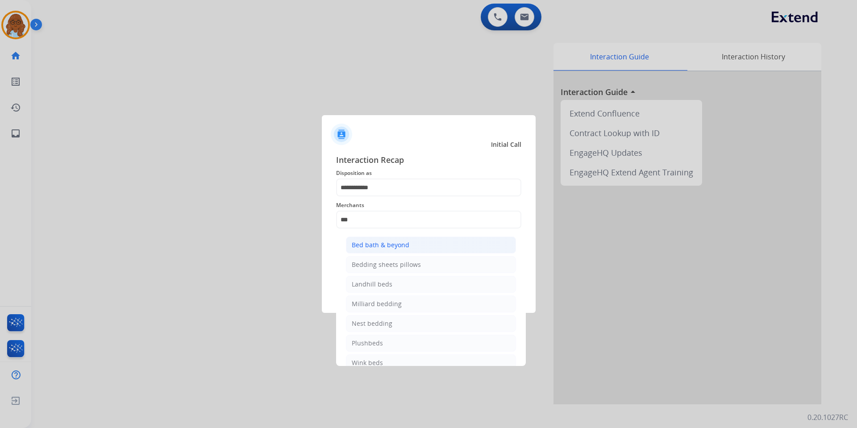
click at [394, 243] on div "Bed bath & beyond" at bounding box center [381, 245] width 58 height 9
type input "**********"
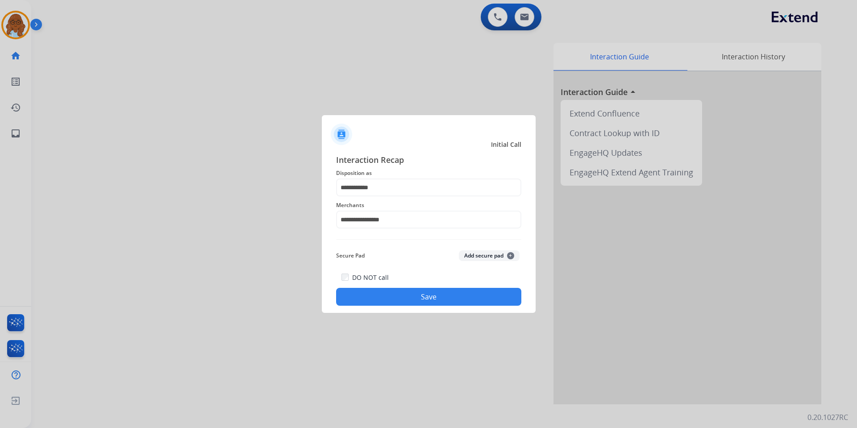
click at [404, 296] on button "Save" at bounding box center [428, 297] width 185 height 18
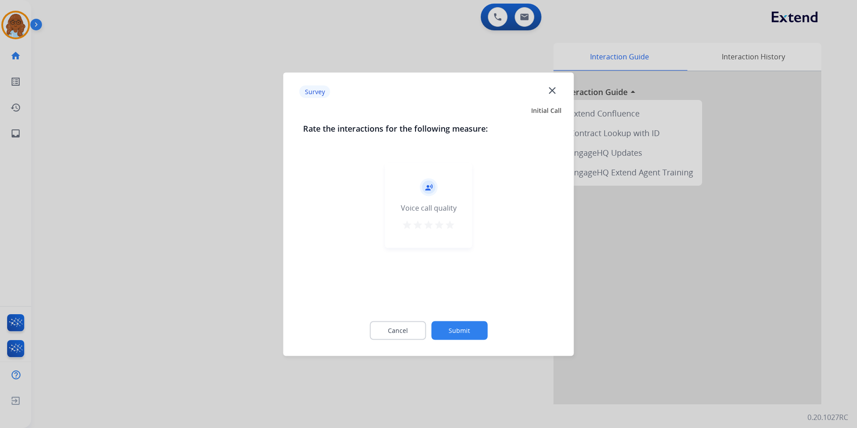
click at [456, 234] on div "record_voice_over Voice call quality star star star star star" at bounding box center [428, 205] width 87 height 85
click at [450, 227] on mat-icon "star" at bounding box center [450, 224] width 11 height 11
click at [462, 328] on button "Submit" at bounding box center [459, 330] width 56 height 19
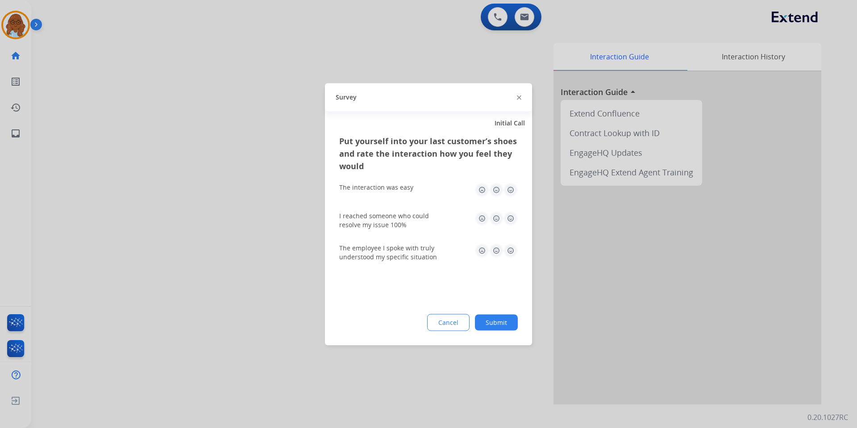
click at [511, 185] on img at bounding box center [510, 190] width 14 height 14
click at [511, 218] on img at bounding box center [510, 218] width 14 height 14
click at [511, 258] on div "The employee I spoke with truly understood my specific situation" at bounding box center [428, 252] width 179 height 18
click at [504, 251] on img at bounding box center [510, 250] width 14 height 14
click at [507, 321] on button "Submit" at bounding box center [496, 322] width 43 height 16
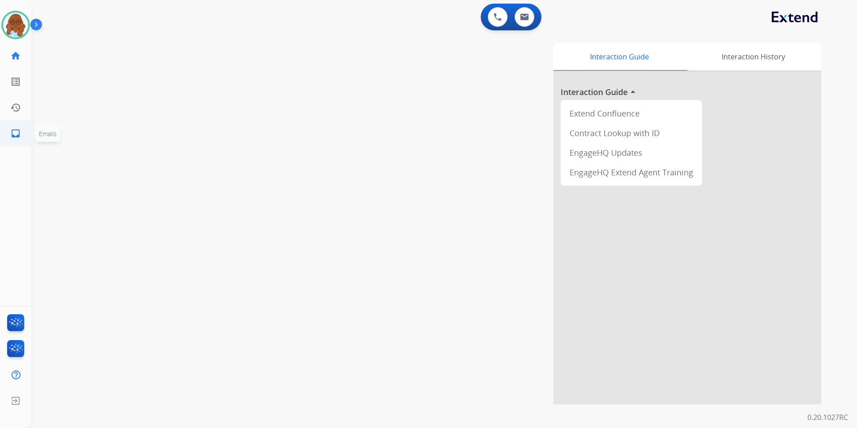
click at [1, 133] on ul "inbox Emails Emails" at bounding box center [15, 134] width 31 height 26
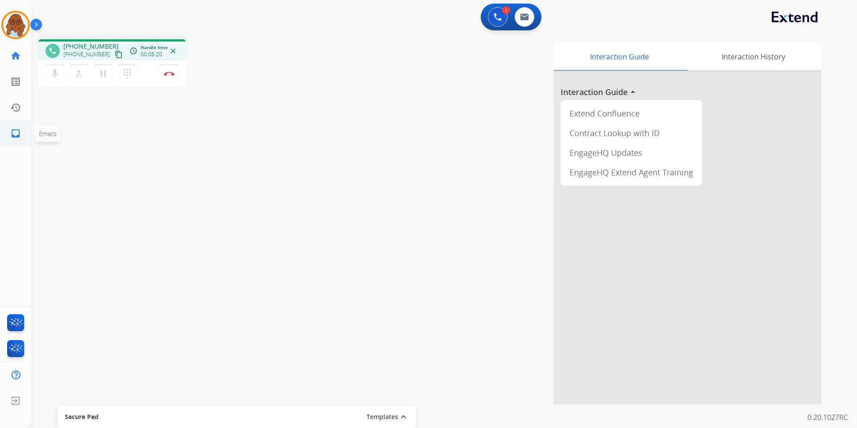
click at [17, 126] on link "inbox Emails" at bounding box center [15, 133] width 25 height 25
select select "**********"
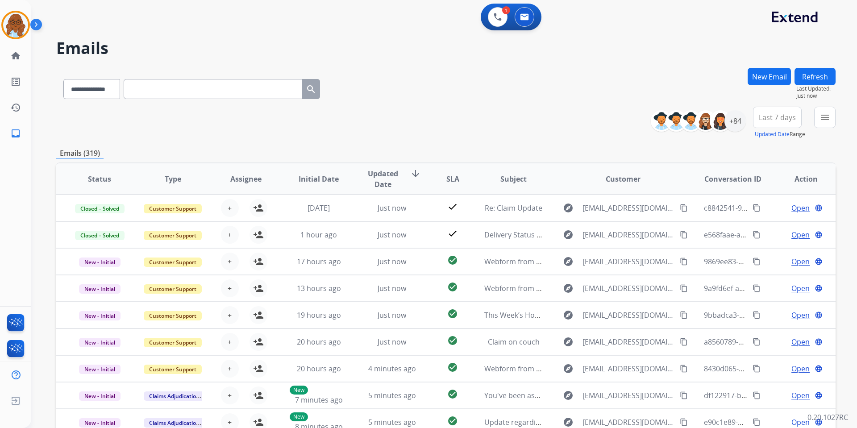
click at [799, 80] on button "Refresh" at bounding box center [814, 76] width 41 height 17
click at [830, 114] on button "menu Filters" at bounding box center [824, 117] width 21 height 21
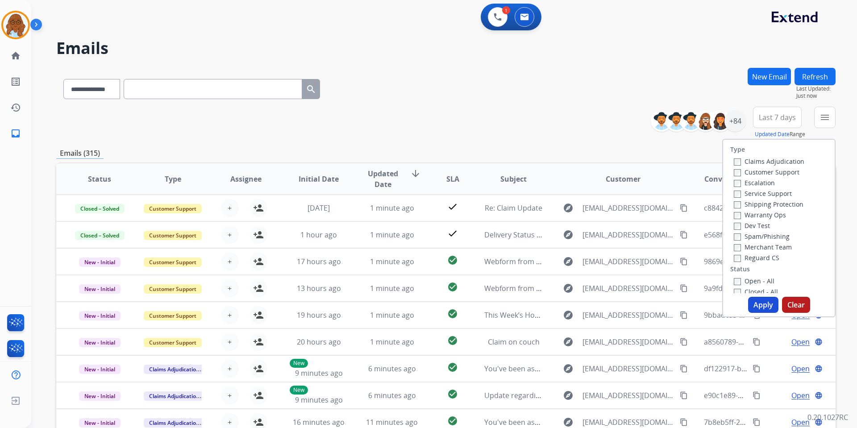
click at [762, 160] on label "Claims Adjudication" at bounding box center [769, 161] width 71 height 8
click at [760, 202] on label "Shipping Protection" at bounding box center [769, 204] width 70 height 8
click at [756, 258] on label "Reguard CS" at bounding box center [757, 258] width 46 height 8
click at [743, 161] on label "Claims Adjudication" at bounding box center [769, 161] width 71 height 8
click at [745, 171] on label "Customer Support" at bounding box center [767, 172] width 66 height 8
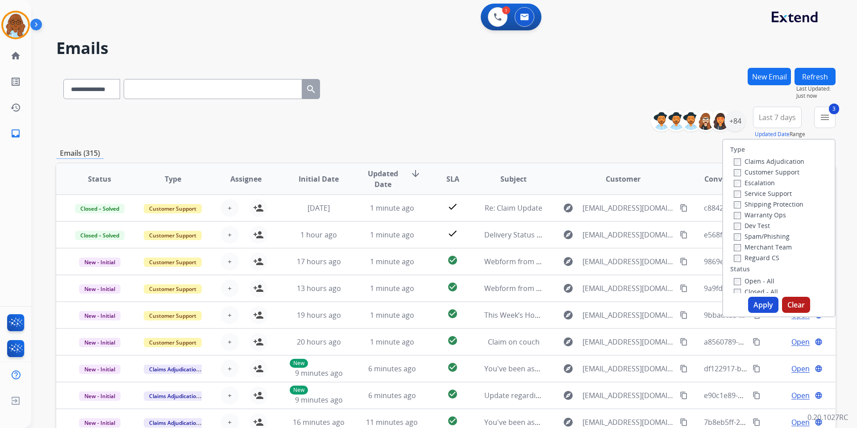
click at [753, 283] on label "Open - All" at bounding box center [754, 281] width 41 height 8
click at [758, 306] on button "Apply" at bounding box center [763, 305] width 30 height 16
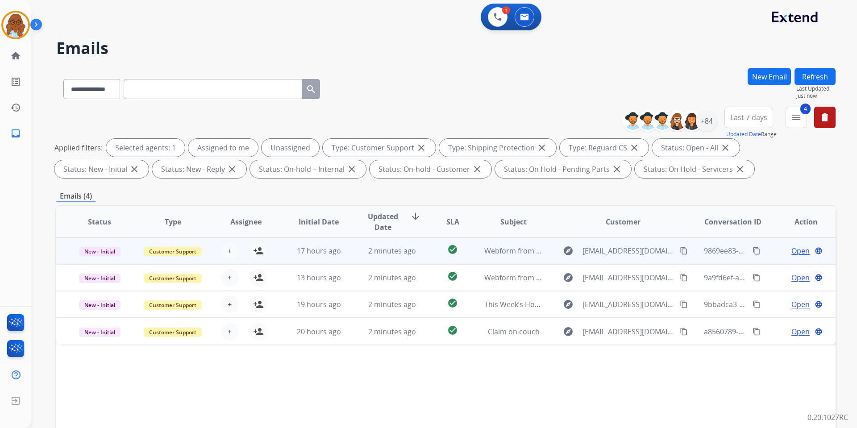
click at [791, 253] on span "Open" at bounding box center [800, 250] width 18 height 11
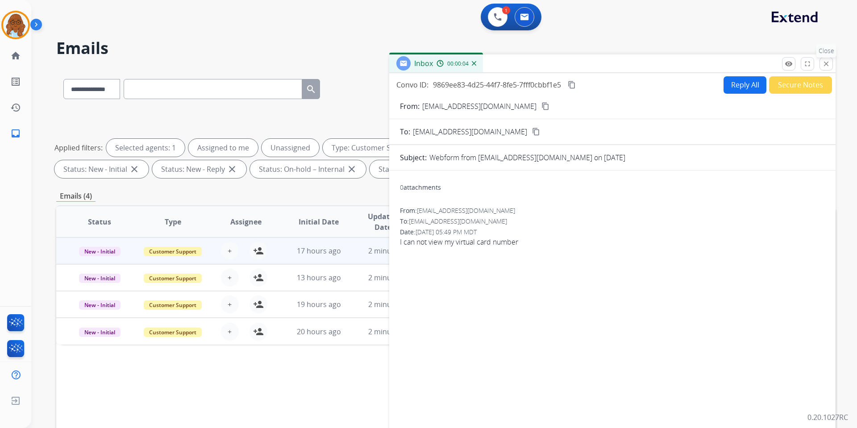
click at [824, 63] on mat-icon "close" at bounding box center [826, 64] width 8 height 8
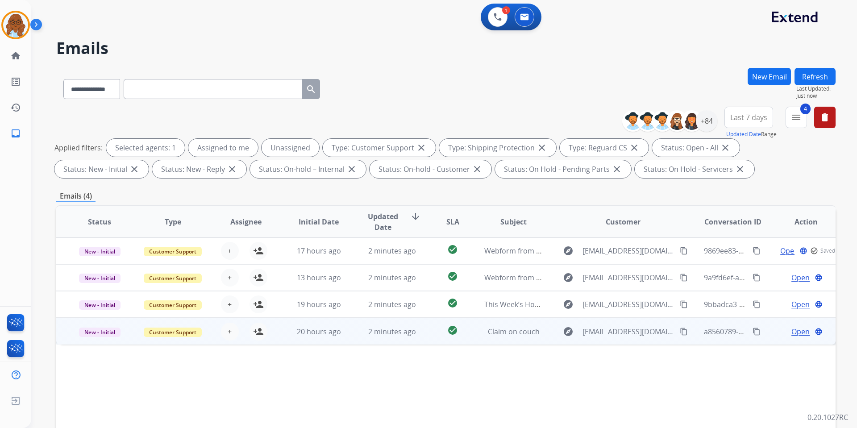
click at [791, 331] on span "Open" at bounding box center [800, 331] width 18 height 11
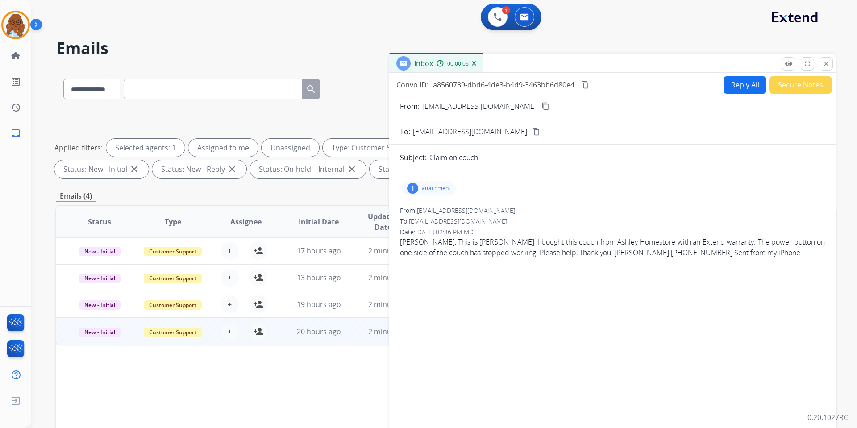
click at [428, 189] on p "attachment" at bounding box center [436, 188] width 29 height 7
click at [830, 66] on mat-icon "close" at bounding box center [826, 64] width 8 height 8
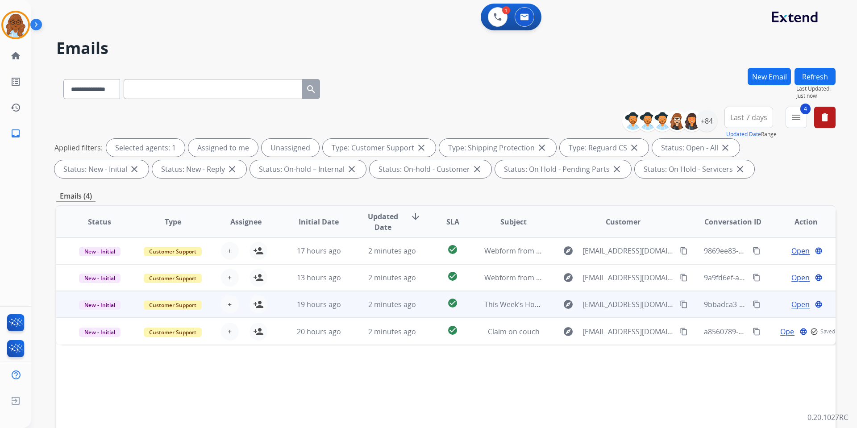
click at [792, 303] on span "Open" at bounding box center [800, 304] width 18 height 11
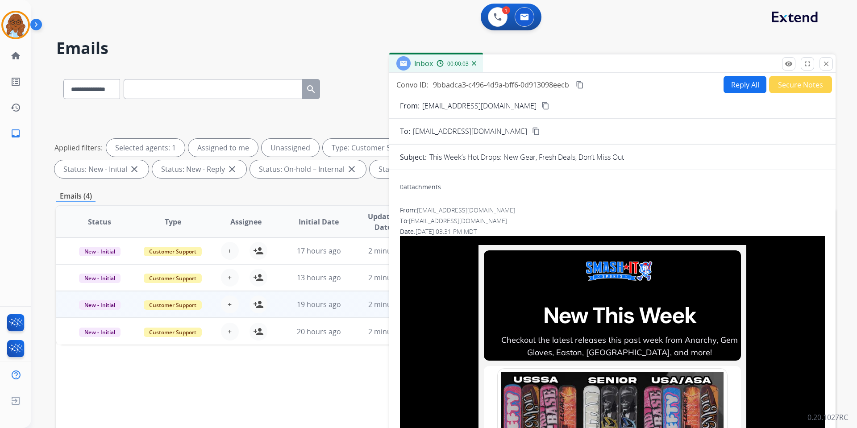
click at [822, 66] on mat-icon "close" at bounding box center [826, 64] width 8 height 8
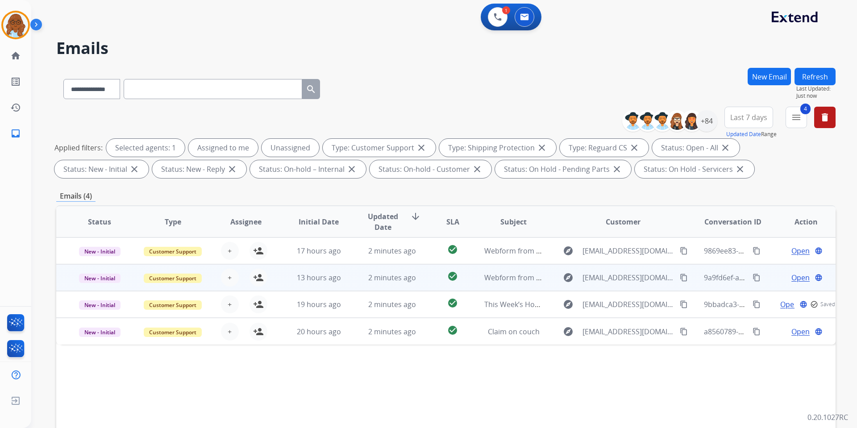
click at [791, 279] on span "Open" at bounding box center [800, 277] width 18 height 11
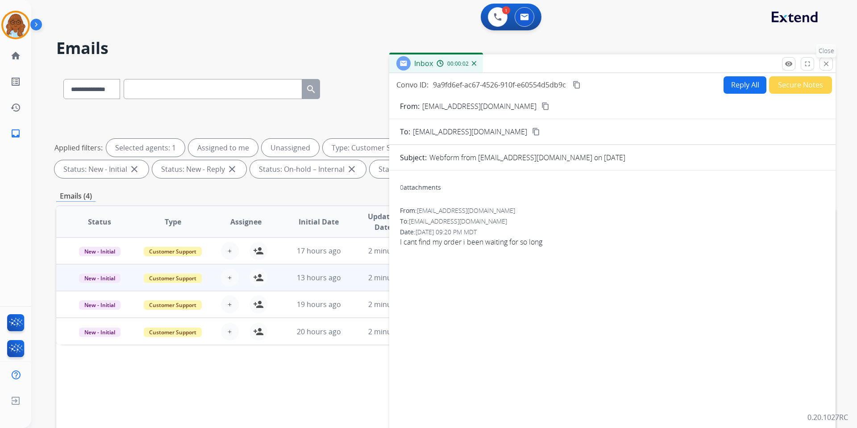
click at [829, 67] on mat-icon "close" at bounding box center [826, 64] width 8 height 8
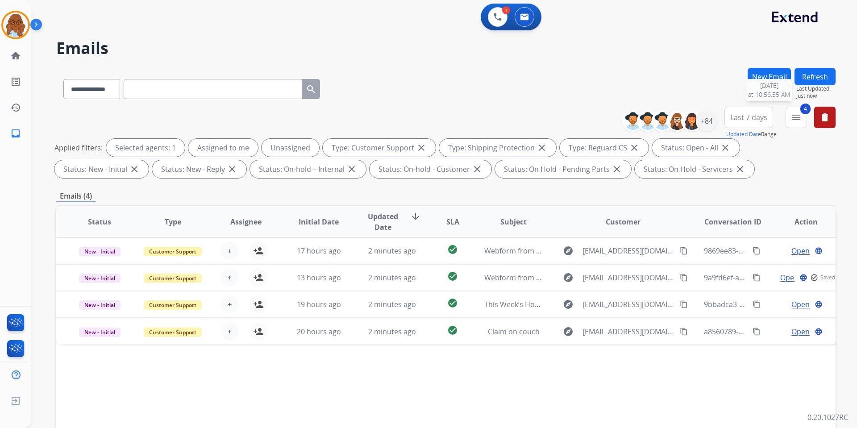
click at [827, 84] on button "Refresh" at bounding box center [814, 76] width 41 height 17
click at [8, 59] on link "home Home" at bounding box center [15, 55] width 25 height 25
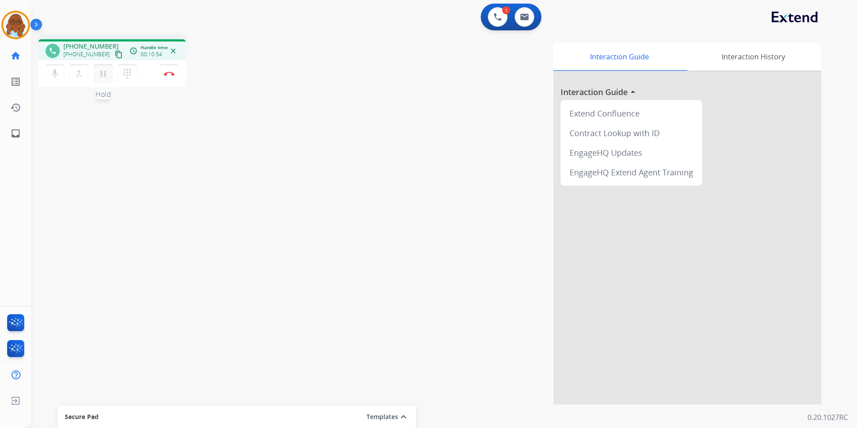
click at [106, 77] on mat-icon "pause" at bounding box center [103, 73] width 11 height 11
click at [15, 133] on mat-icon "inbox" at bounding box center [15, 133] width 11 height 11
select select "**********"
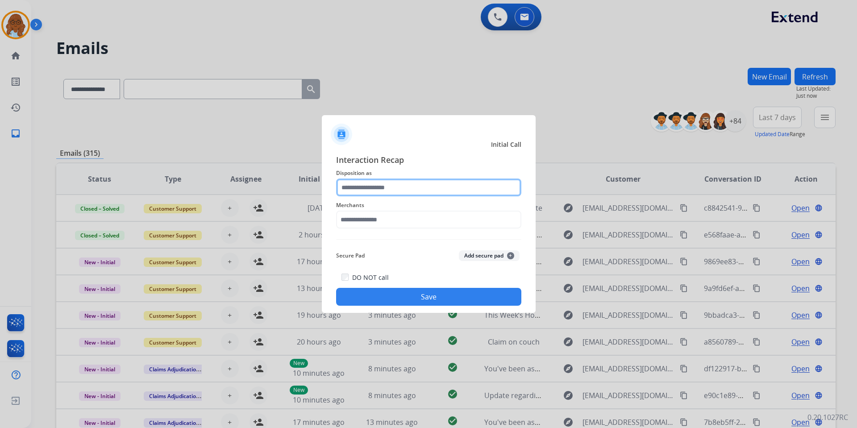
click at [378, 185] on input "text" at bounding box center [428, 188] width 185 height 18
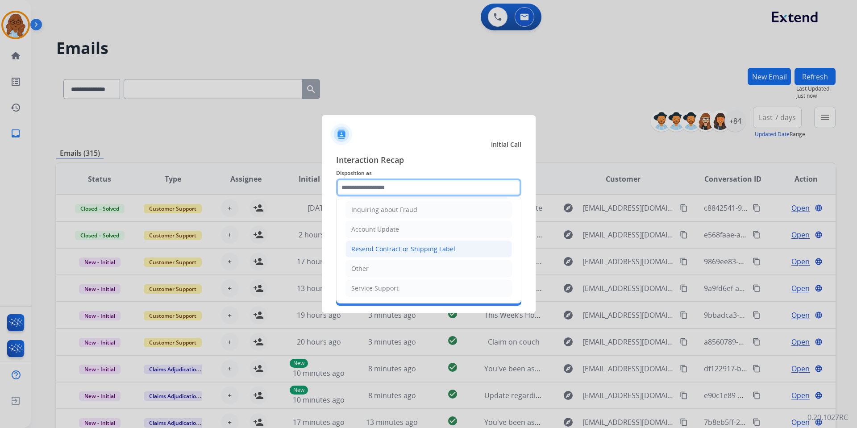
scroll to position [95, 0]
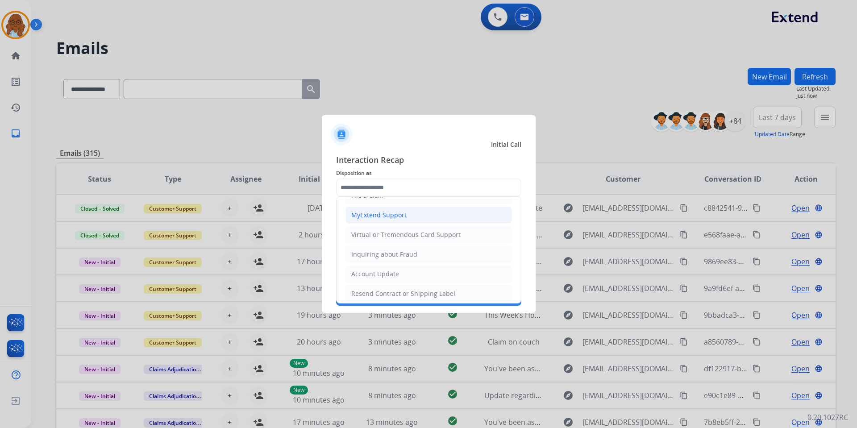
click at [375, 213] on div "MyExtend Support" at bounding box center [378, 215] width 55 height 9
type input "**********"
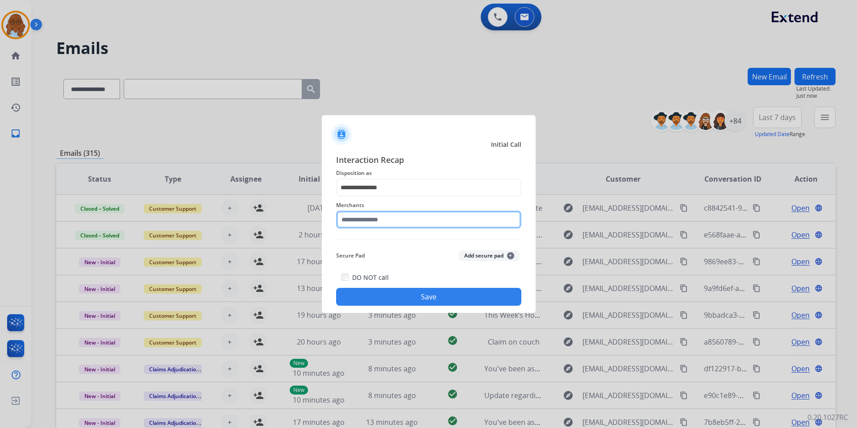
click at [372, 224] on input "text" at bounding box center [428, 220] width 185 height 18
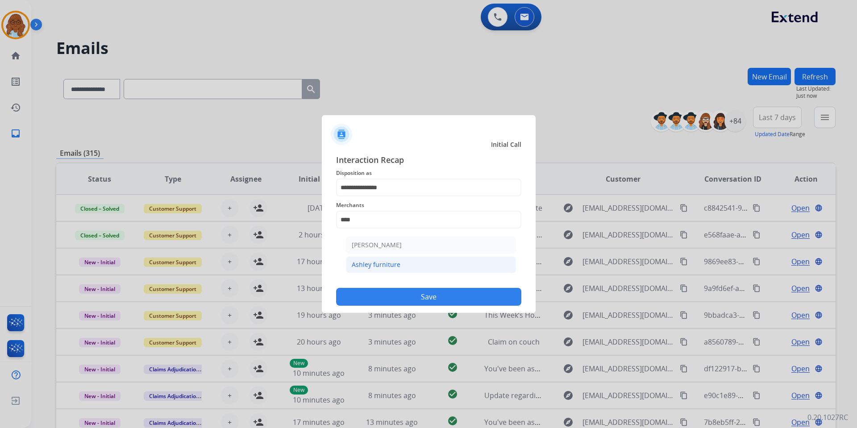
click at [369, 268] on div "Ashley furniture" at bounding box center [376, 264] width 49 height 9
type input "**********"
click at [417, 294] on button "Save" at bounding box center [428, 297] width 185 height 18
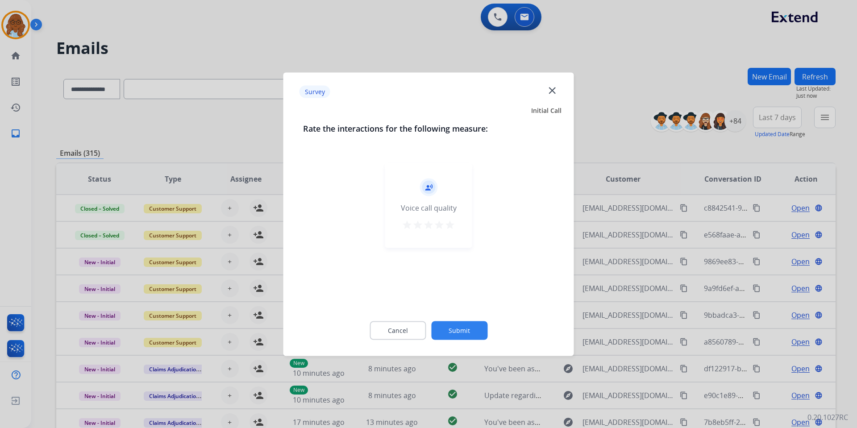
click at [444, 222] on mat-icon "star" at bounding box center [439, 224] width 11 height 11
click at [459, 329] on button "Submit" at bounding box center [459, 330] width 56 height 19
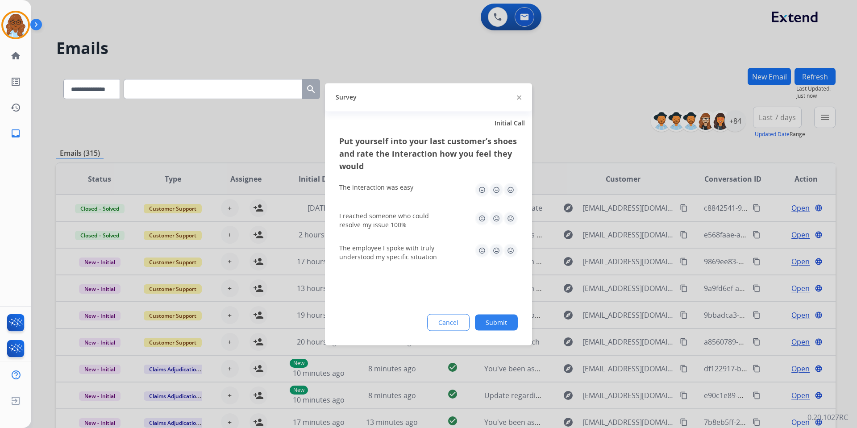
click at [497, 191] on img at bounding box center [496, 190] width 14 height 14
click at [485, 196] on img at bounding box center [482, 190] width 14 height 14
click at [494, 218] on img at bounding box center [496, 218] width 14 height 14
click at [495, 247] on img at bounding box center [496, 250] width 14 height 14
click at [498, 329] on button "Submit" at bounding box center [496, 322] width 43 height 16
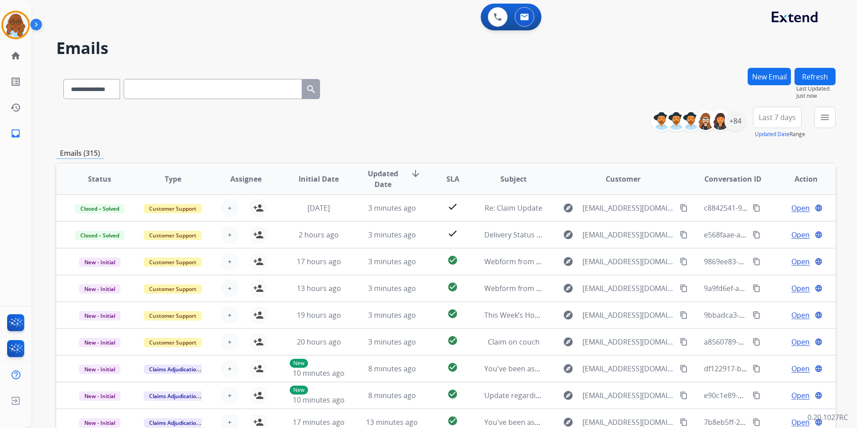
click at [770, 68] on button "New Email" at bounding box center [769, 76] width 43 height 17
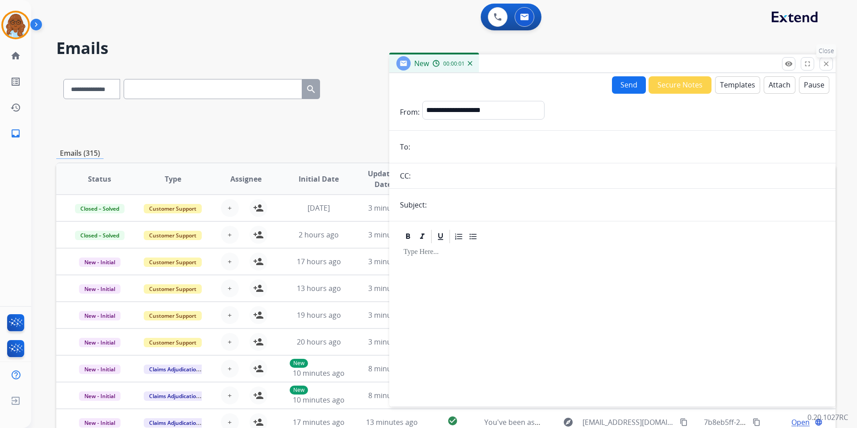
click at [825, 59] on button "close Close" at bounding box center [825, 63] width 13 height 13
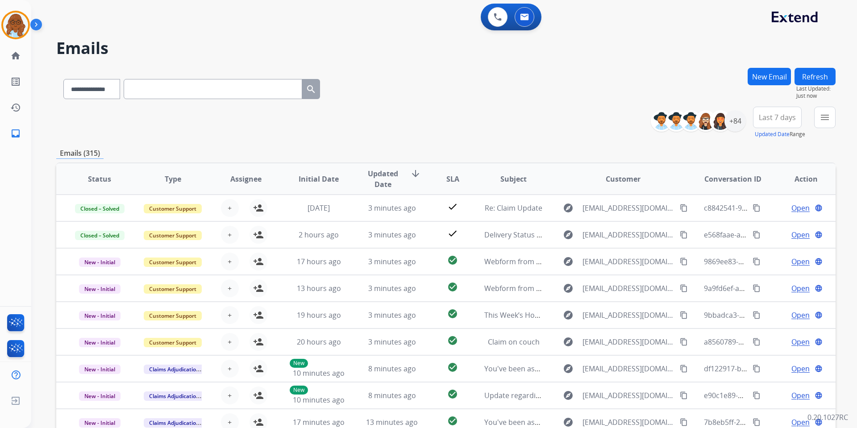
click at [827, 73] on button "Refresh" at bounding box center [814, 76] width 41 height 17
click at [825, 113] on mat-icon "menu" at bounding box center [824, 117] width 11 height 11
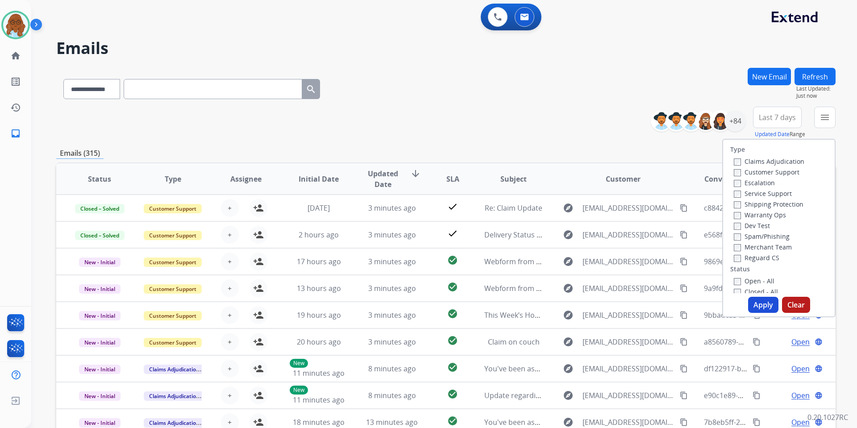
click at [754, 171] on label "Customer Support" at bounding box center [767, 172] width 66 height 8
click at [751, 203] on label "Shipping Protection" at bounding box center [769, 204] width 70 height 8
click at [747, 260] on label "Reguard CS" at bounding box center [757, 258] width 46 height 8
click at [749, 280] on label "Open - All" at bounding box center [754, 281] width 41 height 8
click at [754, 298] on button "Apply" at bounding box center [763, 305] width 30 height 16
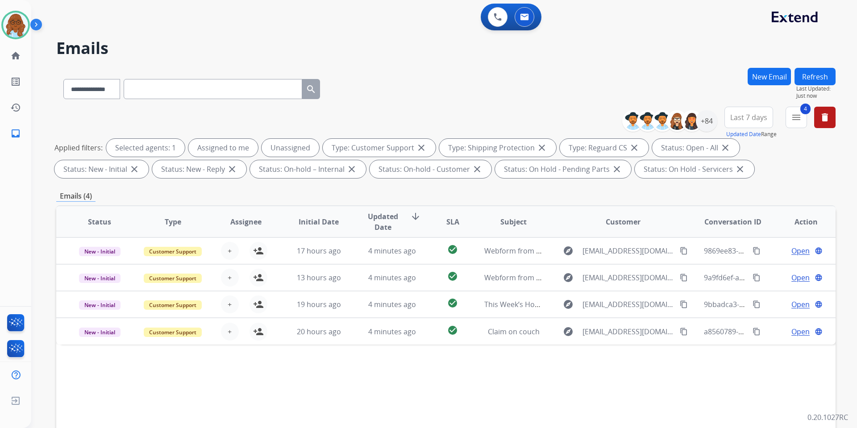
click at [756, 126] on button "Last 7 days" at bounding box center [748, 117] width 49 height 21
click at [742, 228] on div "Last 90 days" at bounding box center [745, 225] width 49 height 13
click at [650, 188] on div "**********" at bounding box center [445, 309] width 779 height 483
click at [813, 79] on button "Refresh" at bounding box center [814, 76] width 41 height 17
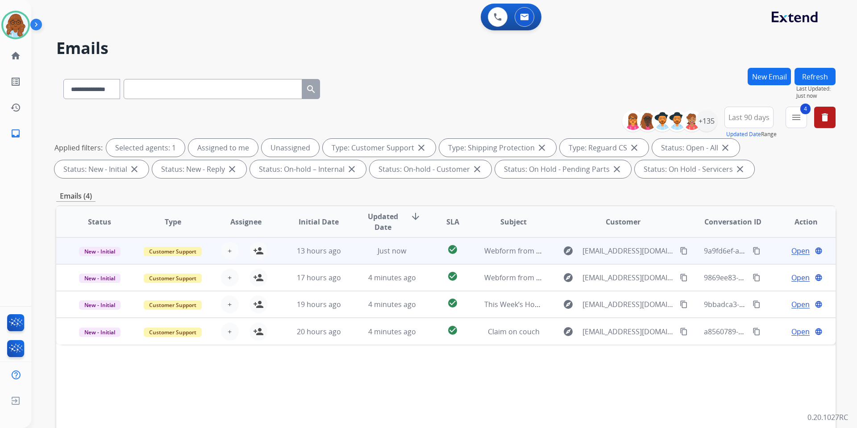
click at [796, 251] on span "Open" at bounding box center [800, 250] width 18 height 11
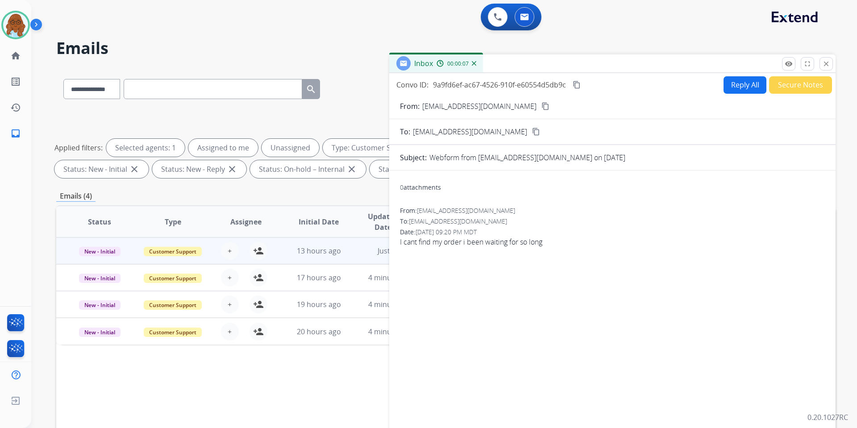
click at [541, 103] on mat-icon "content_copy" at bounding box center [545, 106] width 8 height 8
click at [828, 63] on mat-icon "close" at bounding box center [826, 64] width 8 height 8
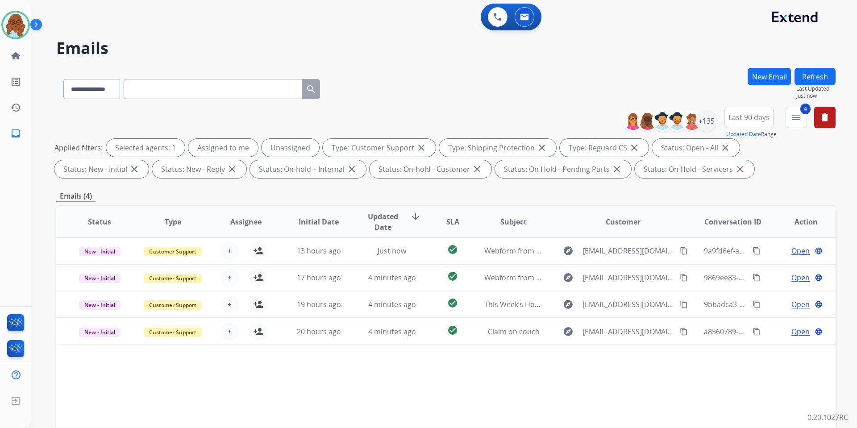
click at [804, 76] on button "Refresh" at bounding box center [814, 76] width 41 height 17
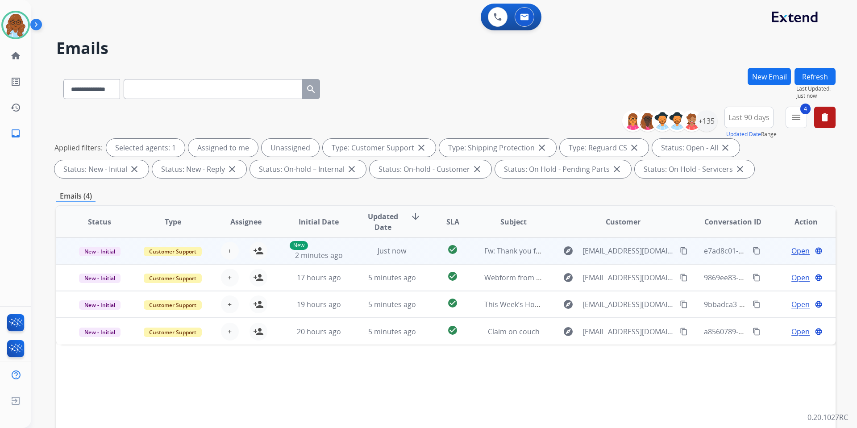
click at [791, 249] on span "Open" at bounding box center [800, 250] width 18 height 11
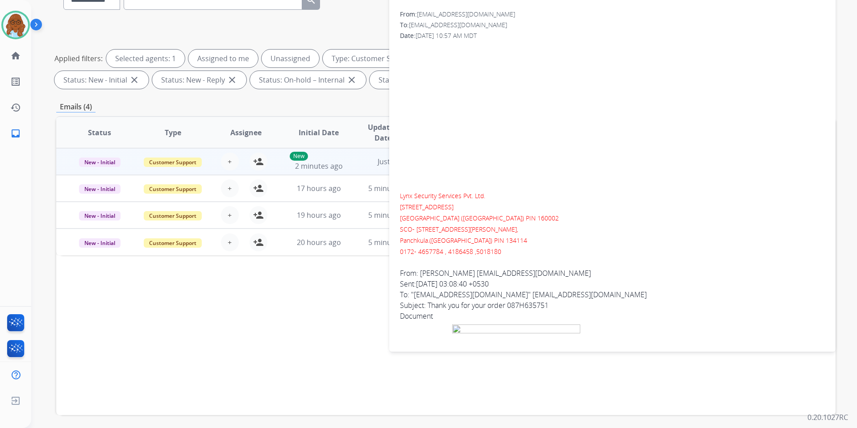
scroll to position [14, 0]
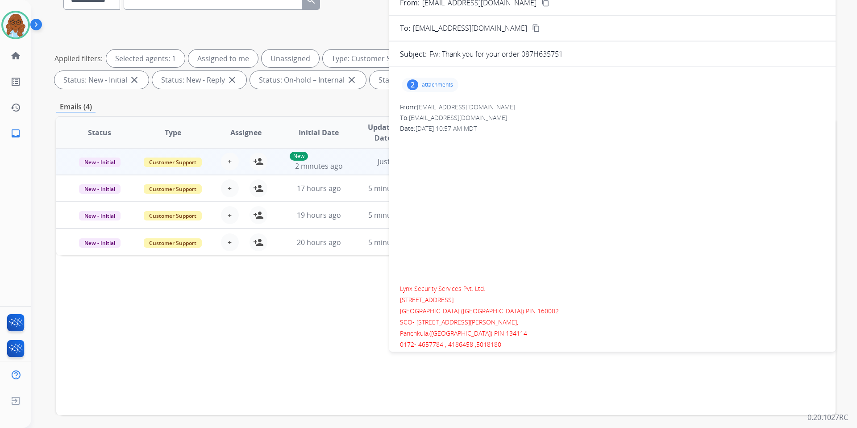
click at [438, 87] on p "attachments" at bounding box center [437, 84] width 31 height 7
click at [484, 138] on mat-icon "download" at bounding box center [481, 139] width 8 height 8
click at [344, 121] on th "Initial Date" at bounding box center [311, 132] width 73 height 31
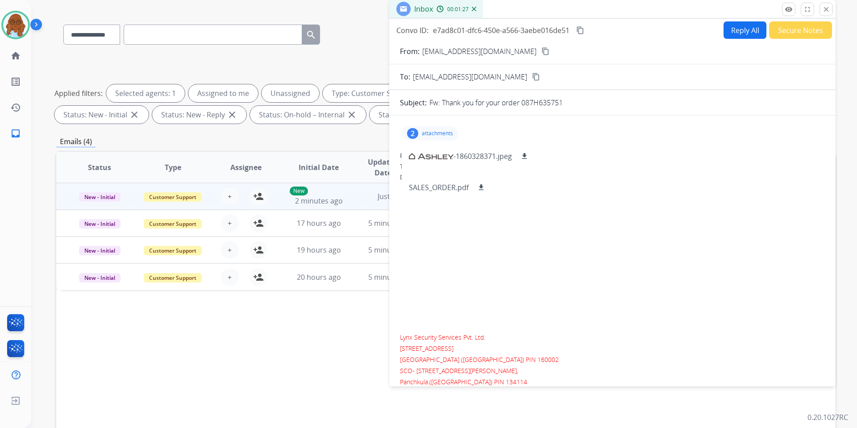
scroll to position [0, 0]
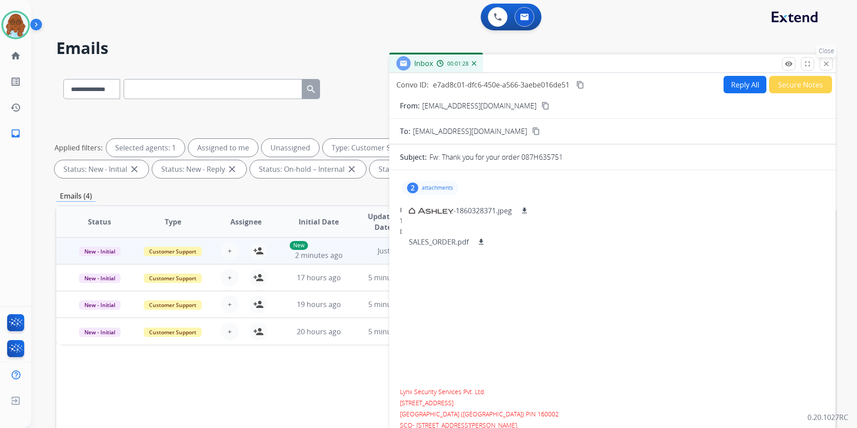
click at [827, 61] on mat-icon "close" at bounding box center [826, 64] width 8 height 8
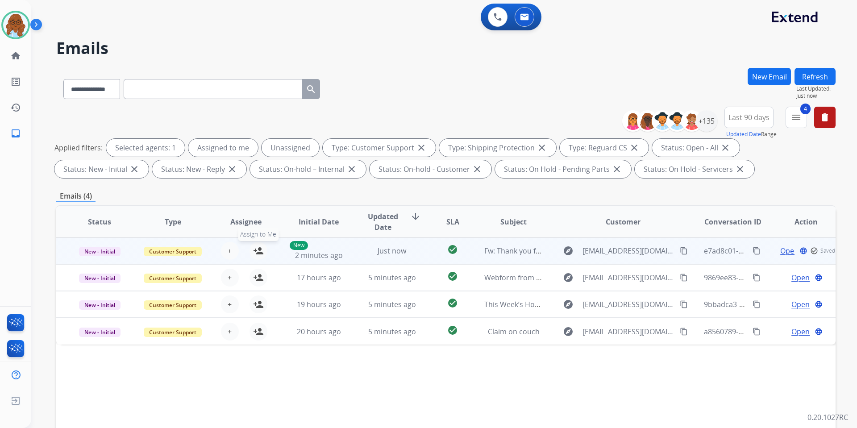
click at [257, 249] on mat-icon "person_add" at bounding box center [258, 250] width 11 height 11
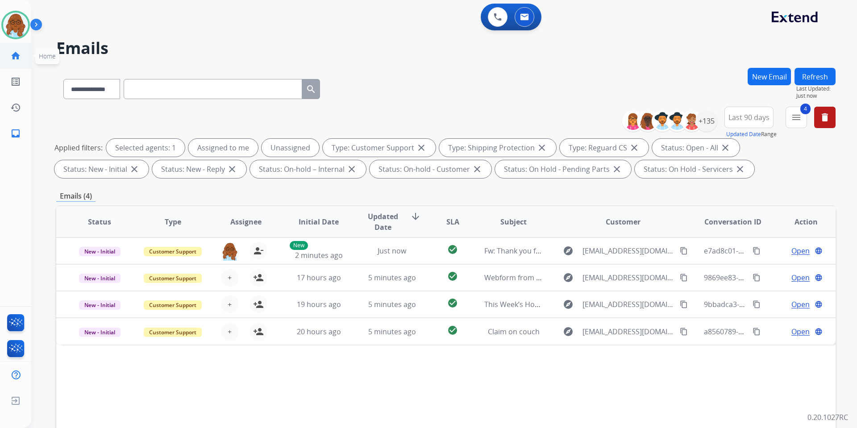
click at [21, 55] on link "home Home" at bounding box center [15, 55] width 25 height 25
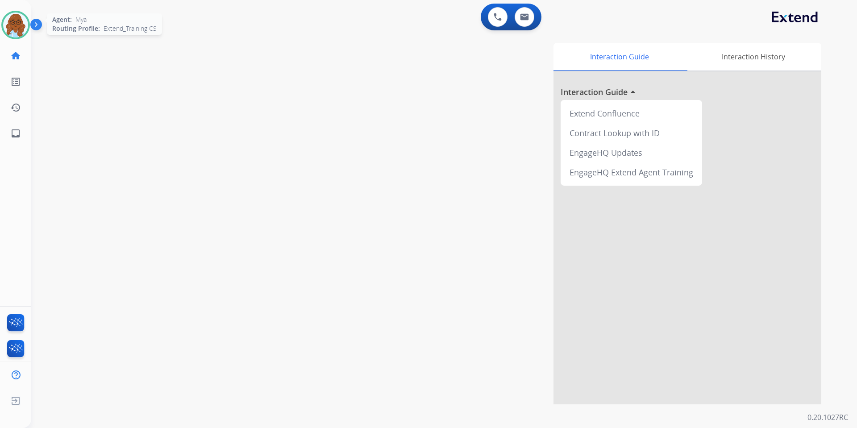
click at [12, 21] on img at bounding box center [15, 24] width 25 height 25
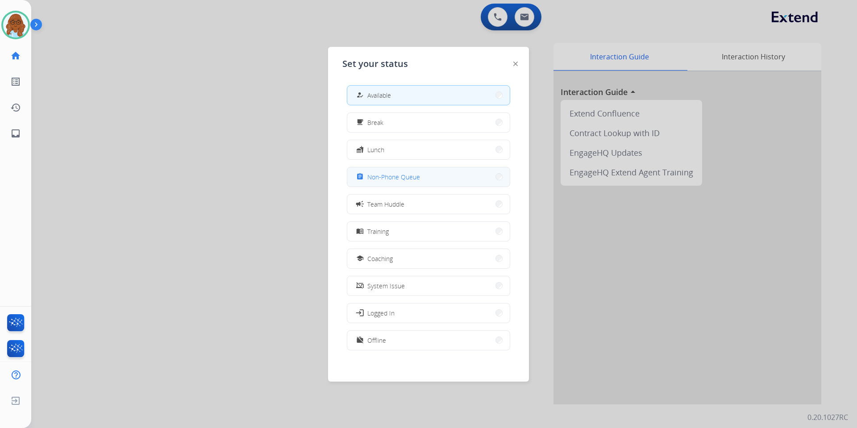
click at [371, 171] on button "assignment Non-Phone Queue" at bounding box center [428, 176] width 162 height 19
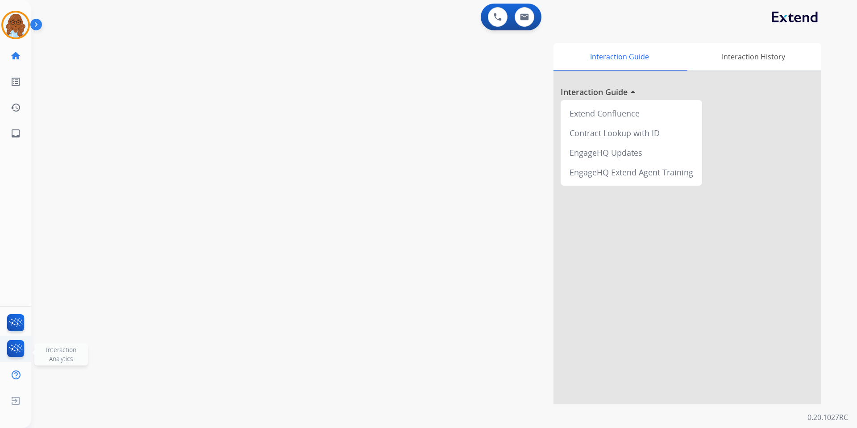
click at [21, 345] on img at bounding box center [15, 350] width 21 height 21
click at [20, 319] on img at bounding box center [15, 324] width 21 height 21
click at [499, 17] on img at bounding box center [498, 17] width 8 height 8
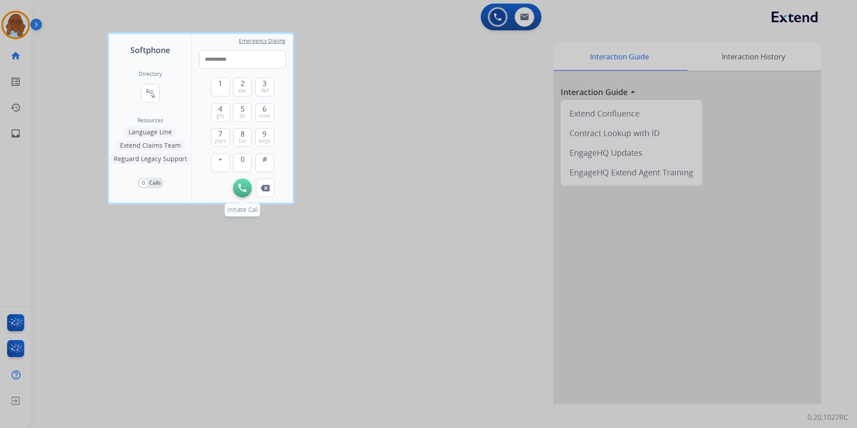
type input "**********"
drag, startPoint x: 239, startPoint y: 184, endPoint x: 260, endPoint y: 183, distance: 21.1
click at [240, 184] on img at bounding box center [242, 188] width 8 height 8
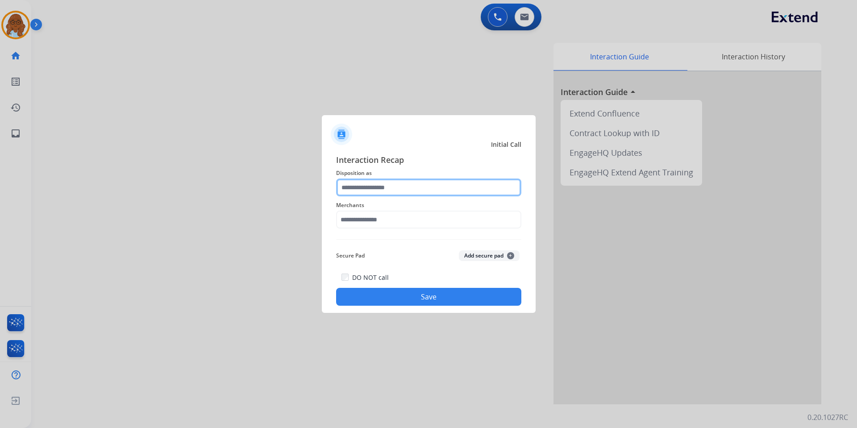
click at [385, 182] on input "text" at bounding box center [428, 188] width 185 height 18
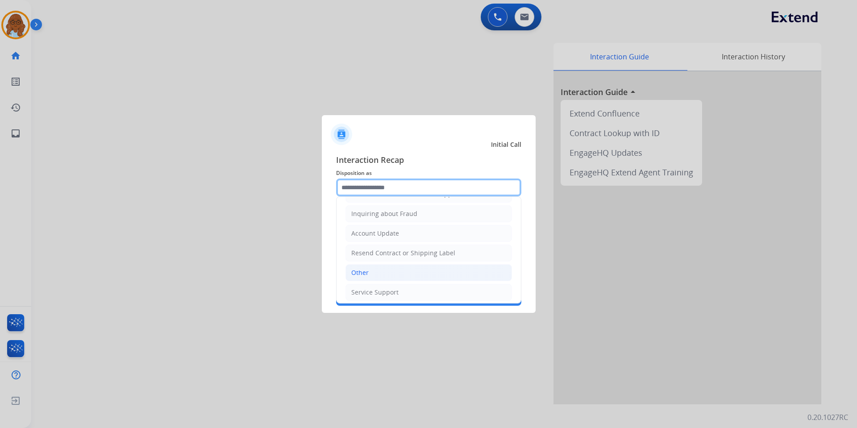
scroll to position [179, 0]
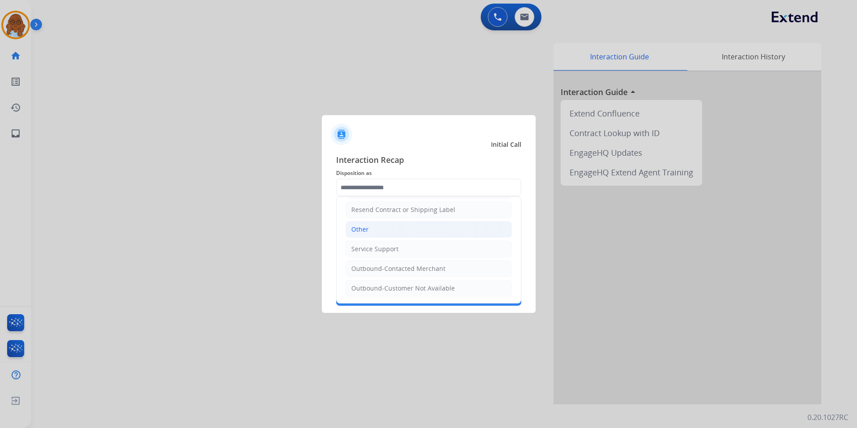
click at [366, 228] on div "Other" at bounding box center [359, 229] width 17 height 9
type input "*****"
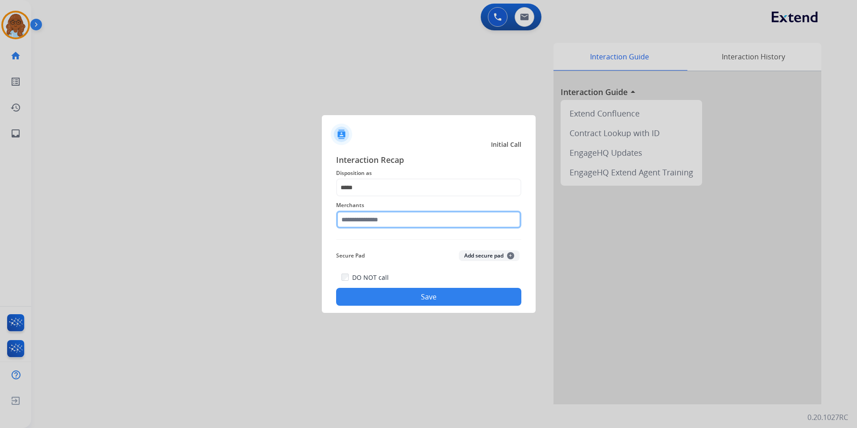
click at [372, 220] on input "text" at bounding box center [428, 220] width 185 height 18
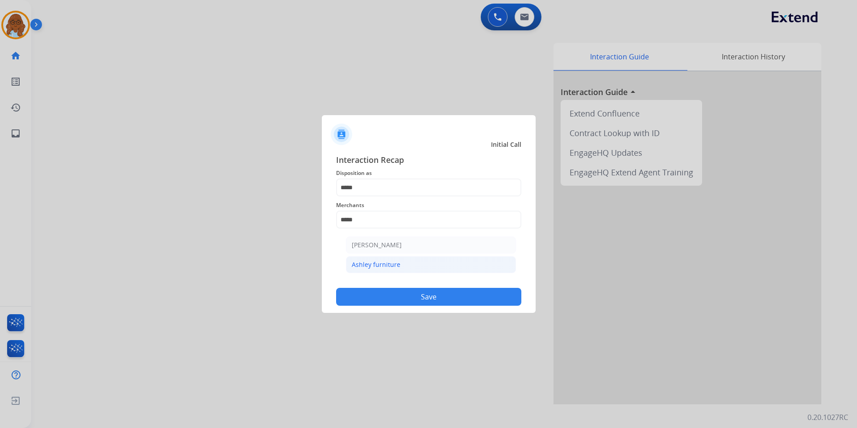
click at [357, 262] on div "Ashley furniture" at bounding box center [376, 264] width 49 height 9
type input "**********"
click at [411, 290] on button "Save" at bounding box center [428, 297] width 185 height 18
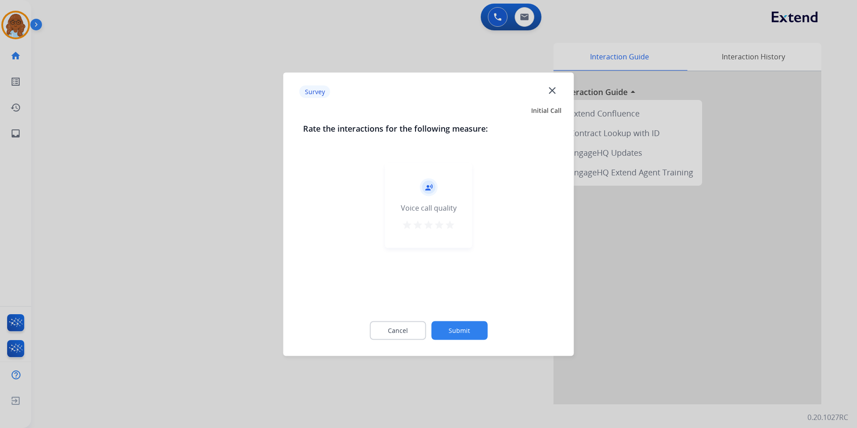
click at [456, 227] on div "record_voice_over Voice call quality star star star star star" at bounding box center [428, 205] width 87 height 85
click at [452, 227] on mat-icon "star" at bounding box center [450, 224] width 11 height 11
click at [464, 324] on button "Submit" at bounding box center [459, 330] width 56 height 19
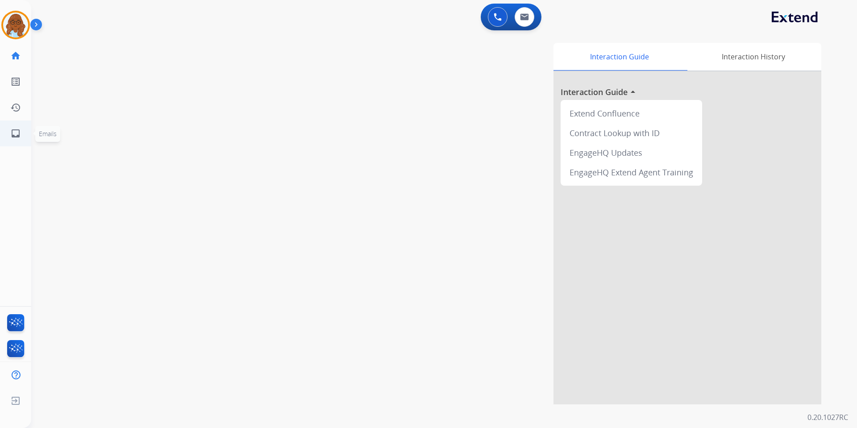
click at [21, 130] on link "inbox Emails" at bounding box center [15, 133] width 25 height 25
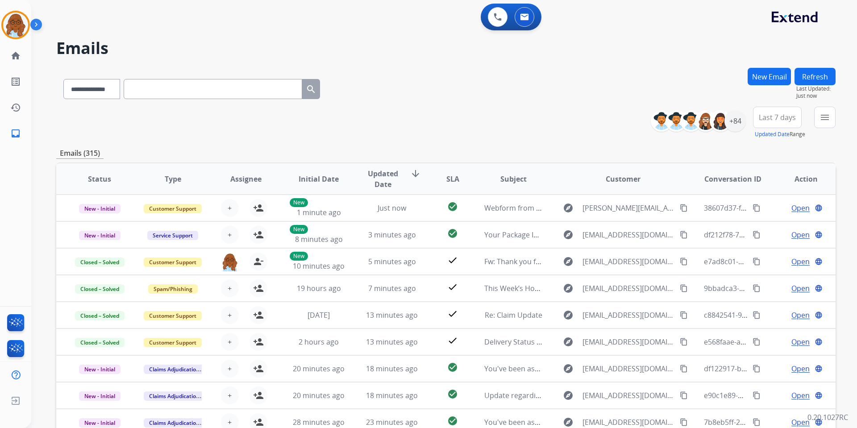
click at [814, 113] on div "**********" at bounding box center [746, 123] width 178 height 32
click at [817, 119] on button "menu" at bounding box center [824, 117] width 21 height 21
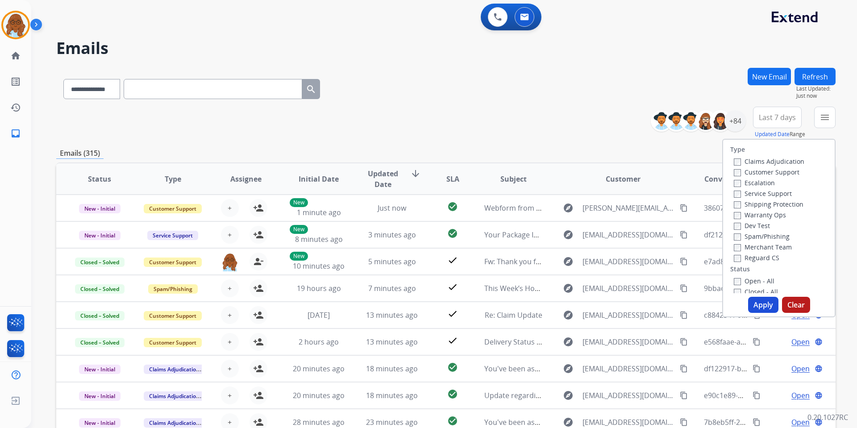
click at [752, 169] on label "Customer Support" at bounding box center [767, 172] width 66 height 8
click at [738, 125] on div "+84" at bounding box center [734, 120] width 21 height 21
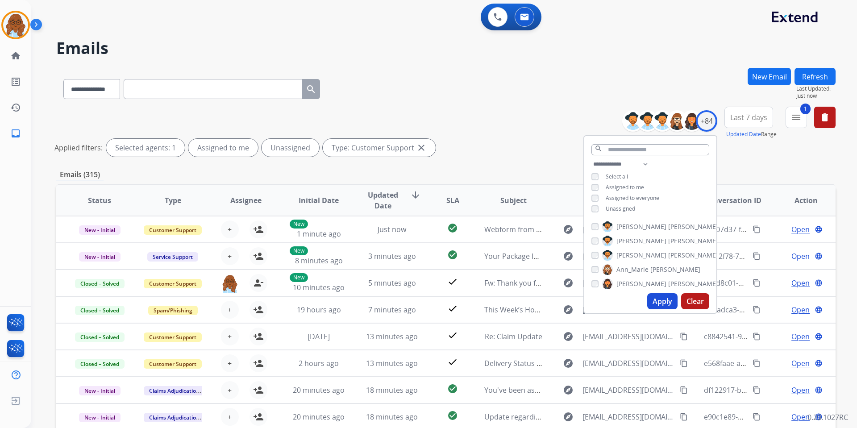
drag, startPoint x: 610, startPoint y: 206, endPoint x: 619, endPoint y: 222, distance: 19.0
click at [610, 205] on span "Unassigned" at bounding box center [620, 209] width 29 height 8
click at [664, 301] on button "Apply" at bounding box center [662, 301] width 30 height 16
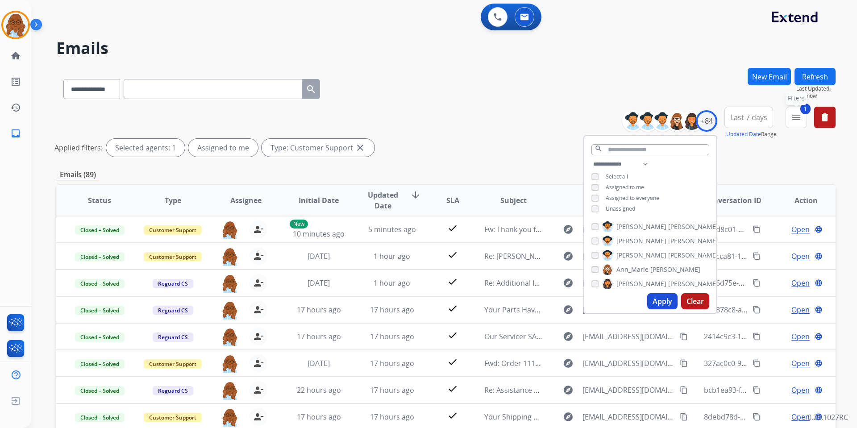
click at [798, 116] on mat-icon "menu" at bounding box center [796, 117] width 11 height 11
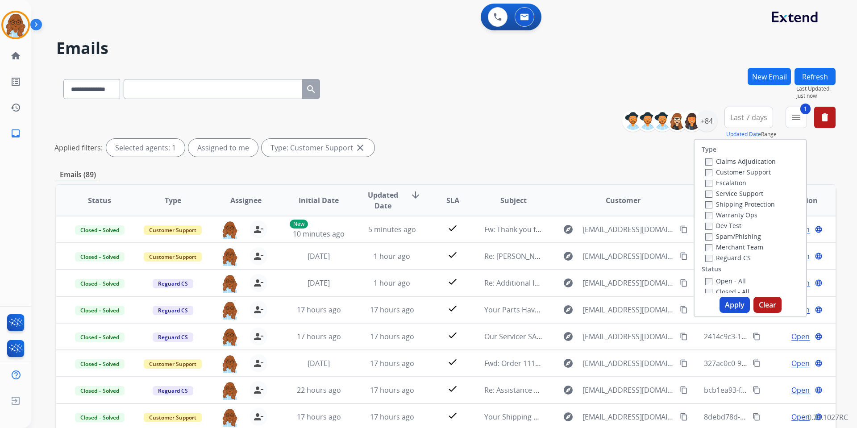
click at [719, 205] on label "Shipping Protection" at bounding box center [740, 204] width 70 height 8
click at [719, 258] on label "Reguard CS" at bounding box center [728, 258] width 46 height 8
click at [719, 278] on label "Open - All" at bounding box center [725, 281] width 41 height 8
click at [733, 305] on button "Apply" at bounding box center [734, 305] width 30 height 16
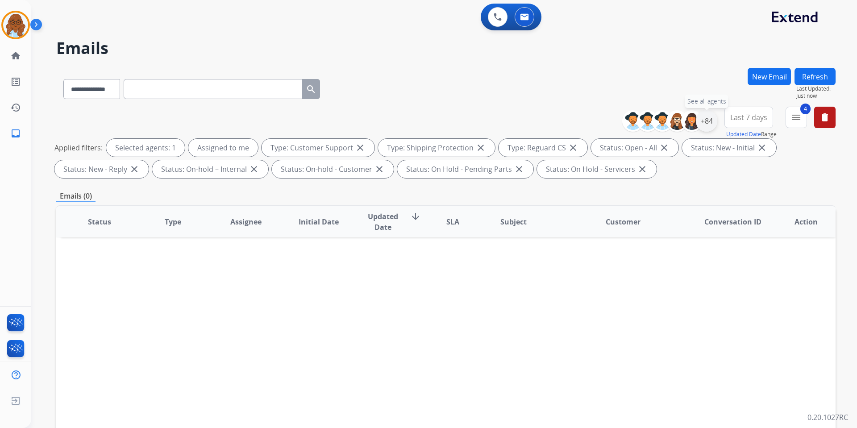
click at [711, 117] on div "+84" at bounding box center [706, 120] width 21 height 21
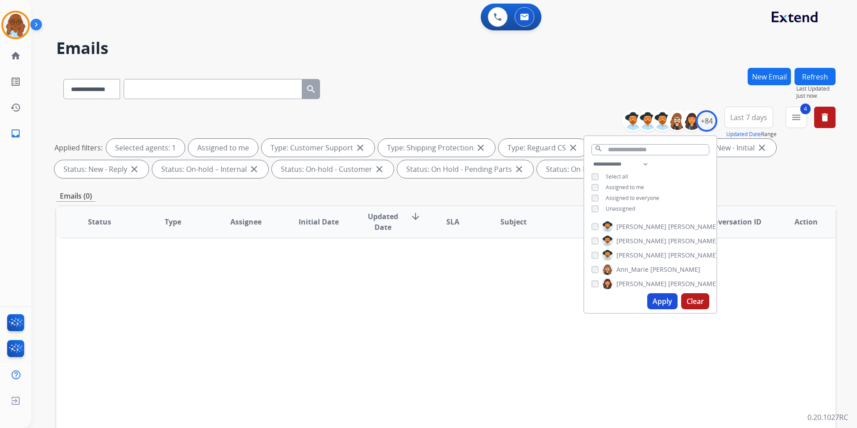
click at [664, 302] on button "Apply" at bounding box center [662, 301] width 30 height 16
click at [542, 186] on div "**********" at bounding box center [445, 309] width 779 height 483
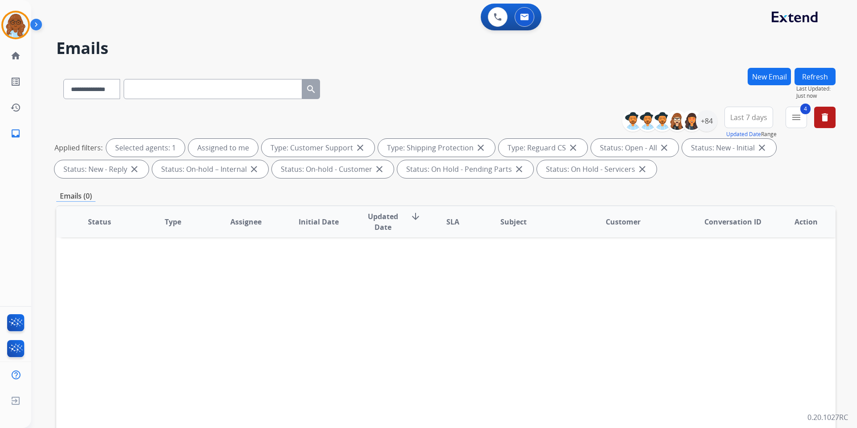
click at [761, 126] on button "Last 7 days" at bounding box center [748, 117] width 49 height 21
click at [743, 225] on div "Last 90 days" at bounding box center [745, 225] width 49 height 13
click at [800, 117] on mat-icon "menu" at bounding box center [796, 117] width 11 height 11
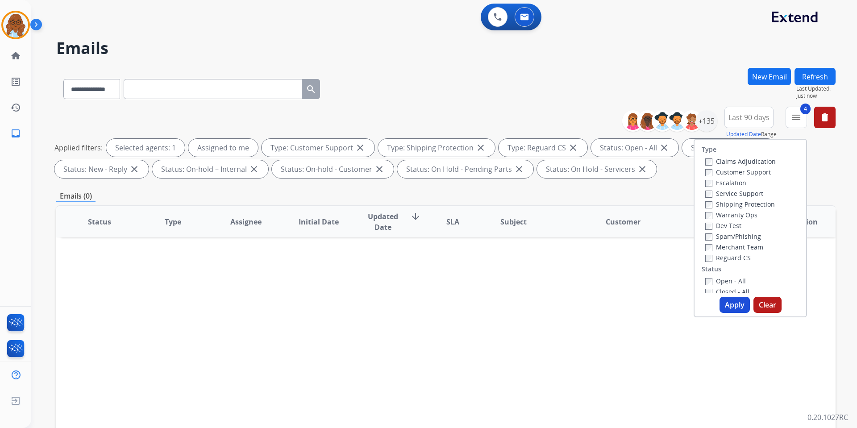
click at [735, 170] on label "Customer Support" at bounding box center [738, 172] width 66 height 8
click at [729, 202] on label "Shipping Protection" at bounding box center [740, 204] width 70 height 8
click at [726, 257] on label "Reguard CS" at bounding box center [728, 258] width 46 height 8
click at [737, 308] on button "Apply" at bounding box center [734, 305] width 30 height 16
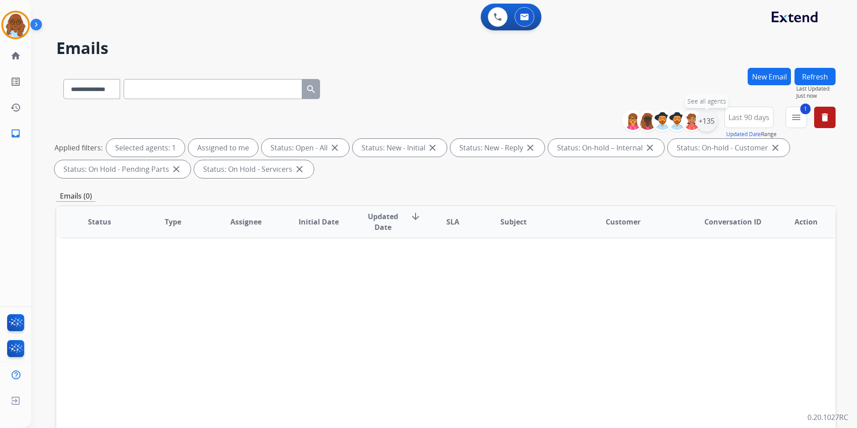
click at [707, 115] on div "+135" at bounding box center [706, 120] width 21 height 21
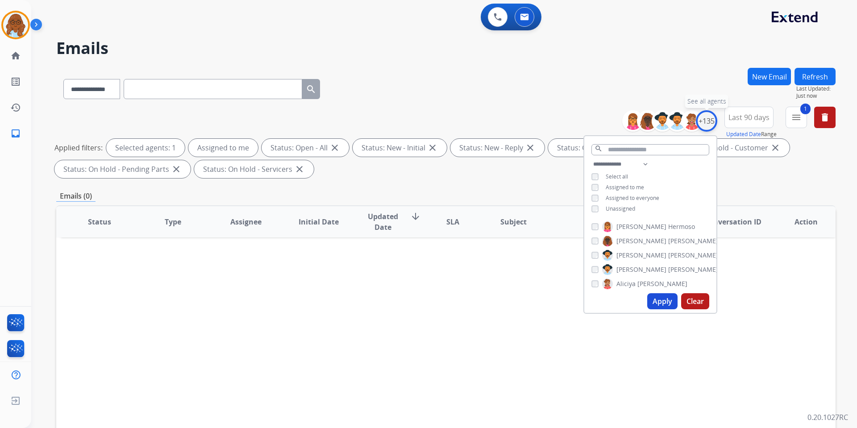
click at [707, 115] on div "+135" at bounding box center [706, 120] width 21 height 21
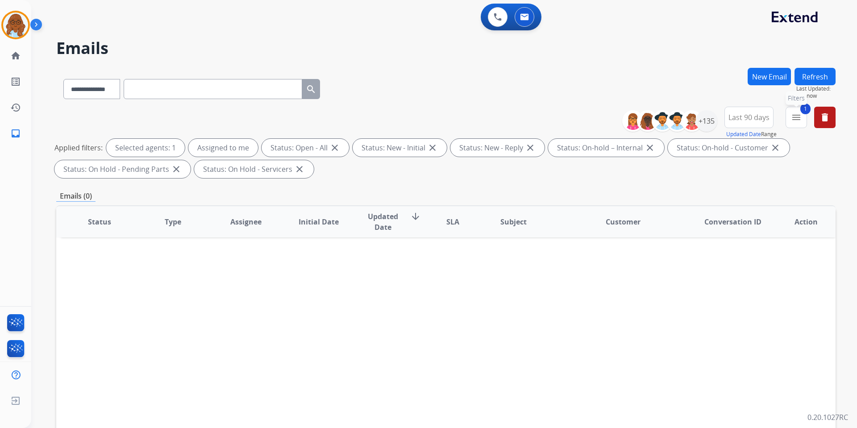
drag, startPoint x: 794, startPoint y: 112, endPoint x: 788, endPoint y: 141, distance: 28.8
click at [795, 112] on mat-icon "menu" at bounding box center [796, 117] width 11 height 11
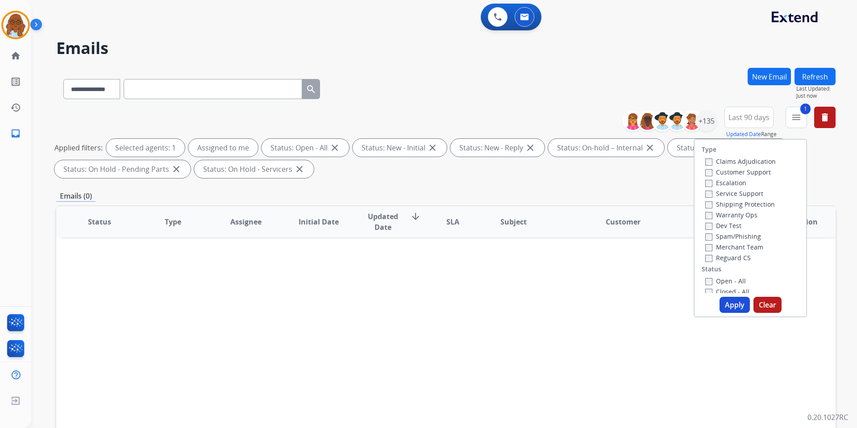
click at [717, 291] on label "Closed - All" at bounding box center [727, 291] width 44 height 8
click at [727, 299] on button "Apply" at bounding box center [734, 305] width 30 height 16
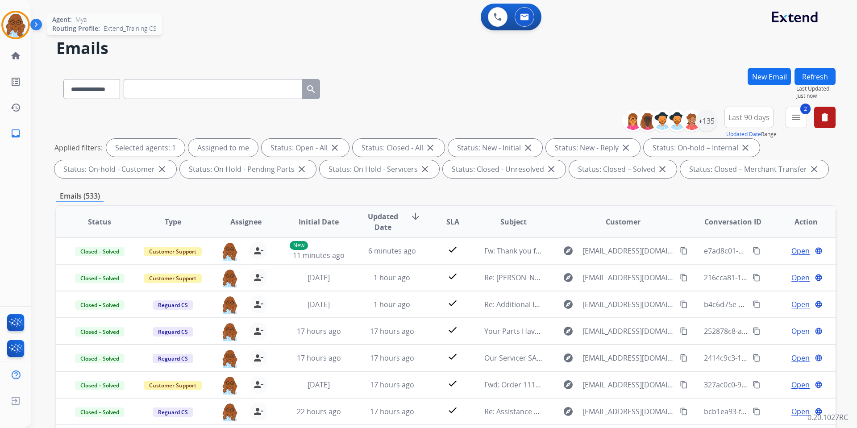
click at [20, 33] on img at bounding box center [15, 24] width 25 height 25
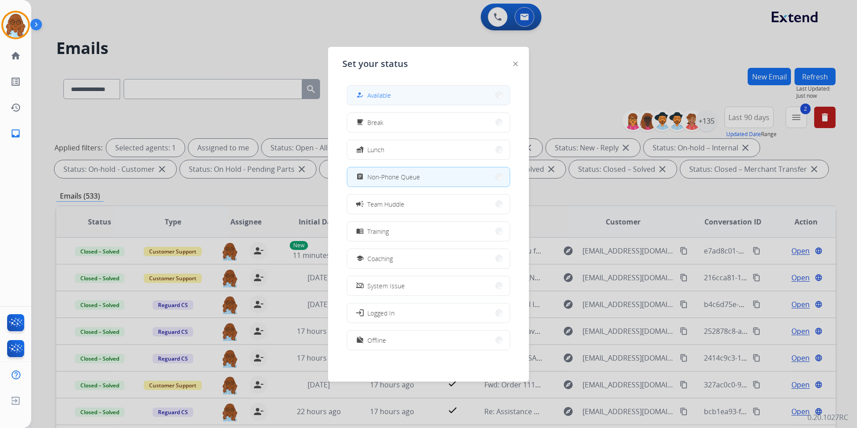
drag, startPoint x: 379, startPoint y: 83, endPoint x: 381, endPoint y: 91, distance: 7.7
click at [380, 83] on div "how_to_reg Available free_breakfast Break fastfood Lunch assignment Non-Phone Q…" at bounding box center [428, 218] width 172 height 281
click at [382, 95] on span "Available" at bounding box center [379, 95] width 24 height 9
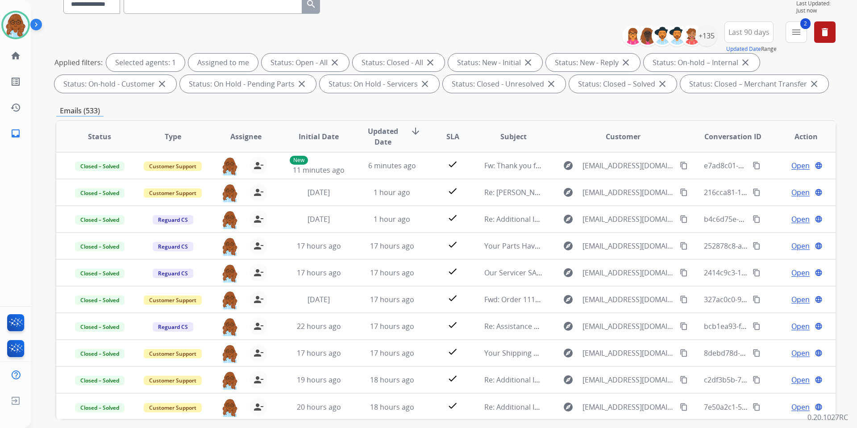
scroll to position [89, 0]
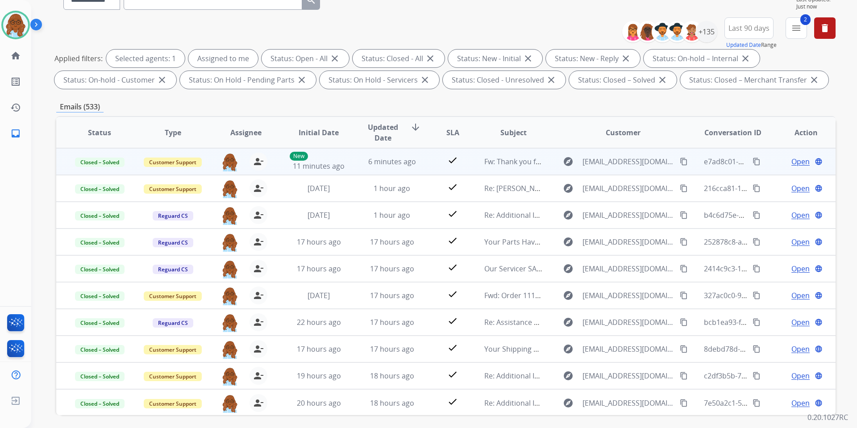
click at [791, 163] on span "Open" at bounding box center [800, 161] width 18 height 11
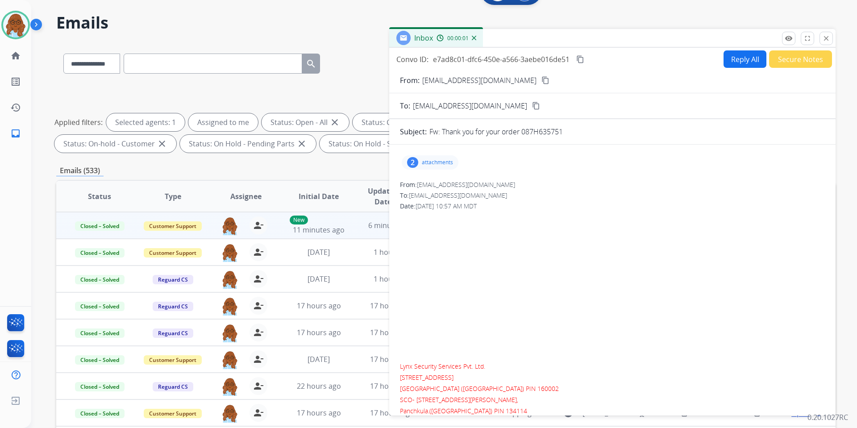
scroll to position [0, 0]
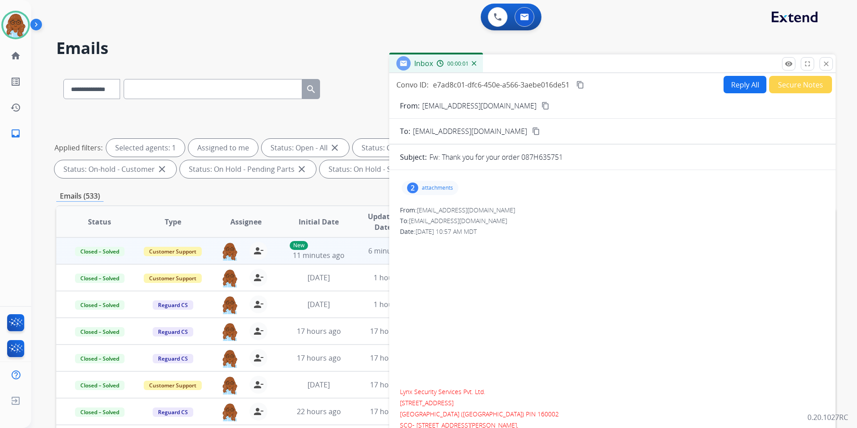
drag, startPoint x: 563, startPoint y: 57, endPoint x: 481, endPoint y: 57, distance: 82.1
click at [484, 57] on div "Inbox 00:00:01" at bounding box center [612, 63] width 446 height 19
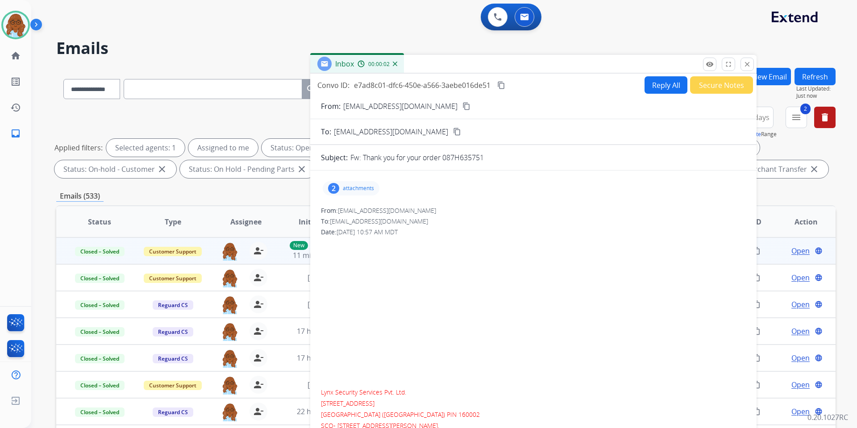
click at [717, 85] on button "Secure Notes" at bounding box center [721, 84] width 63 height 17
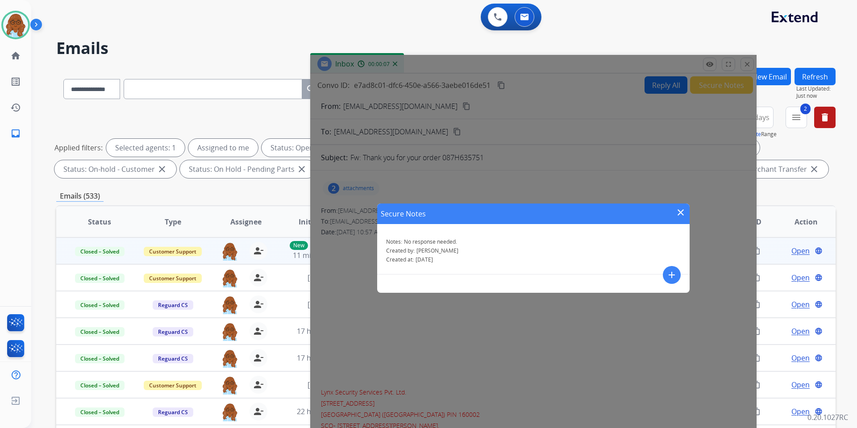
click at [677, 212] on mat-icon "close" at bounding box center [680, 212] width 11 height 11
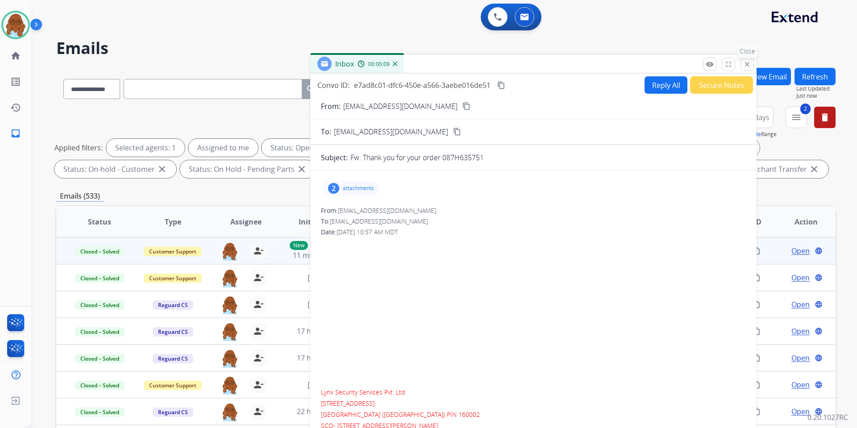
click at [748, 63] on mat-icon "close" at bounding box center [747, 64] width 8 height 8
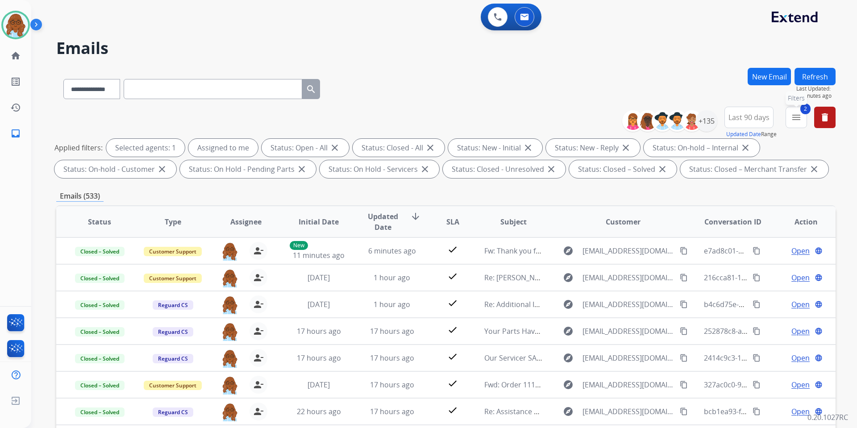
click at [790, 123] on button "2 menu Filters" at bounding box center [796, 117] width 21 height 21
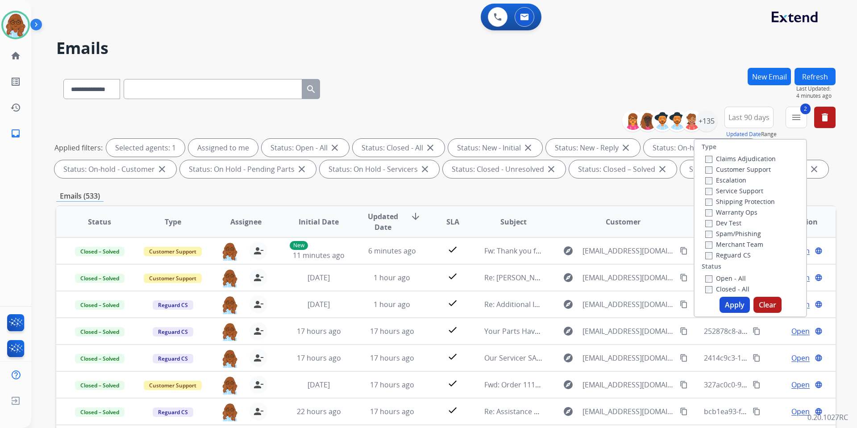
click at [721, 279] on label "Open - All" at bounding box center [725, 278] width 41 height 8
click at [721, 293] on label "Closed - All" at bounding box center [727, 289] width 44 height 8
click at [737, 300] on button "Apply" at bounding box center [734, 305] width 30 height 16
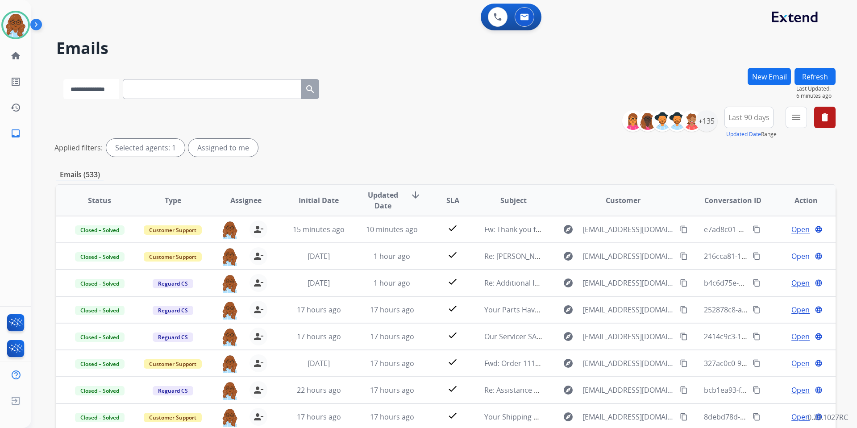
drag, startPoint x: 101, startPoint y: 88, endPoint x: 104, endPoint y: 92, distance: 5.1
click at [101, 88] on select "**********" at bounding box center [91, 89] width 56 height 20
select select "**********"
click at [63, 79] on select "**********" at bounding box center [91, 89] width 56 height 20
paste input "**********"
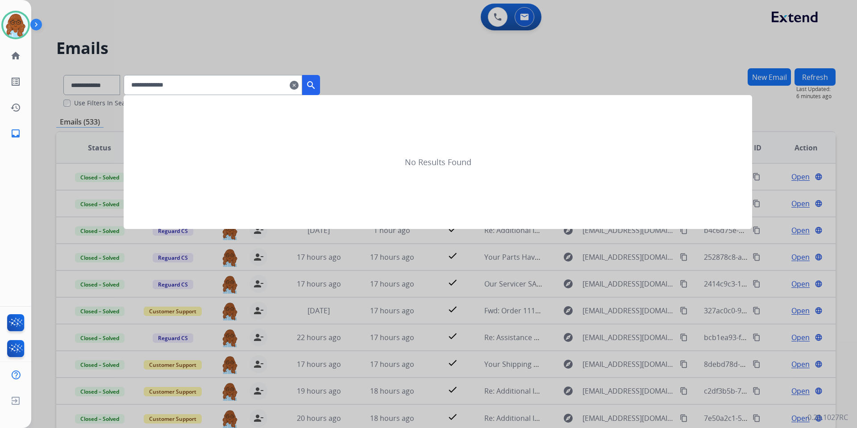
type input "**********"
click at [320, 79] on button "search" at bounding box center [311, 85] width 18 height 20
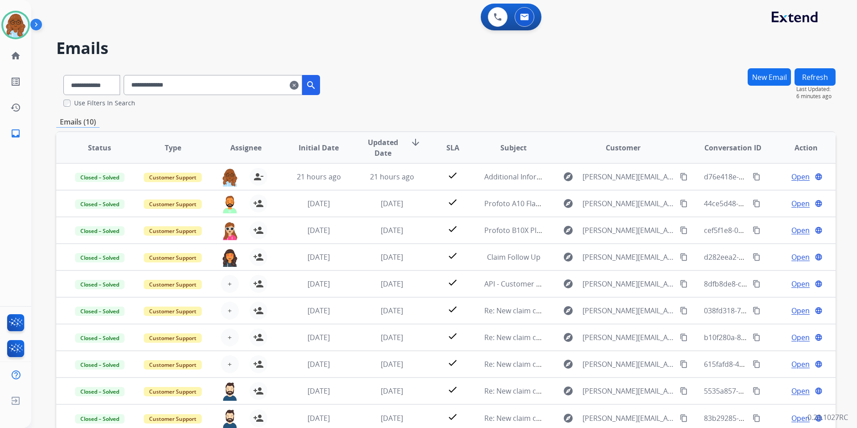
drag, startPoint x: 753, startPoint y: 175, endPoint x: 849, endPoint y: 195, distance: 98.0
click at [752, 175] on mat-icon "content_copy" at bounding box center [756, 177] width 8 height 8
click at [12, 130] on mat-icon "inbox" at bounding box center [15, 133] width 11 height 11
click at [299, 84] on mat-icon "clear" at bounding box center [294, 85] width 9 height 11
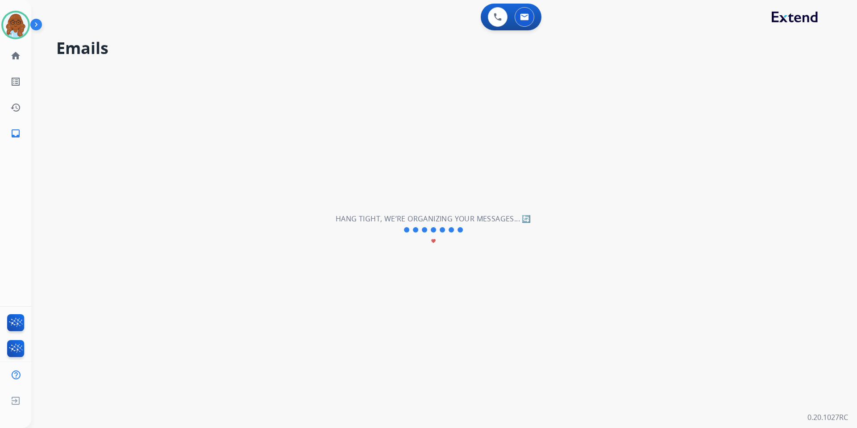
select select "**********"
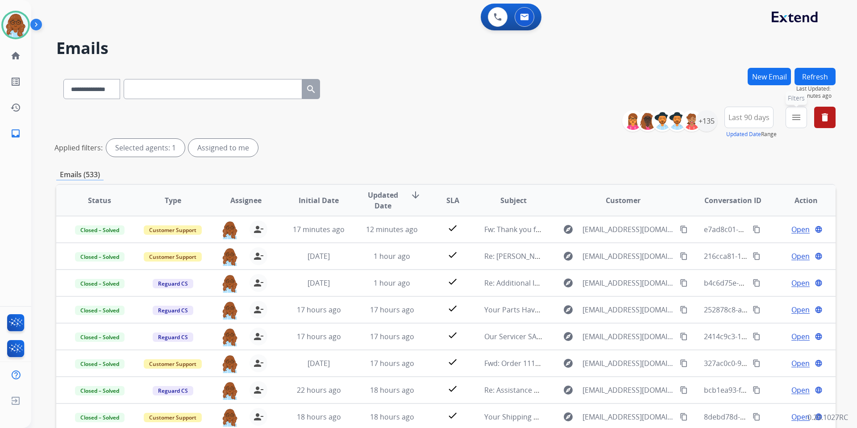
click at [791, 119] on mat-icon "menu" at bounding box center [796, 117] width 11 height 11
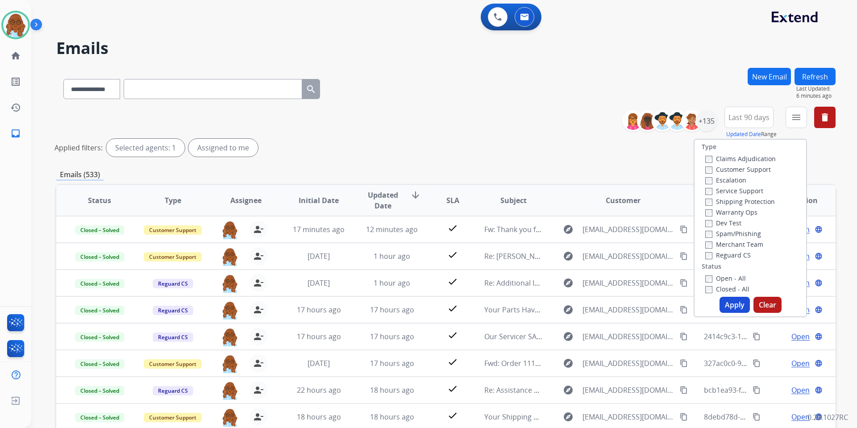
click at [743, 167] on label "Customer Support" at bounding box center [738, 169] width 66 height 8
click at [726, 204] on label "Shipping Protection" at bounding box center [740, 201] width 70 height 8
drag, startPoint x: 720, startPoint y: 253, endPoint x: 720, endPoint y: 291, distance: 38.8
click at [720, 256] on label "Reguard CS" at bounding box center [728, 255] width 46 height 8
click at [720, 274] on label "Open - All" at bounding box center [725, 278] width 41 height 8
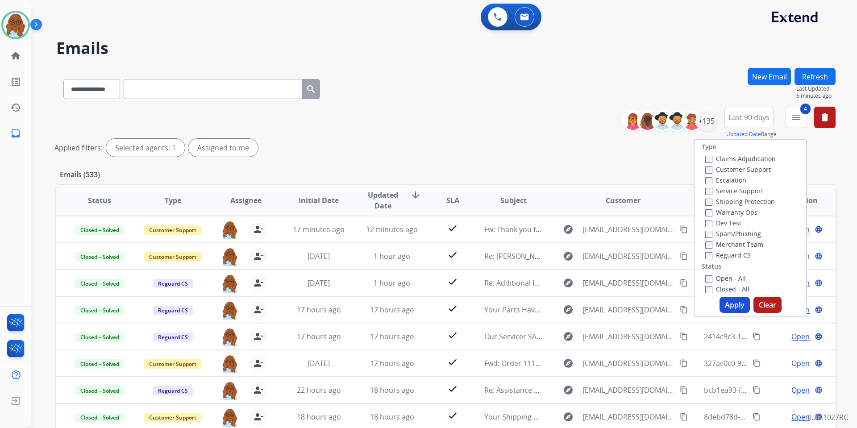
click at [734, 302] on button "Apply" at bounding box center [734, 305] width 30 height 16
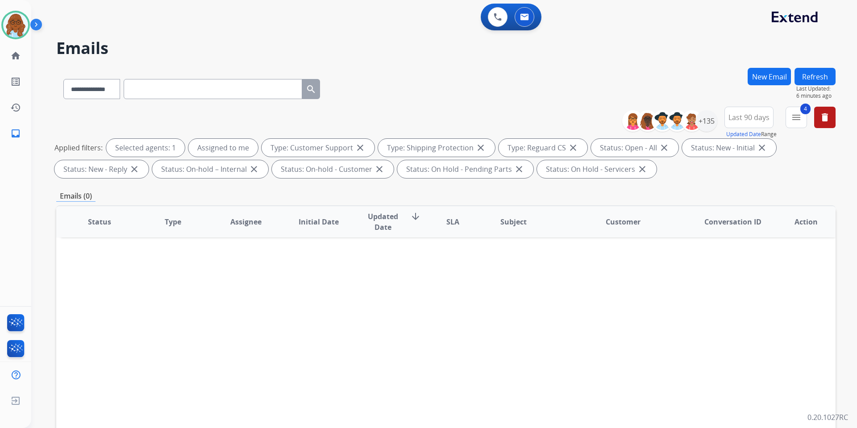
click at [749, 119] on span "Last 90 days" at bounding box center [748, 118] width 41 height 4
click at [742, 222] on div "Last 90 days" at bounding box center [745, 225] width 49 height 13
click at [702, 128] on div "+135" at bounding box center [706, 120] width 21 height 21
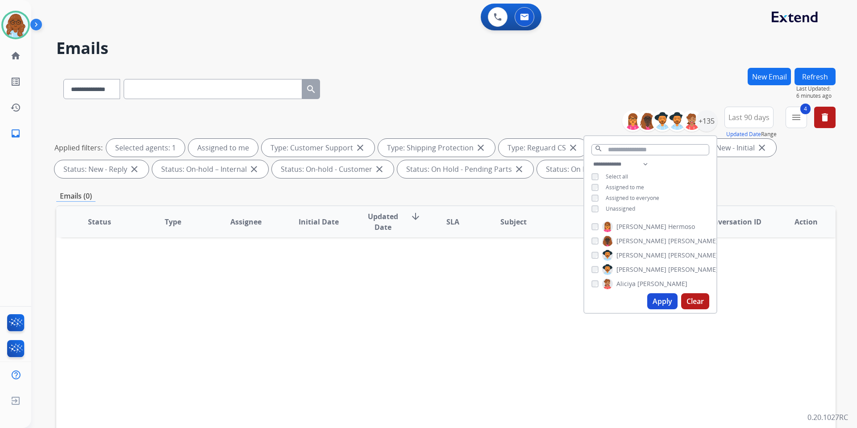
click at [668, 298] on button "Apply" at bounding box center [662, 301] width 30 height 16
click at [653, 83] on div "**********" at bounding box center [445, 87] width 779 height 39
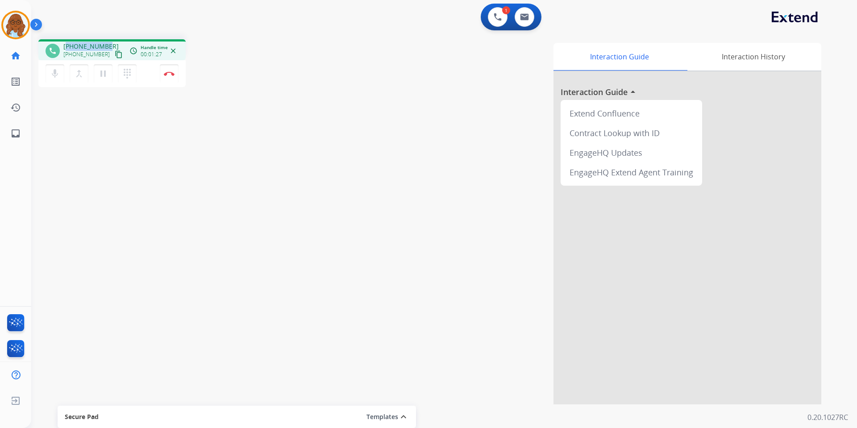
drag, startPoint x: 100, startPoint y: 45, endPoint x: 68, endPoint y: 44, distance: 31.2
click at [68, 44] on div "[PHONE_NUMBER] [PHONE_NUMBER] content_copy" at bounding box center [93, 51] width 61 height 18
copy span "19094535711"
click at [169, 70] on button "Disconnect" at bounding box center [169, 73] width 19 height 19
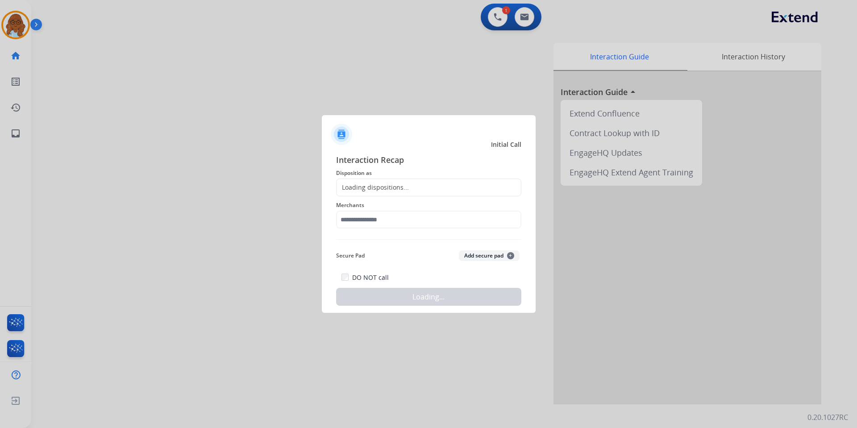
click at [376, 188] on div "Loading dispositions..." at bounding box center [373, 187] width 72 height 9
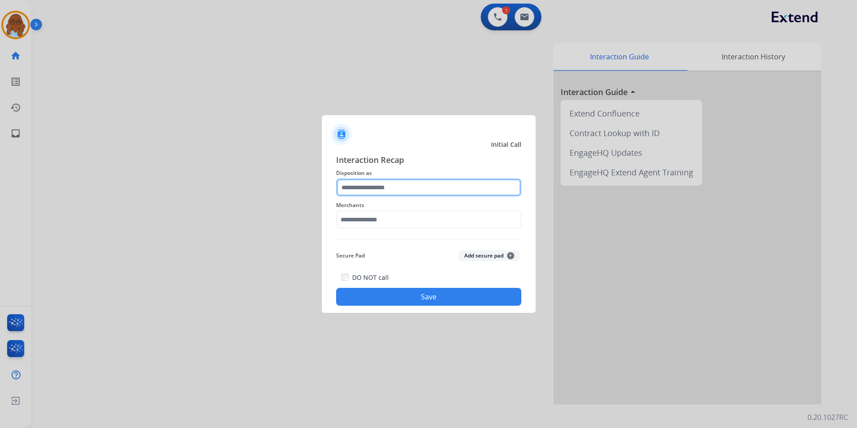
drag, startPoint x: 375, startPoint y: 183, endPoint x: 378, endPoint y: 191, distance: 9.0
click at [375, 185] on input "text" at bounding box center [428, 188] width 185 height 18
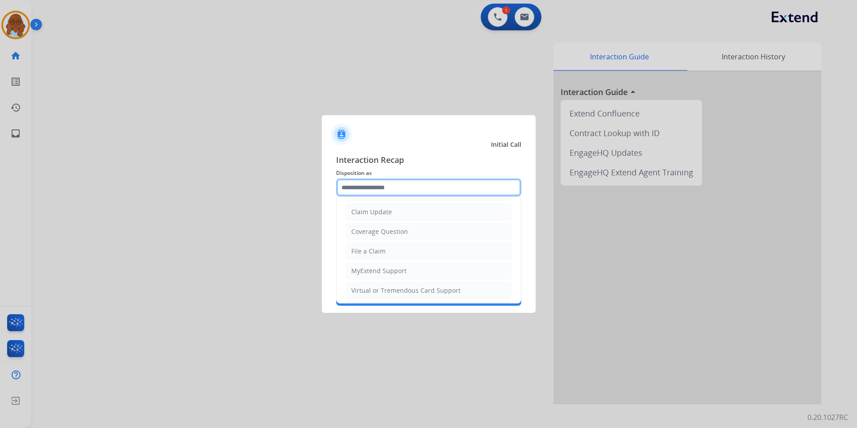
scroll to position [89, 0]
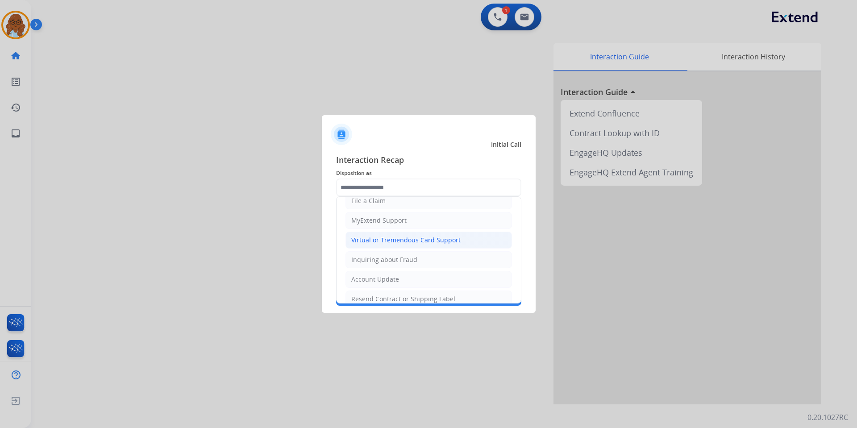
click at [385, 238] on div "Virtual or Tremendous Card Support" at bounding box center [405, 240] width 109 height 9
type input "**********"
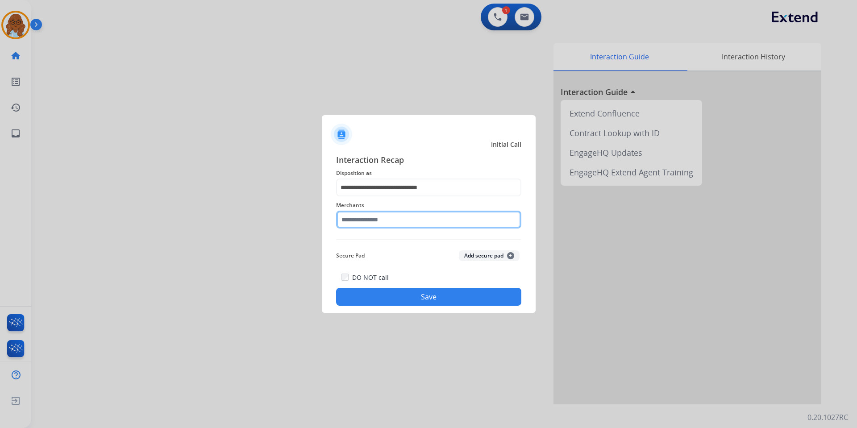
click at [373, 225] on input "text" at bounding box center [428, 220] width 185 height 18
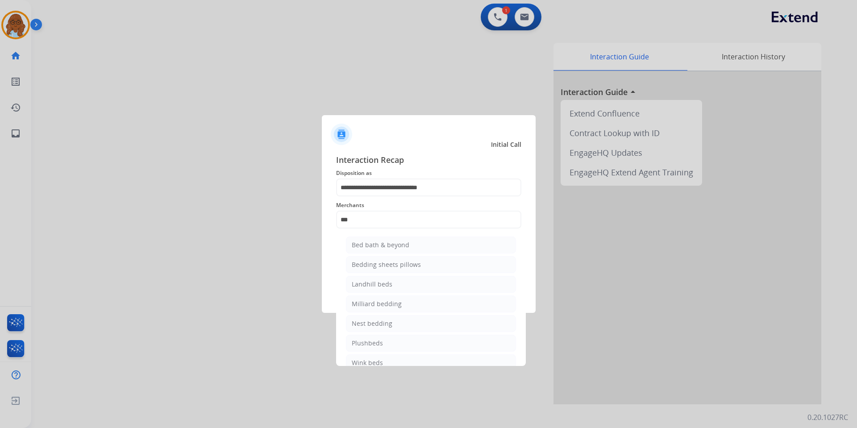
click at [377, 246] on div "Bed bath & beyond" at bounding box center [381, 245] width 58 height 9
type input "**********"
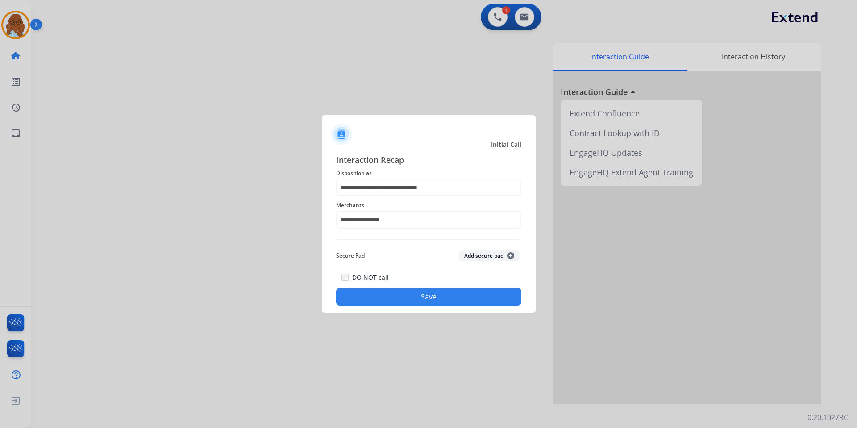
click at [441, 299] on button "Save" at bounding box center [428, 297] width 185 height 18
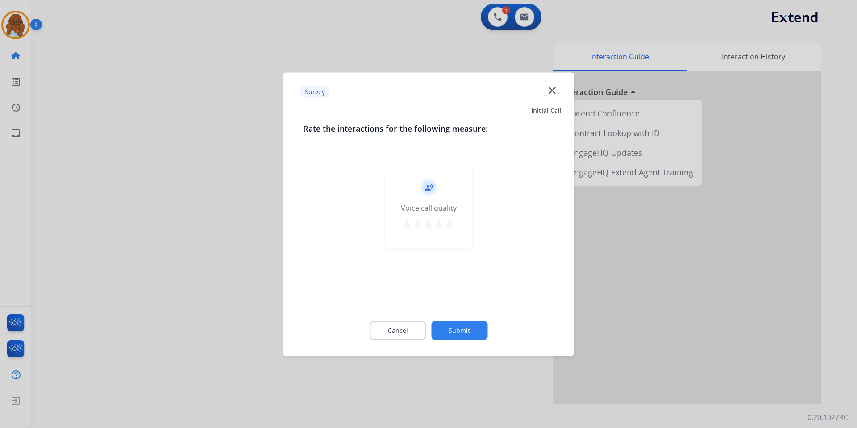
click at [452, 225] on mat-icon "star" at bounding box center [450, 224] width 11 height 11
click at [475, 332] on button "Submit" at bounding box center [459, 330] width 56 height 19
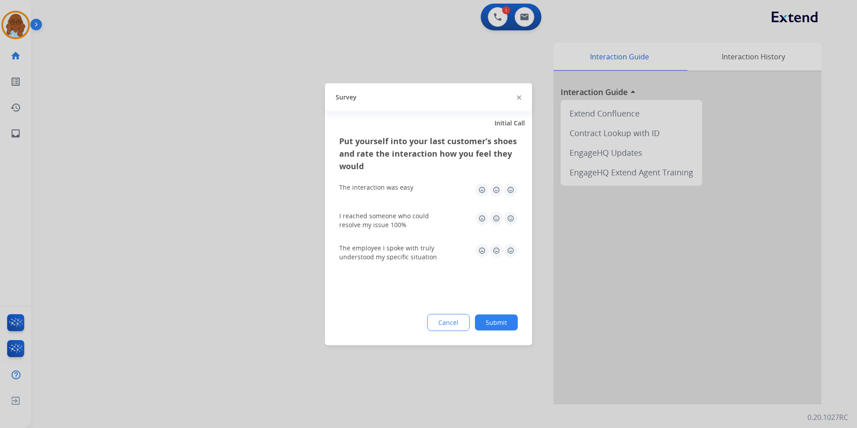
click at [514, 187] on img at bounding box center [510, 190] width 14 height 14
click at [515, 216] on img at bounding box center [510, 218] width 14 height 14
click at [510, 259] on div "The employee I spoke with truly understood my specific situation" at bounding box center [428, 252] width 179 height 18
click at [510, 253] on img at bounding box center [510, 250] width 14 height 14
click at [509, 326] on button "Submit" at bounding box center [496, 322] width 43 height 16
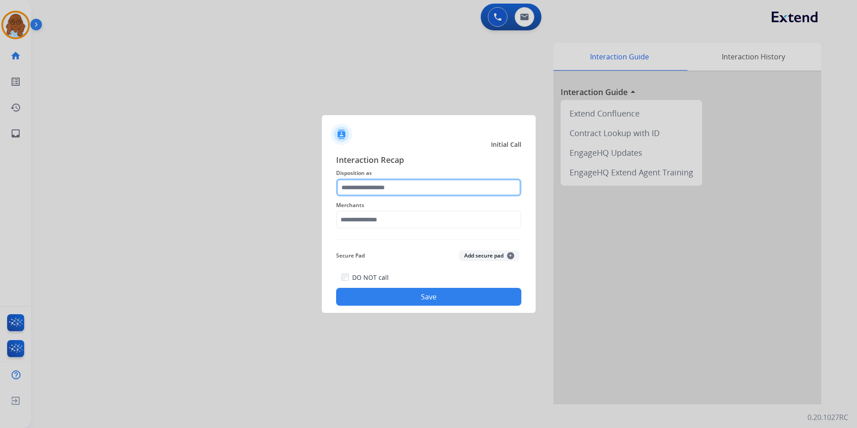
click at [351, 187] on input "text" at bounding box center [428, 188] width 185 height 18
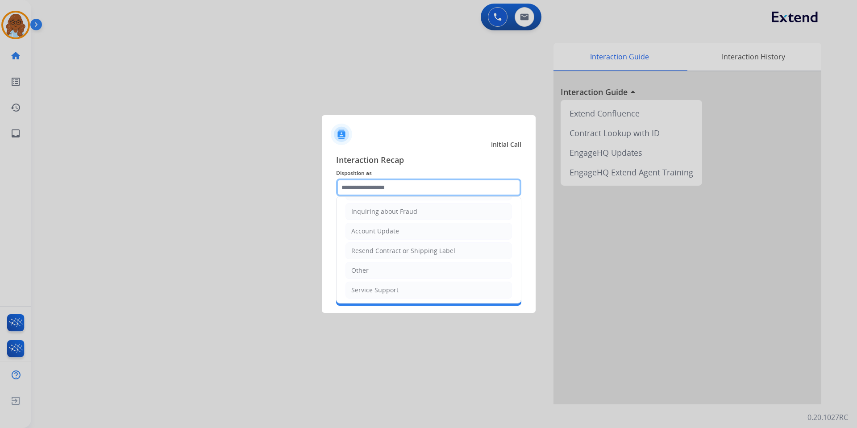
scroll to position [139, 0]
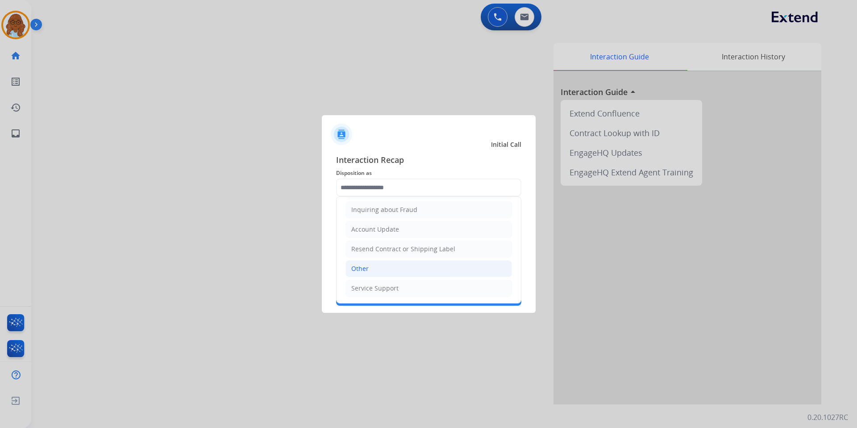
click at [366, 268] on div "Other" at bounding box center [359, 268] width 17 height 9
type input "*****"
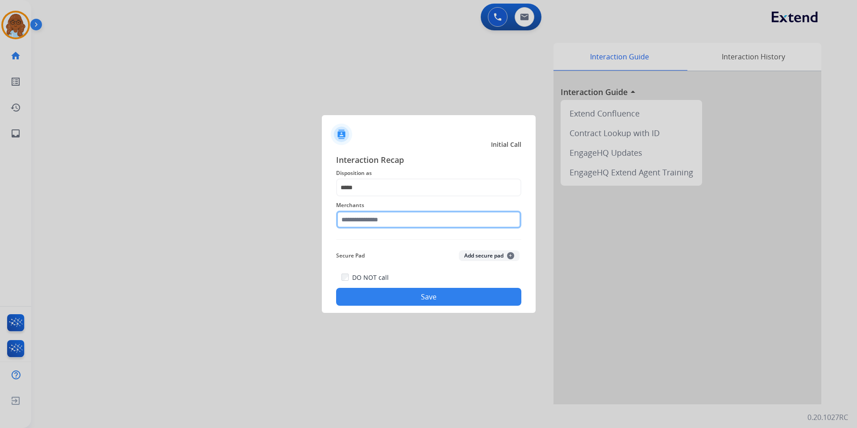
click at [366, 218] on input "text" at bounding box center [428, 220] width 185 height 18
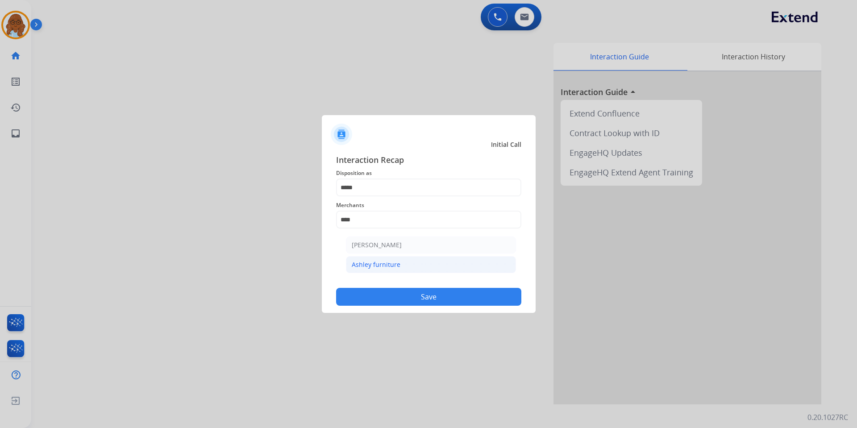
click at [383, 258] on li "Ashley furniture" at bounding box center [431, 264] width 170 height 17
type input "**********"
click at [438, 296] on button "Save" at bounding box center [428, 297] width 185 height 18
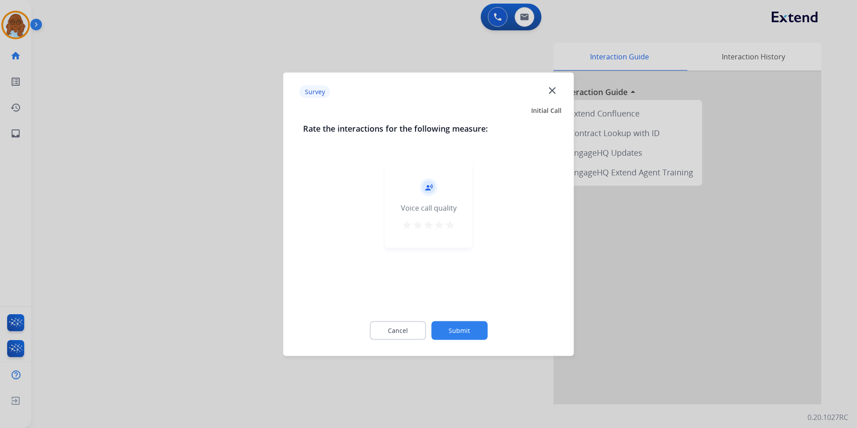
click at [449, 224] on mat-icon "star" at bounding box center [450, 224] width 11 height 11
click at [457, 327] on button "Submit" at bounding box center [459, 330] width 56 height 19
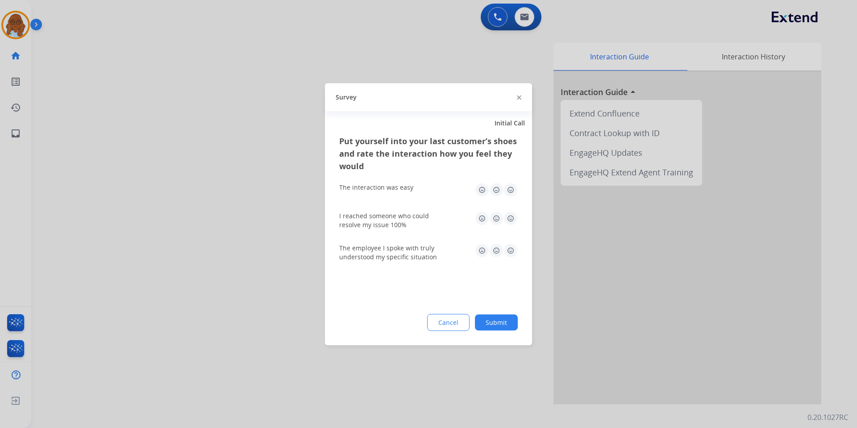
click at [483, 187] on img at bounding box center [482, 190] width 14 height 14
click at [481, 215] on img at bounding box center [482, 218] width 14 height 14
click at [480, 251] on img at bounding box center [482, 250] width 14 height 14
drag, startPoint x: 494, startPoint y: 316, endPoint x: 520, endPoint y: 304, distance: 28.4
click at [494, 316] on button "Submit" at bounding box center [496, 322] width 43 height 16
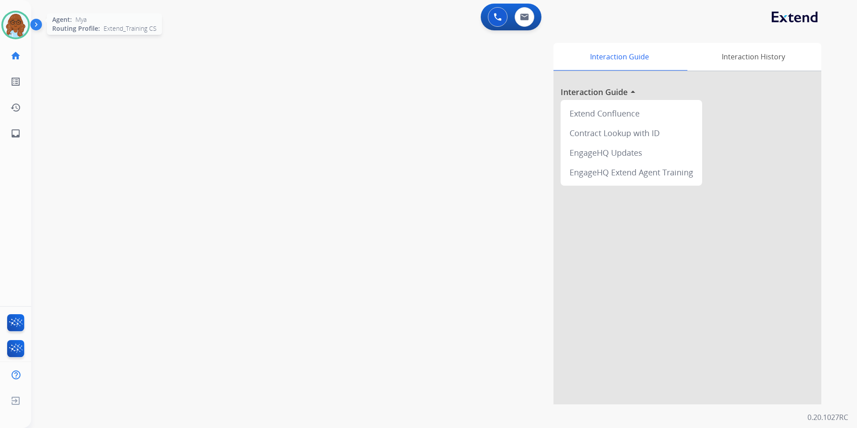
click at [10, 39] on div "Agent: Mya Routing Profile: Extend_Training CS" at bounding box center [15, 25] width 29 height 29
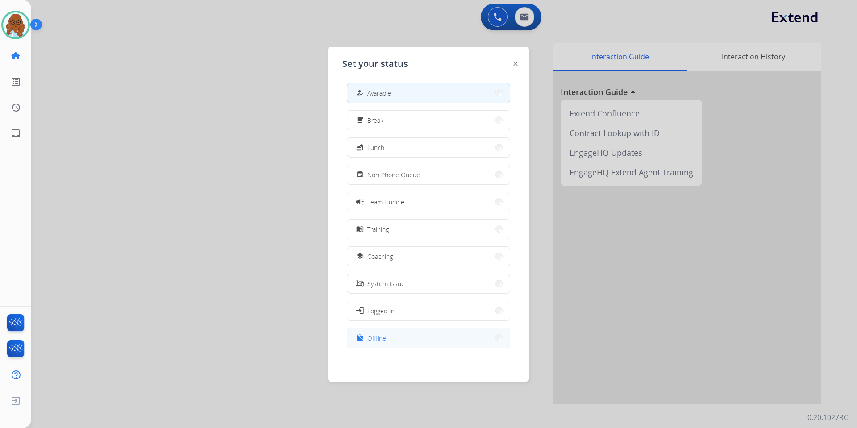
scroll to position [3, 0]
click at [382, 336] on span "Offline" at bounding box center [376, 337] width 19 height 9
